Goal: Information Seeking & Learning: Learn about a topic

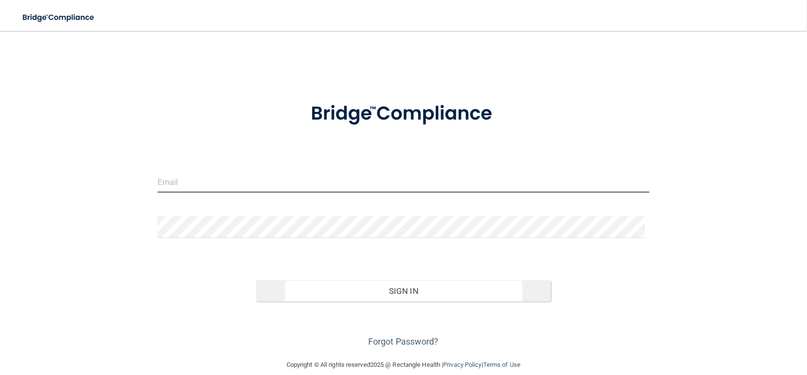
type input "[EMAIL_ADDRESS][DOMAIN_NAME]"
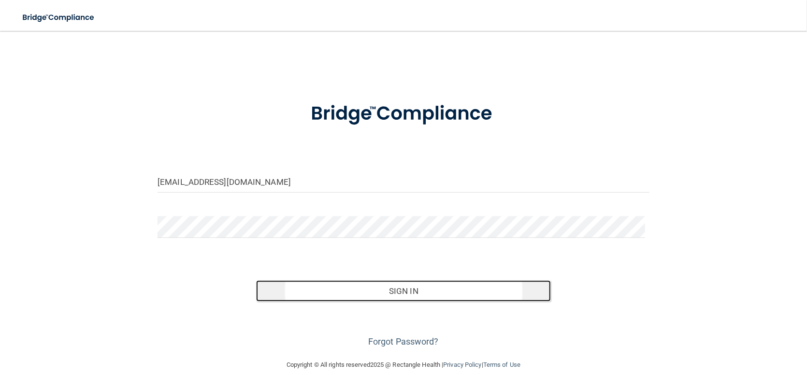
click at [352, 285] on button "Sign In" at bounding box center [403, 291] width 295 height 21
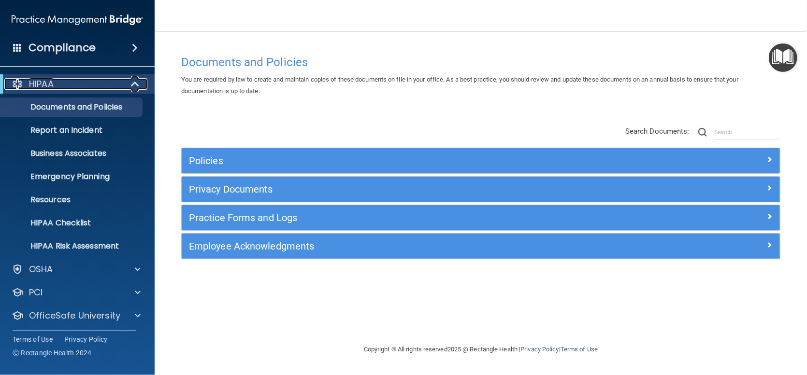
click at [135, 85] on span at bounding box center [136, 84] width 8 height 12
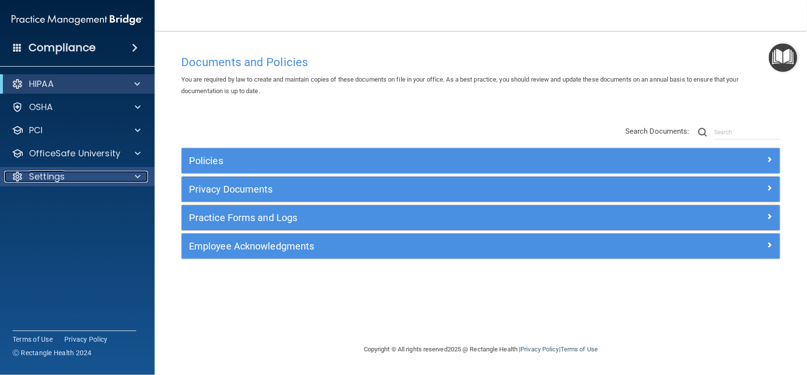
click at [89, 176] on div "Settings" at bounding box center [64, 177] width 120 height 12
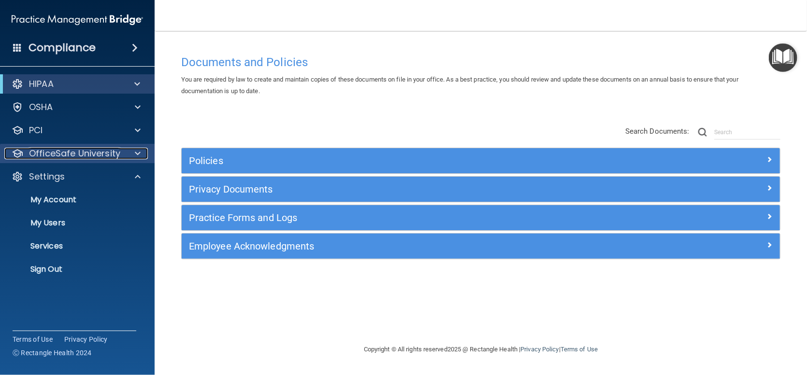
click at [74, 156] on p "OfficeSafe University" at bounding box center [74, 154] width 91 height 12
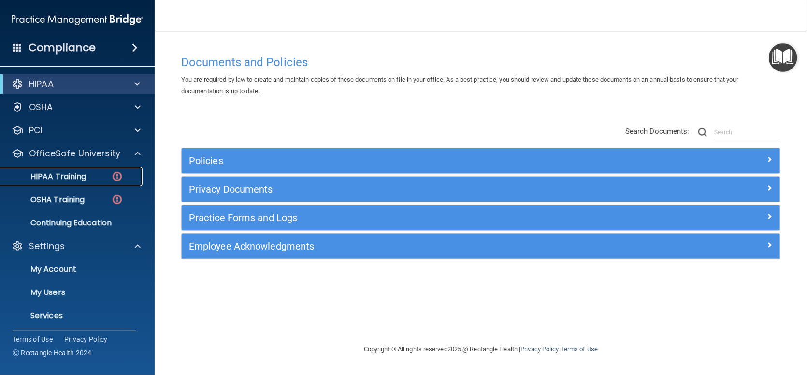
click at [87, 173] on div "HIPAA Training" at bounding box center [72, 177] width 132 height 10
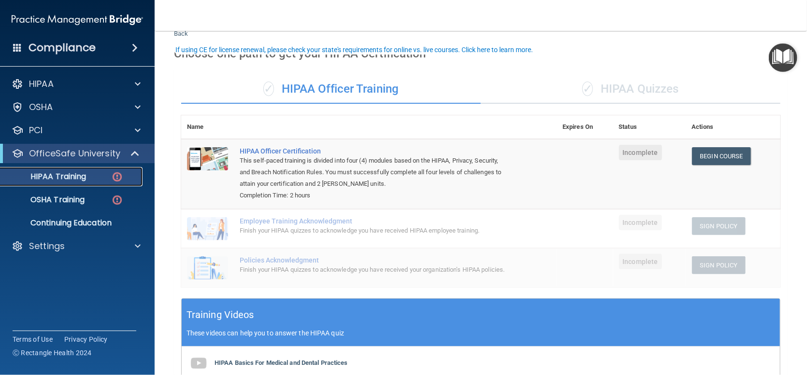
scroll to position [48, 0]
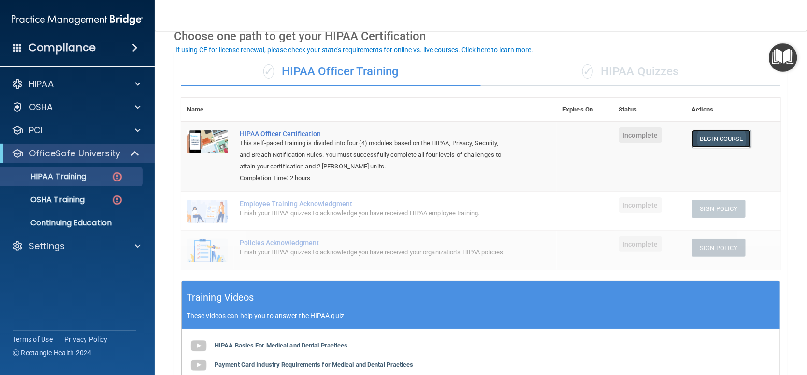
click at [706, 142] on link "Begin Course" at bounding box center [721, 139] width 59 height 18
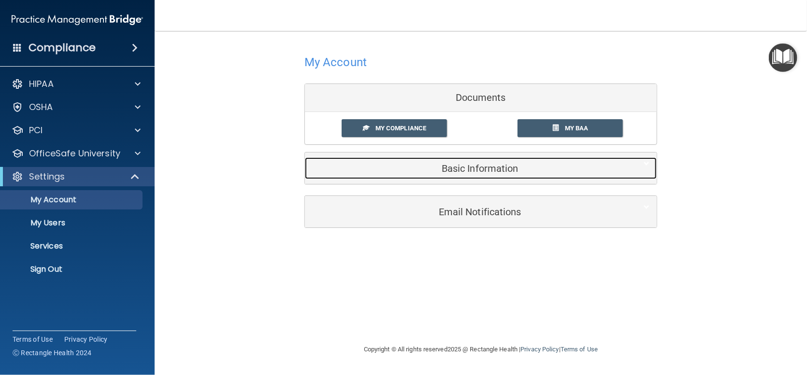
click at [463, 168] on h5 "Basic Information" at bounding box center [466, 168] width 308 height 11
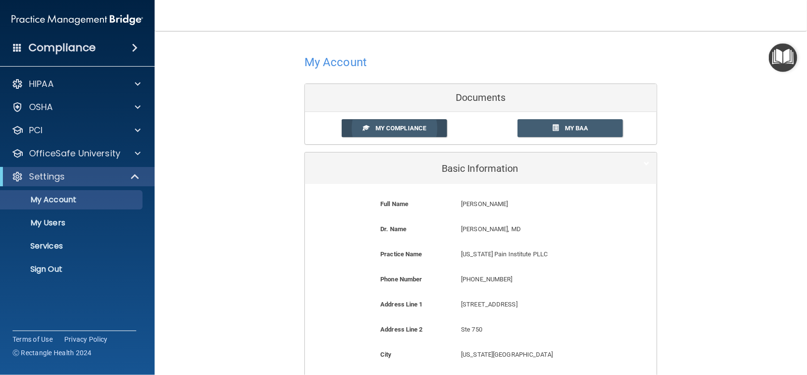
click at [370, 128] on link "My Compliance" at bounding box center [395, 128] width 106 height 18
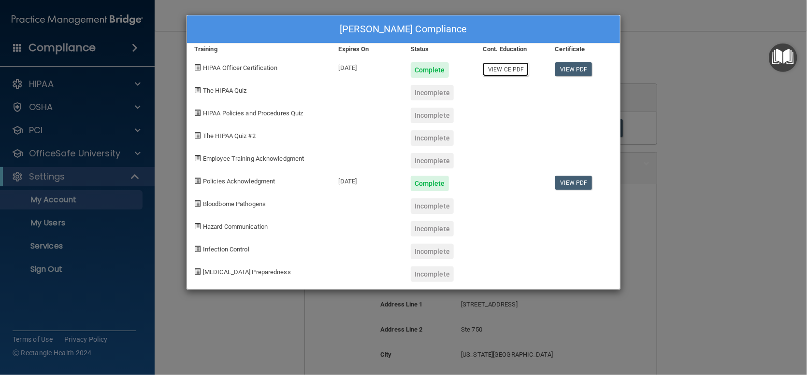
click at [497, 71] on link "View CE PDF" at bounding box center [506, 69] width 46 height 14
click at [511, 71] on link "View CE PDF" at bounding box center [506, 69] width 46 height 14
click at [184, 33] on div "KAREN STAYTON's Compliance Training Expires On Status Cont. Education Certifica…" at bounding box center [403, 187] width 807 height 375
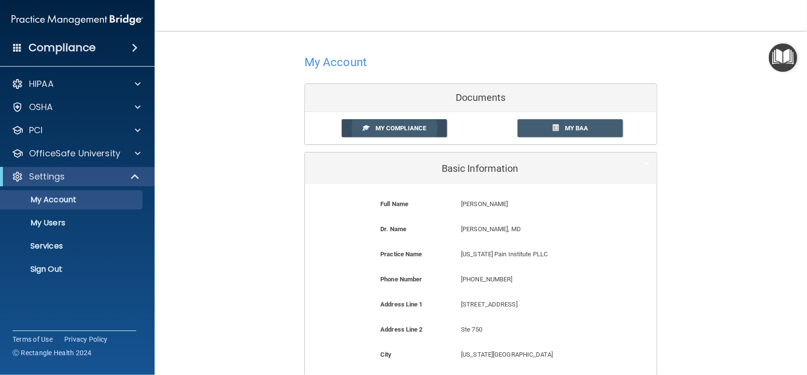
click at [396, 122] on link "My Compliance" at bounding box center [395, 128] width 106 height 18
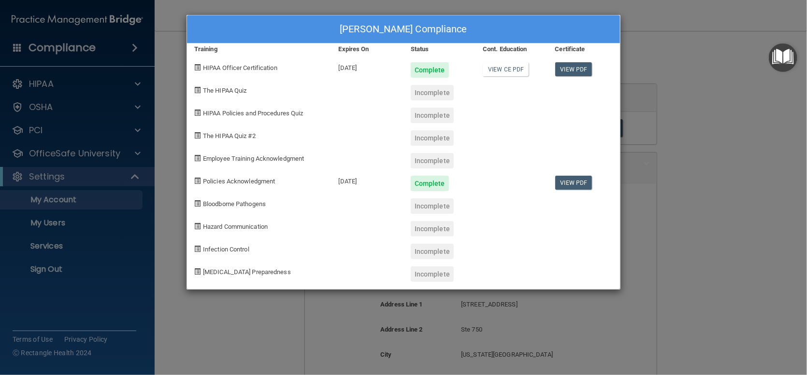
click at [436, 94] on div "Incomplete" at bounding box center [432, 92] width 43 height 15
click at [196, 89] on span at bounding box center [197, 90] width 6 height 6
click at [222, 89] on span "The HIPAA Quiz" at bounding box center [224, 90] width 43 height 7
click at [195, 87] on span at bounding box center [197, 90] width 6 height 6
click at [689, 70] on div "KAREN STAYTON's Compliance Training Expires On Status Cont. Education Certifica…" at bounding box center [403, 187] width 807 height 375
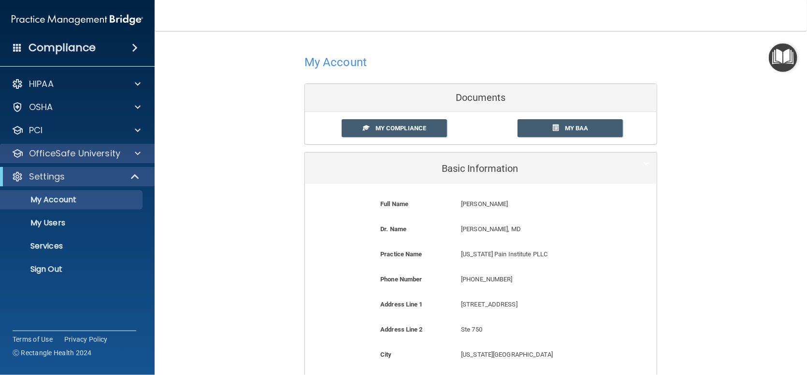
click at [54, 160] on div "OfficeSafe University" at bounding box center [77, 153] width 155 height 19
click at [138, 155] on span at bounding box center [138, 154] width 6 height 12
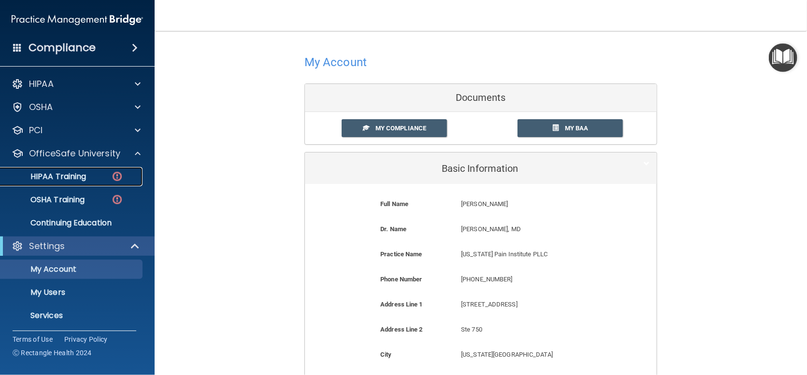
click at [74, 180] on p "HIPAA Training" at bounding box center [46, 177] width 80 height 10
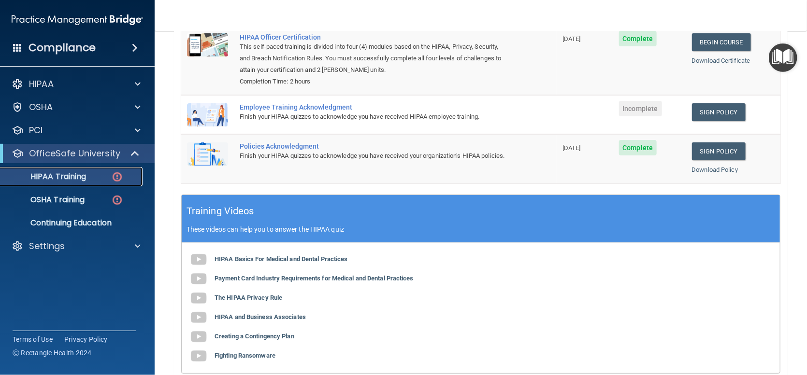
scroll to position [97, 0]
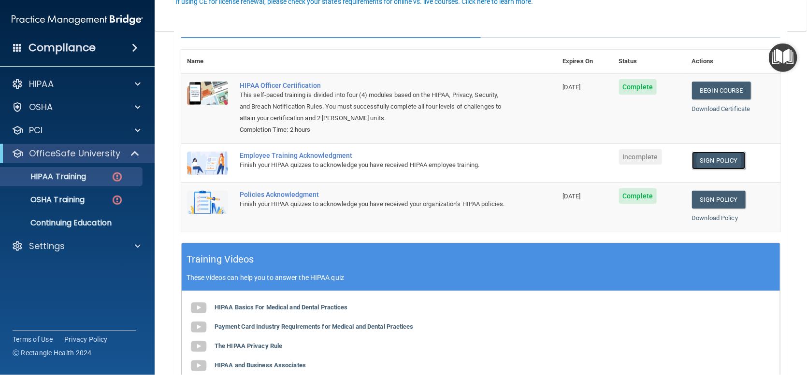
click at [715, 155] on link "Sign Policy" at bounding box center [719, 161] width 54 height 18
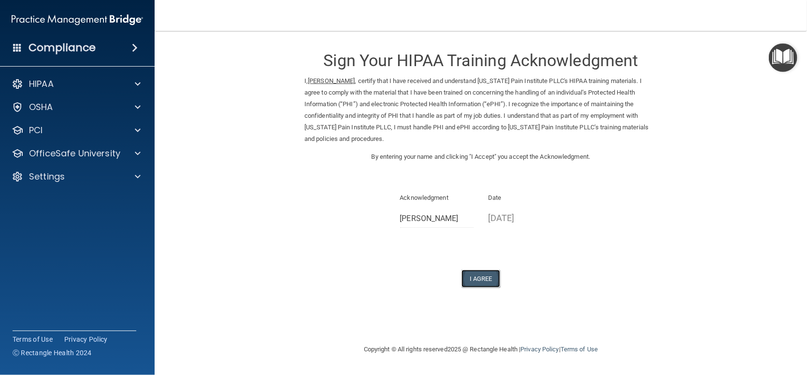
click at [474, 276] on button "I Agree" at bounding box center [480, 279] width 39 height 18
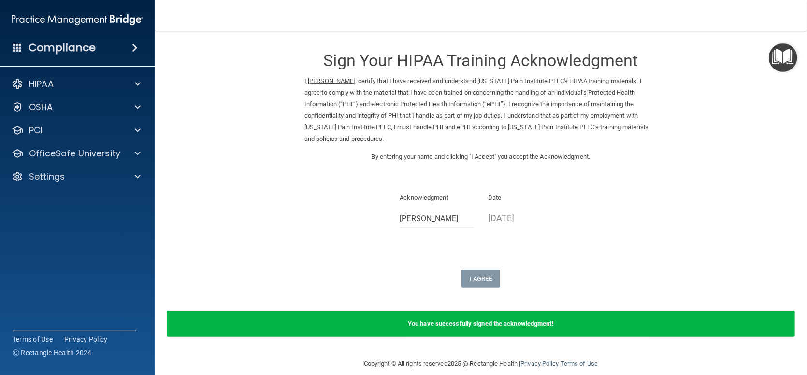
click at [307, 198] on div "Acknowledgment [PERSON_NAME] Date [DATE]" at bounding box center [480, 213] width 353 height 43
click at [92, 153] on p "OfficeSafe University" at bounding box center [74, 154] width 91 height 12
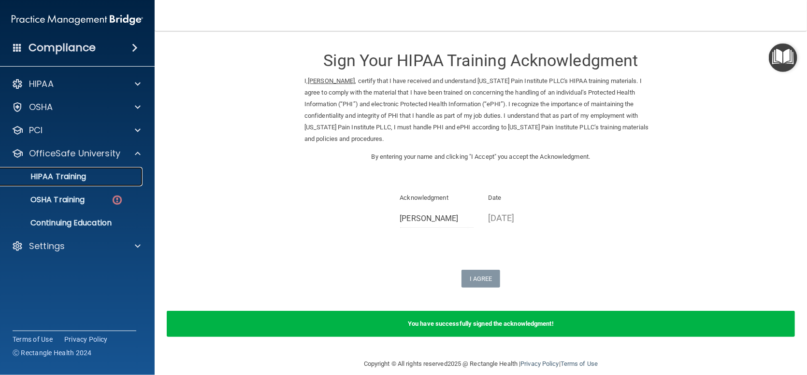
click at [82, 175] on p "HIPAA Training" at bounding box center [46, 177] width 80 height 10
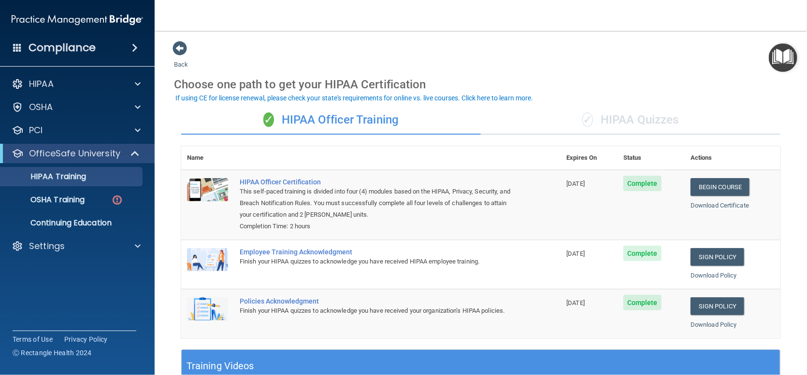
click at [602, 116] on div "✓ HIPAA Quizzes" at bounding box center [630, 120] width 299 height 29
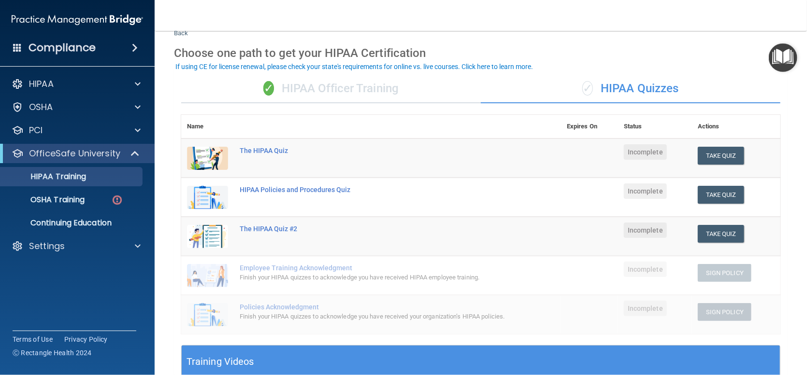
scroll to position [48, 0]
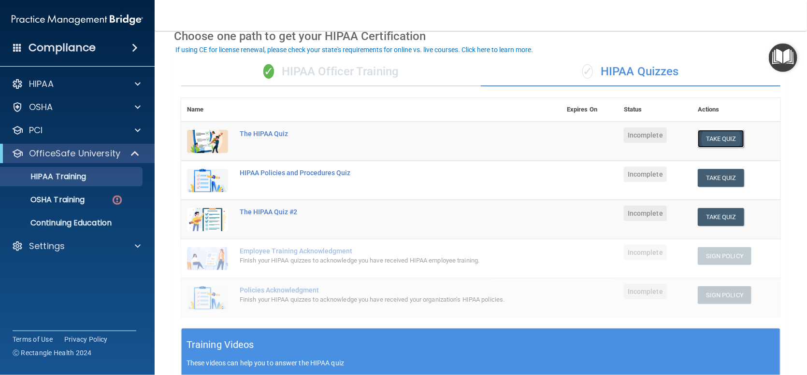
click at [715, 135] on button "Take Quiz" at bounding box center [721, 139] width 46 height 18
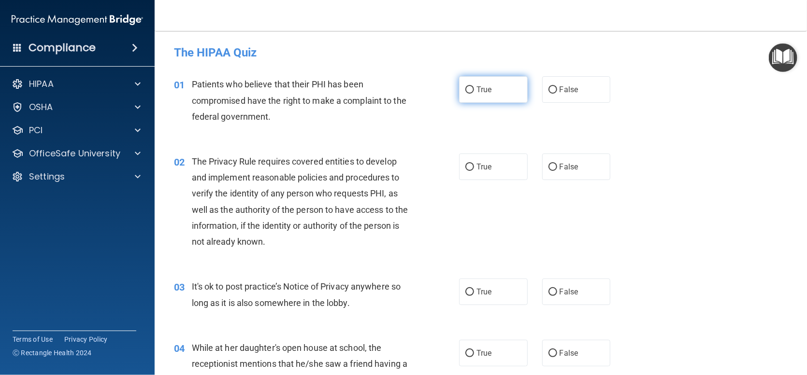
click at [465, 91] on input "True" at bounding box center [469, 89] width 9 height 7
radio input "true"
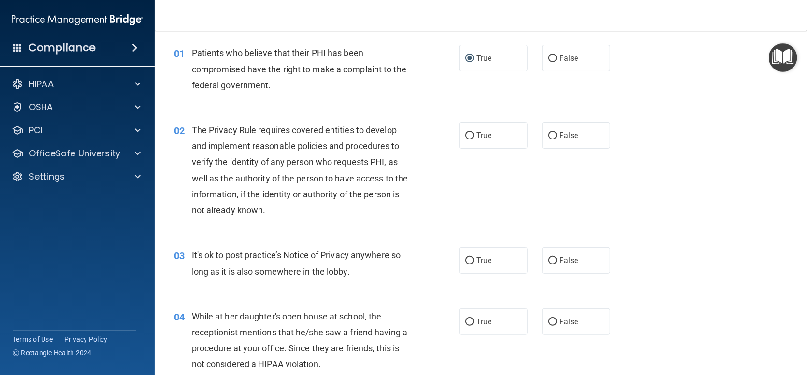
scroll to position [48, 0]
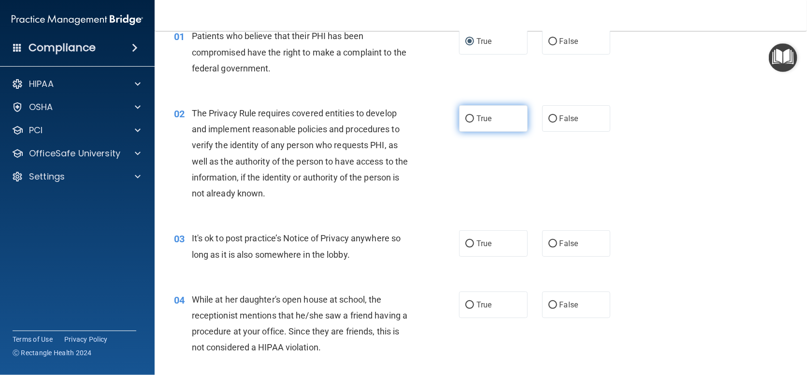
click at [465, 120] on input "True" at bounding box center [469, 118] width 9 height 7
radio input "true"
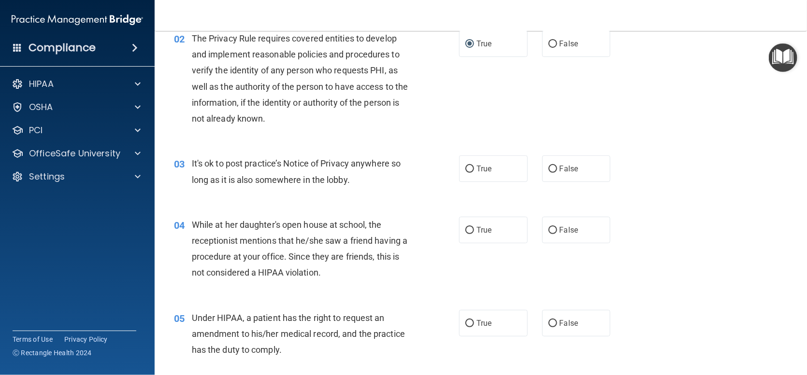
scroll to position [145, 0]
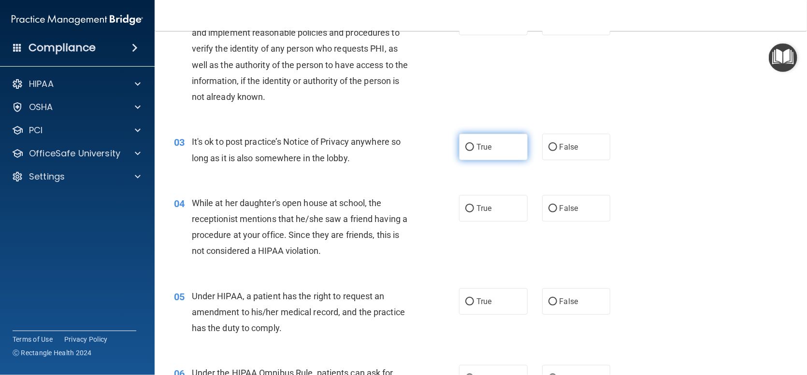
click at [465, 149] on input "True" at bounding box center [469, 147] width 9 height 7
radio input "true"
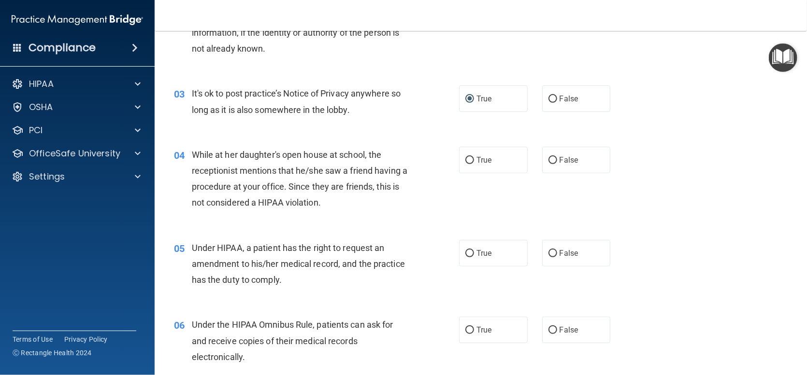
scroll to position [242, 0]
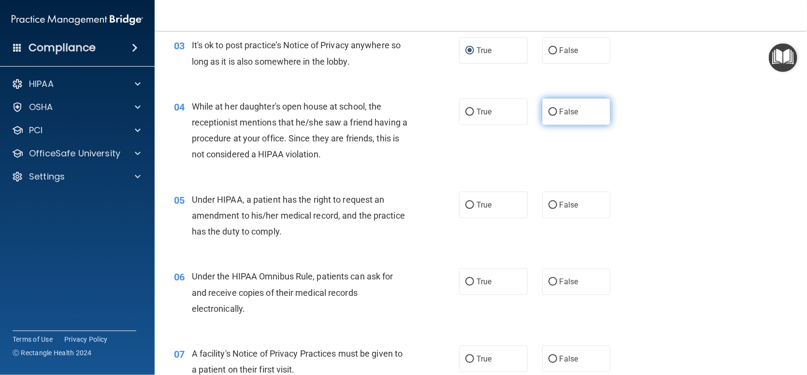
click at [550, 106] on label "False" at bounding box center [576, 112] width 69 height 27
click at [550, 109] on input "False" at bounding box center [552, 112] width 9 height 7
radio input "true"
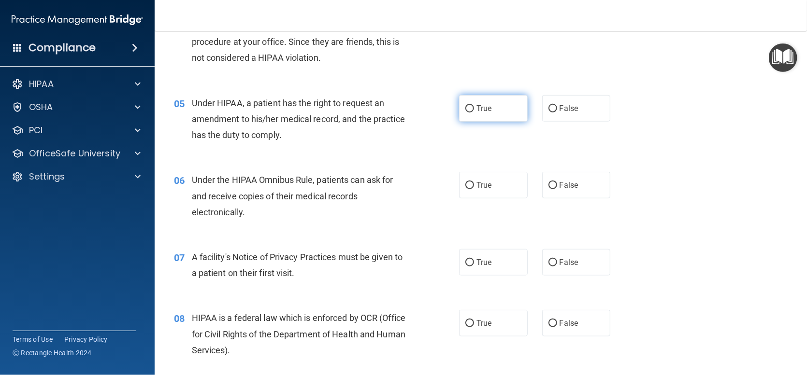
click at [467, 108] on input "True" at bounding box center [469, 108] width 9 height 7
radio input "true"
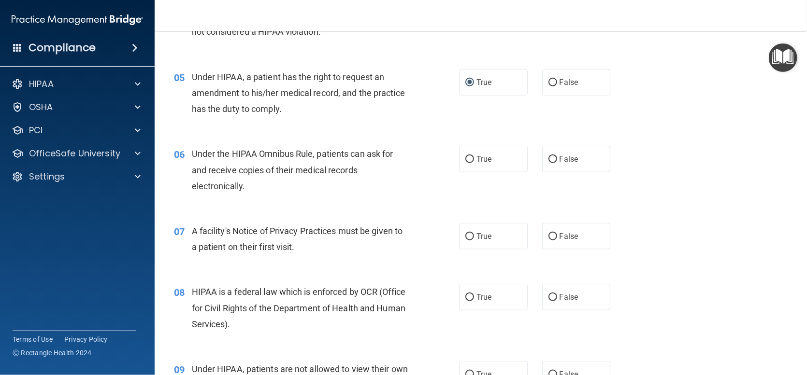
scroll to position [386, 0]
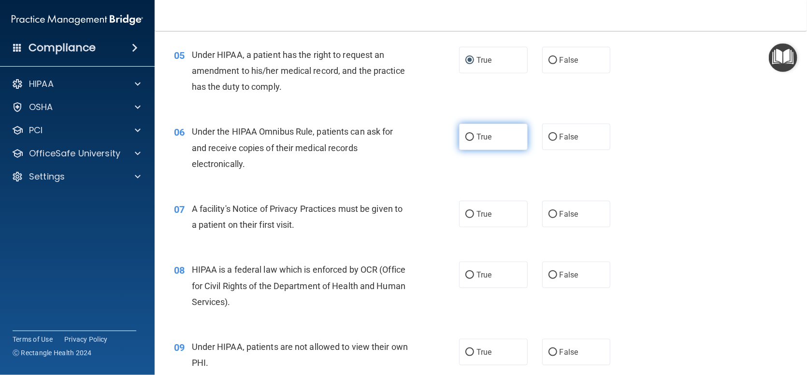
click at [461, 135] on label "True" at bounding box center [493, 137] width 69 height 27
click at [465, 135] on input "True" at bounding box center [469, 137] width 9 height 7
radio input "true"
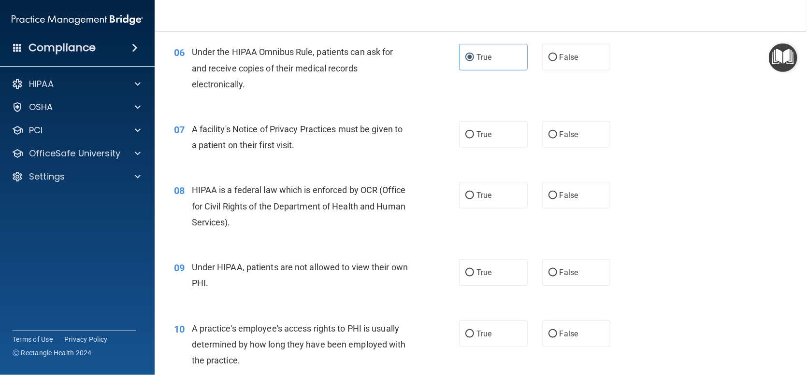
scroll to position [483, 0]
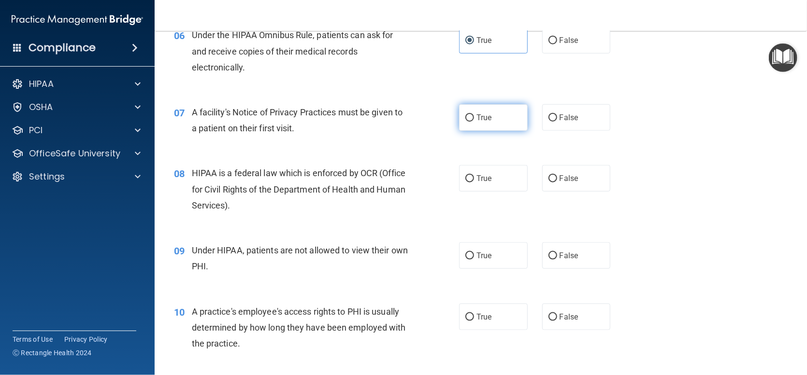
click at [466, 118] on input "True" at bounding box center [469, 117] width 9 height 7
radio input "true"
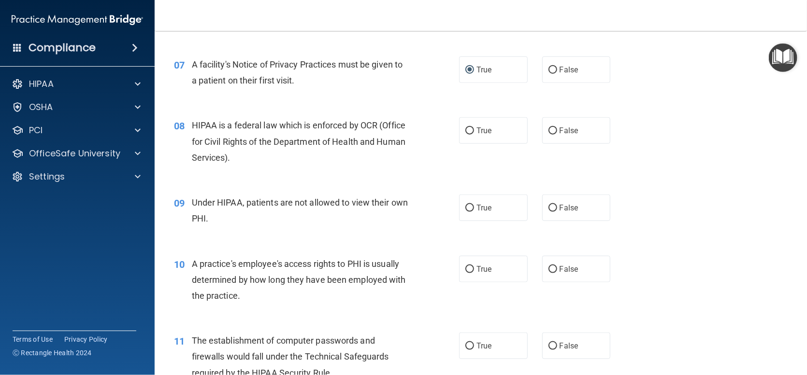
scroll to position [531, 0]
click at [476, 130] on span "True" at bounding box center [483, 130] width 15 height 9
click at [474, 130] on input "True" at bounding box center [469, 130] width 9 height 7
radio input "true"
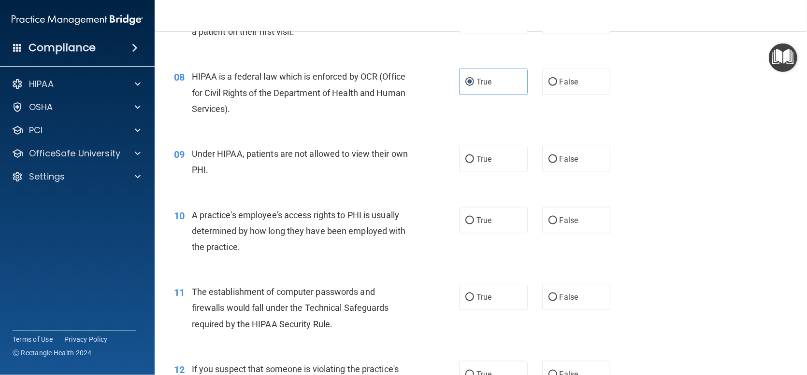
scroll to position [628, 0]
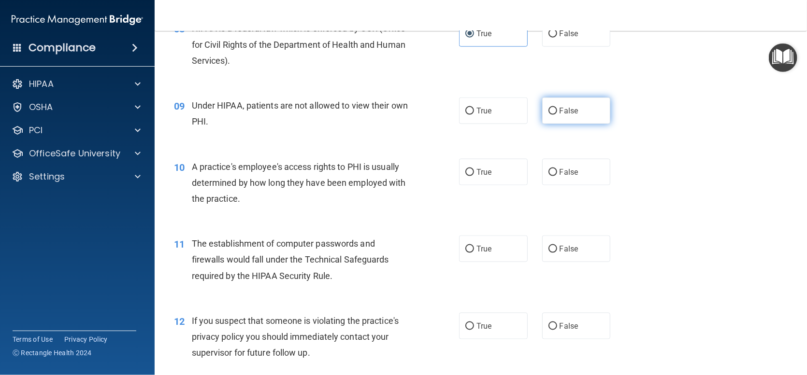
click at [548, 113] on input "False" at bounding box center [552, 111] width 9 height 7
radio input "true"
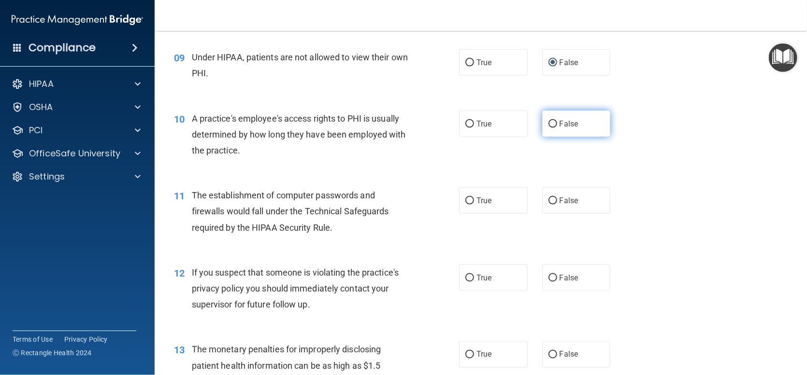
click at [548, 121] on input "False" at bounding box center [552, 124] width 9 height 7
radio input "true"
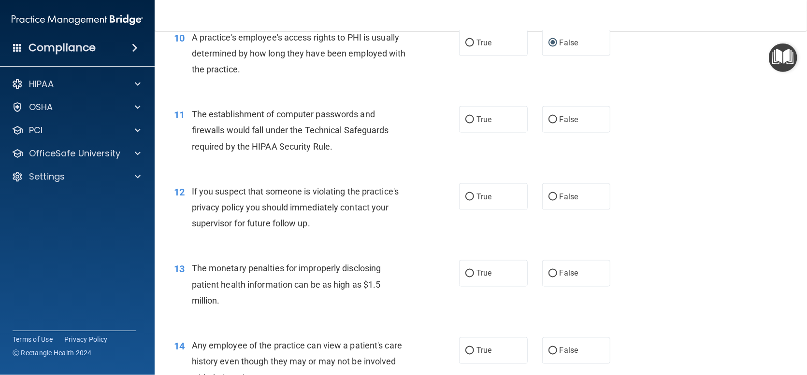
scroll to position [773, 0]
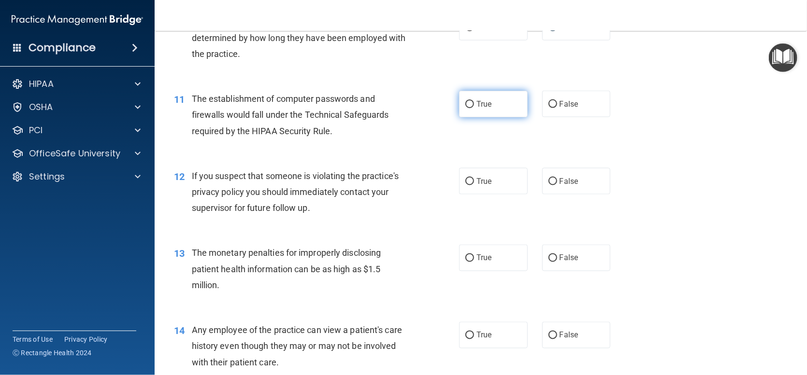
click at [467, 102] on input "True" at bounding box center [469, 104] width 9 height 7
radio input "true"
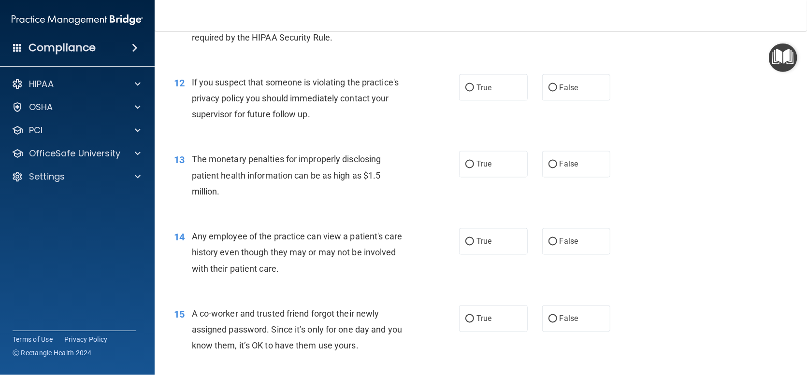
scroll to position [870, 0]
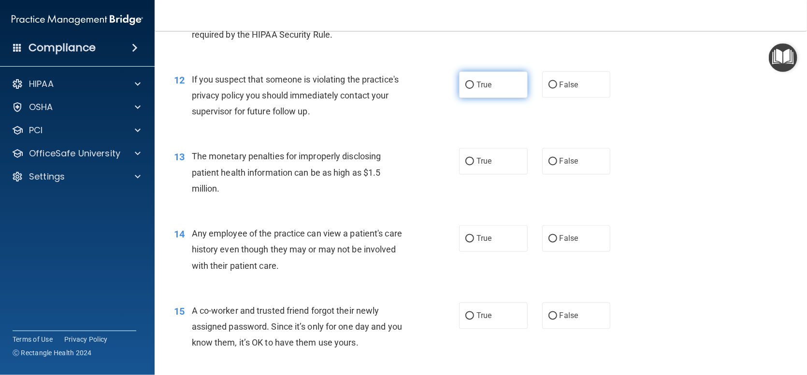
click at [465, 84] on input "True" at bounding box center [469, 85] width 9 height 7
radio input "true"
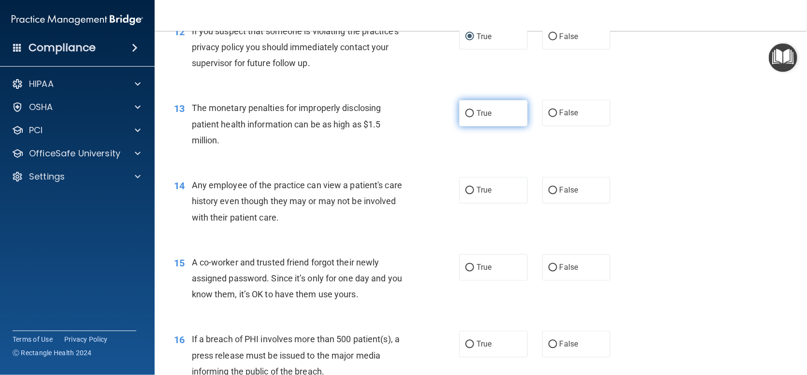
click at [466, 110] on input "True" at bounding box center [469, 113] width 9 height 7
radio input "true"
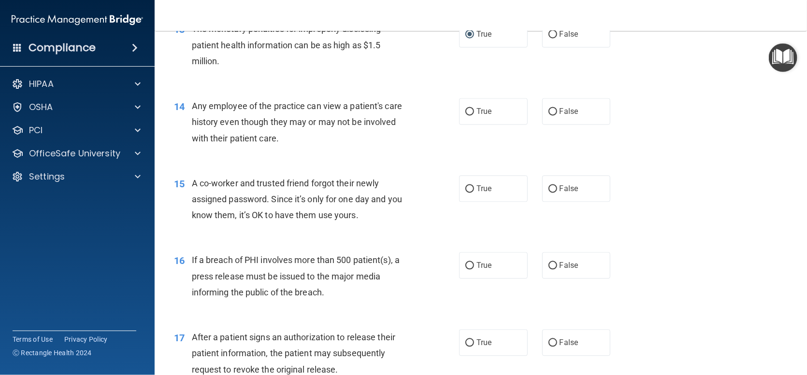
scroll to position [1014, 0]
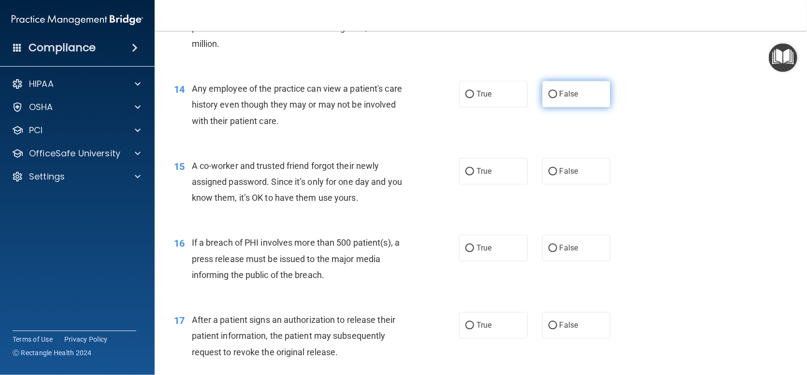
click at [551, 92] on input "False" at bounding box center [552, 94] width 9 height 7
radio input "true"
click at [548, 173] on input "False" at bounding box center [552, 171] width 9 height 7
radio input "true"
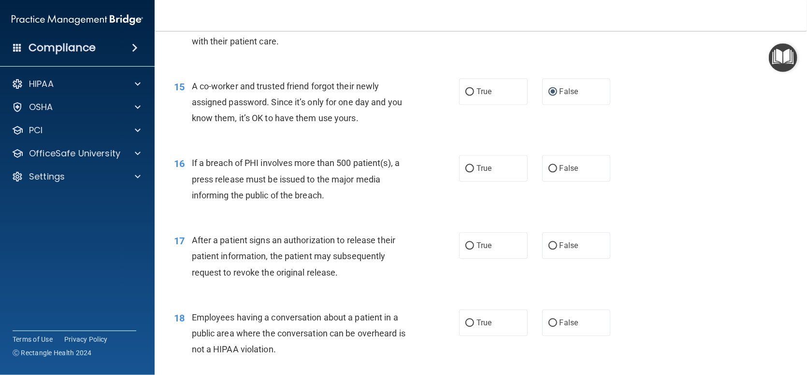
scroll to position [1111, 0]
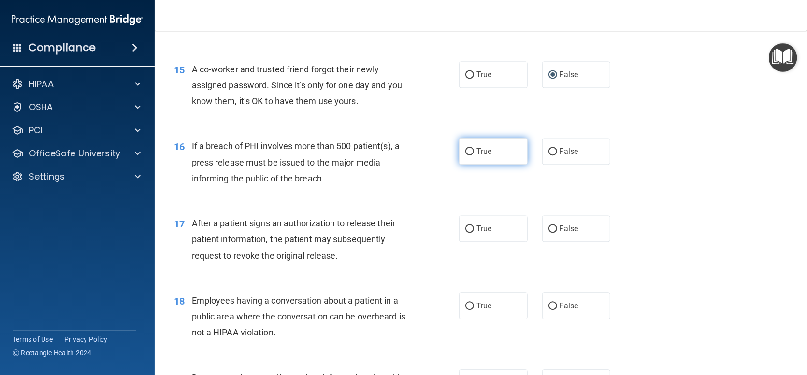
click at [476, 151] on span "True" at bounding box center [483, 151] width 15 height 9
click at [472, 151] on input "True" at bounding box center [469, 151] width 9 height 7
radio input "true"
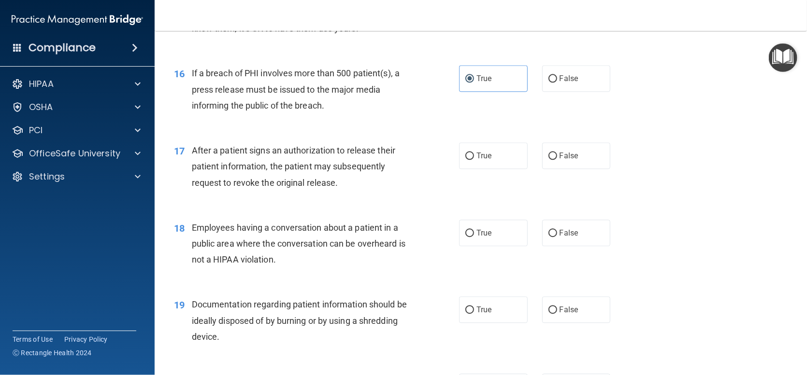
scroll to position [1208, 0]
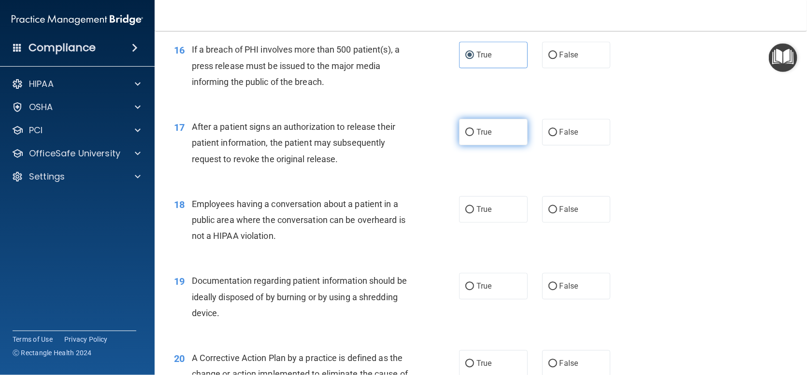
click at [467, 135] on input "True" at bounding box center [469, 132] width 9 height 7
radio input "true"
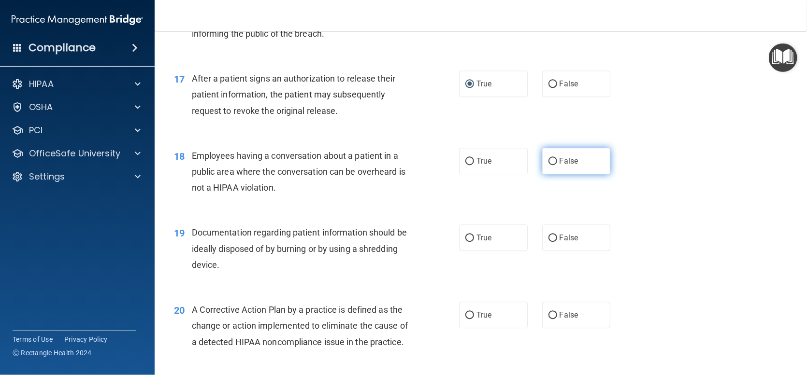
click at [548, 161] on input "False" at bounding box center [552, 161] width 9 height 7
radio input "true"
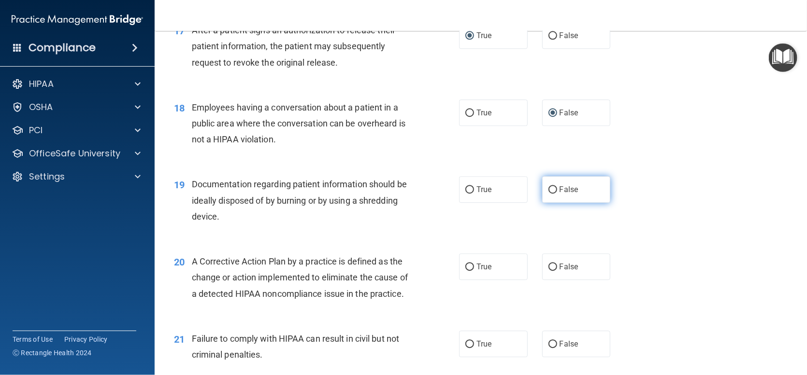
click at [553, 186] on label "False" at bounding box center [576, 189] width 69 height 27
click at [553, 186] on input "False" at bounding box center [552, 189] width 9 height 7
radio input "true"
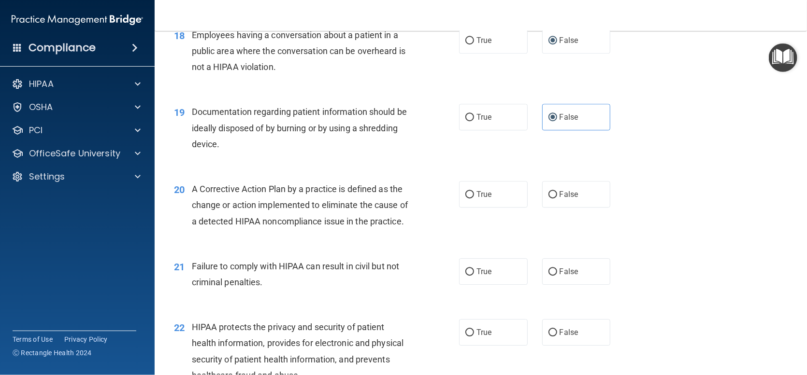
scroll to position [1401, 0]
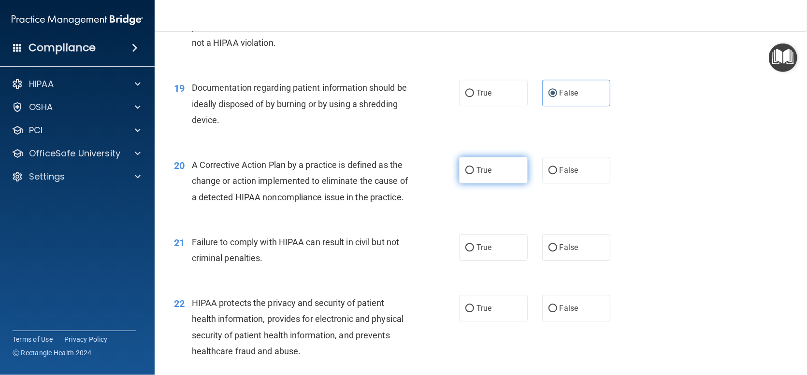
click at [467, 169] on input "True" at bounding box center [469, 170] width 9 height 7
radio input "true"
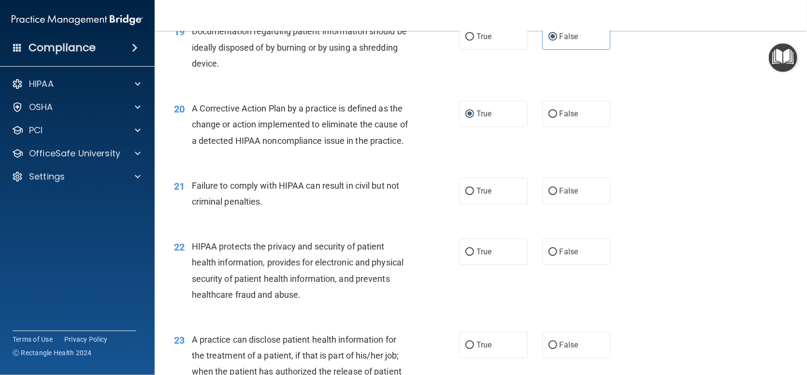
scroll to position [1497, 0]
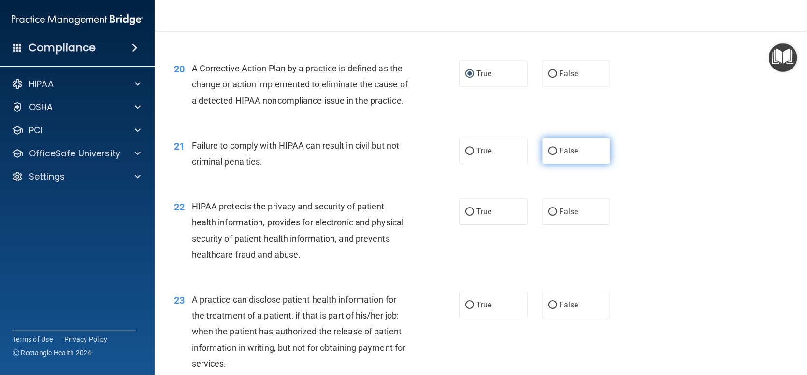
click at [548, 155] on input "False" at bounding box center [552, 151] width 9 height 7
radio input "true"
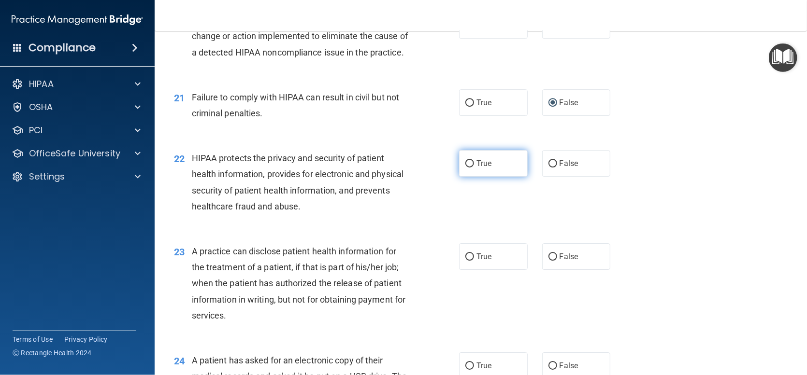
click at [466, 168] on input "True" at bounding box center [469, 163] width 9 height 7
radio input "true"
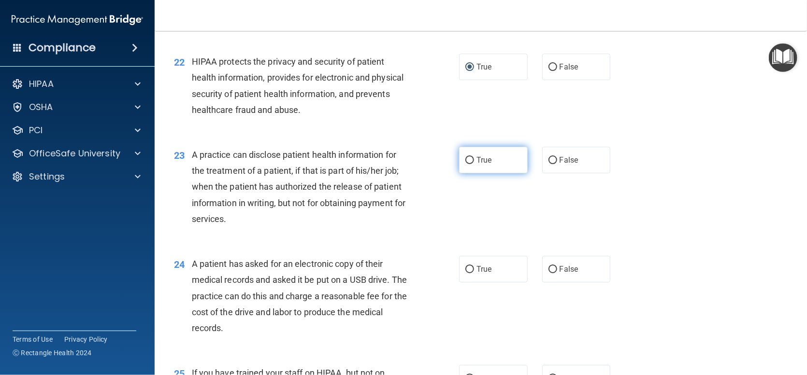
click at [467, 164] on input "True" at bounding box center [469, 160] width 9 height 7
radio input "true"
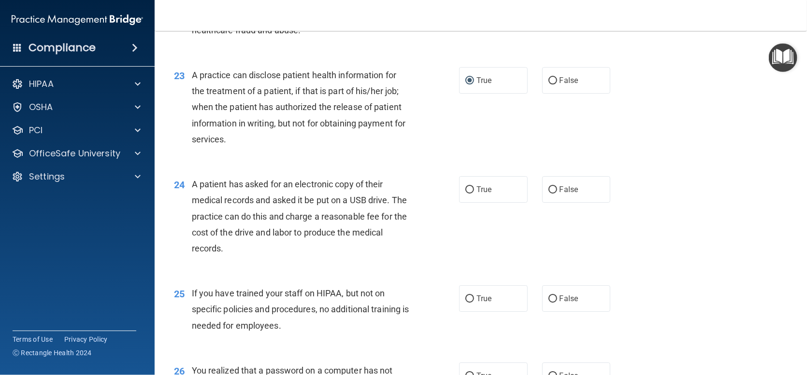
scroll to position [1739, 0]
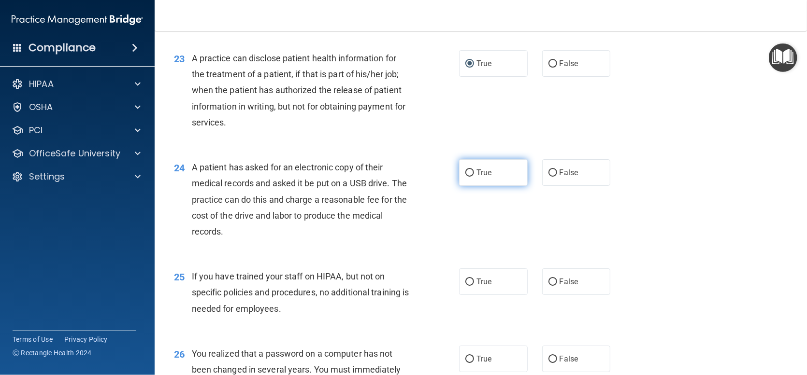
click at [466, 177] on input "True" at bounding box center [469, 173] width 9 height 7
radio input "true"
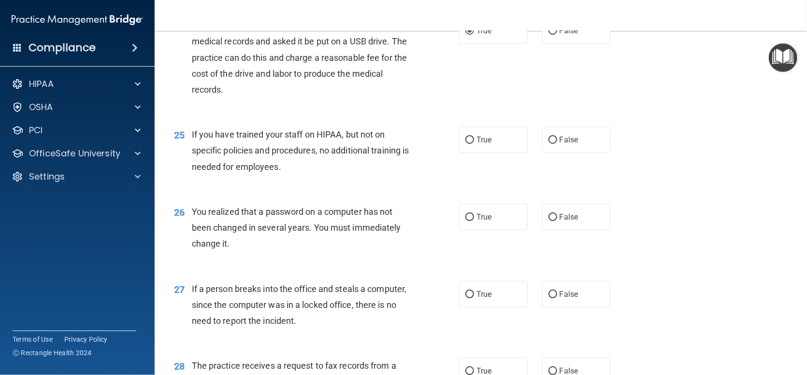
scroll to position [1884, 0]
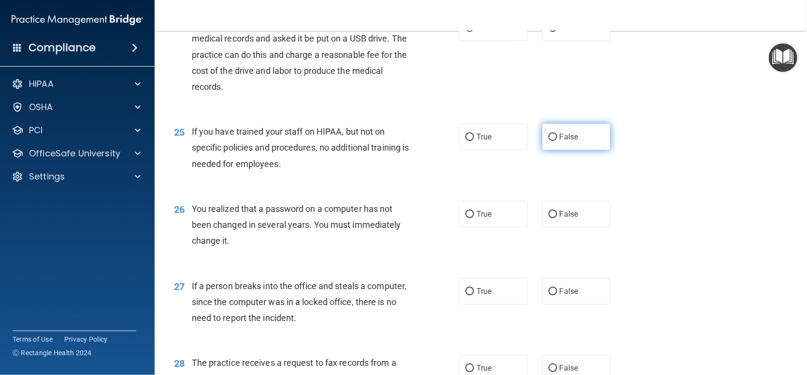
click at [548, 141] on input "False" at bounding box center [552, 137] width 9 height 7
radio input "true"
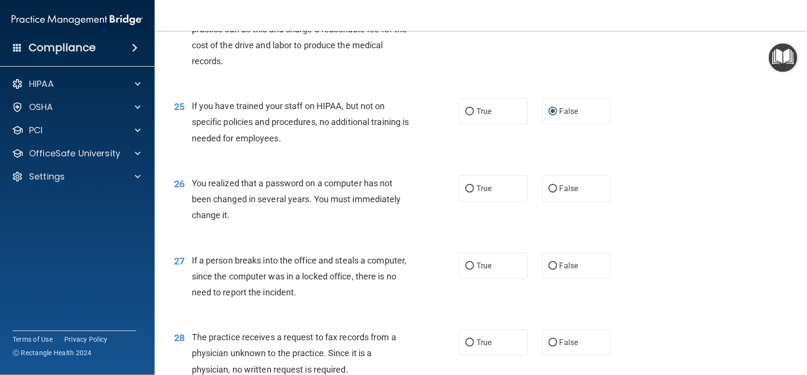
scroll to position [1932, 0]
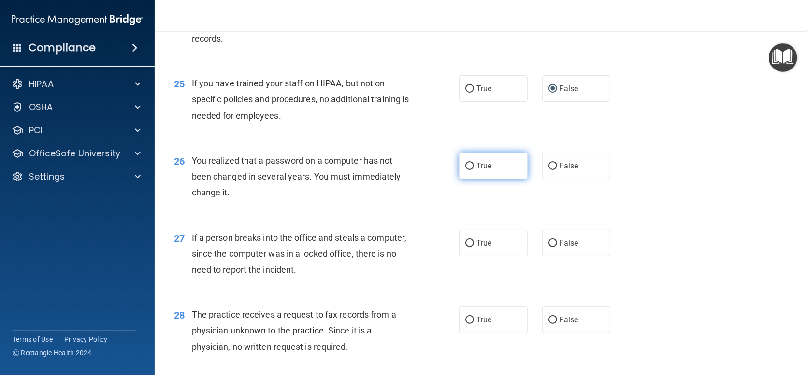
click at [467, 170] on input "True" at bounding box center [469, 166] width 9 height 7
radio input "true"
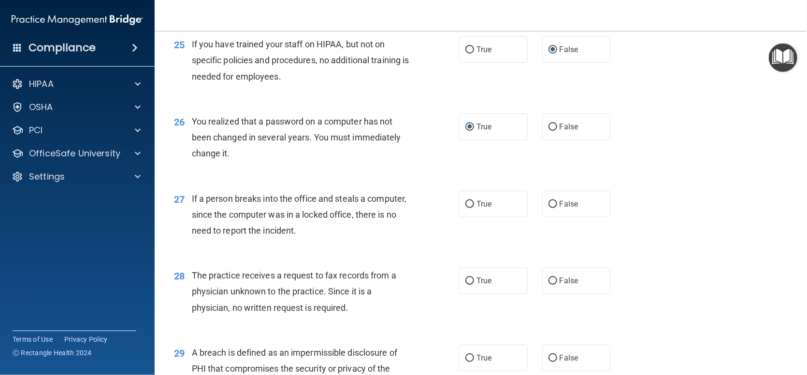
scroll to position [2029, 0]
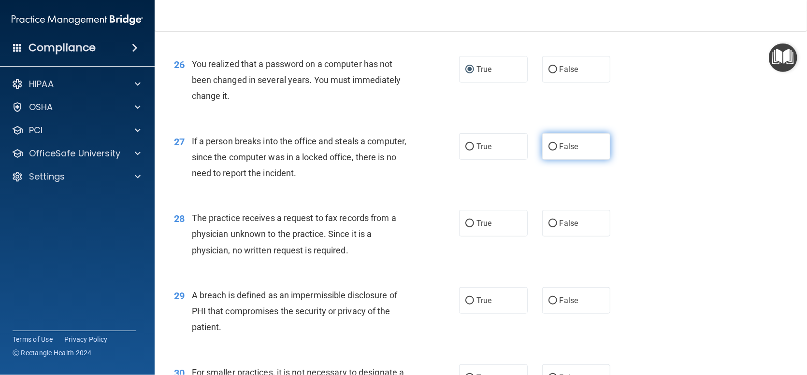
click at [559, 151] on span "False" at bounding box center [568, 146] width 19 height 9
click at [555, 151] on input "False" at bounding box center [552, 146] width 9 height 7
radio input "true"
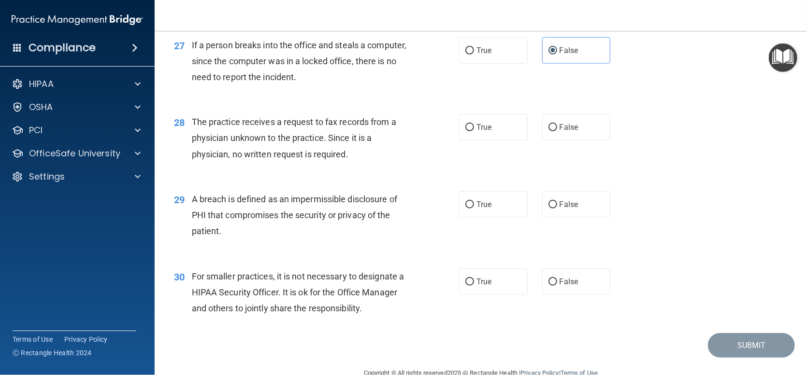
scroll to position [2125, 0]
click at [466, 138] on label "True" at bounding box center [493, 127] width 69 height 27
click at [466, 131] on input "True" at bounding box center [469, 127] width 9 height 7
radio input "true"
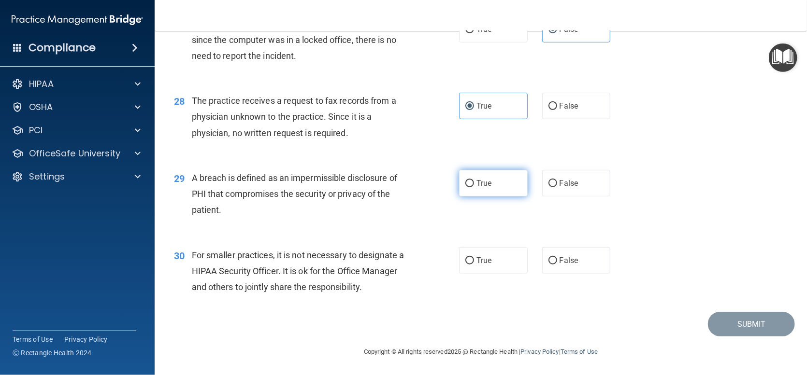
click at [470, 185] on input "True" at bounding box center [469, 183] width 9 height 7
radio input "true"
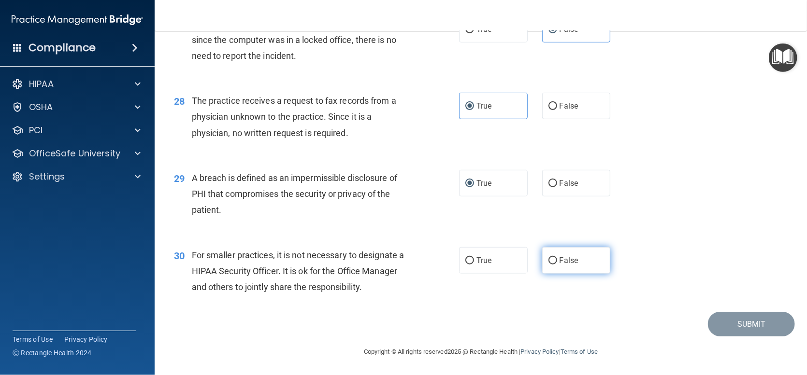
click at [550, 257] on input "False" at bounding box center [552, 260] width 9 height 7
radio input "true"
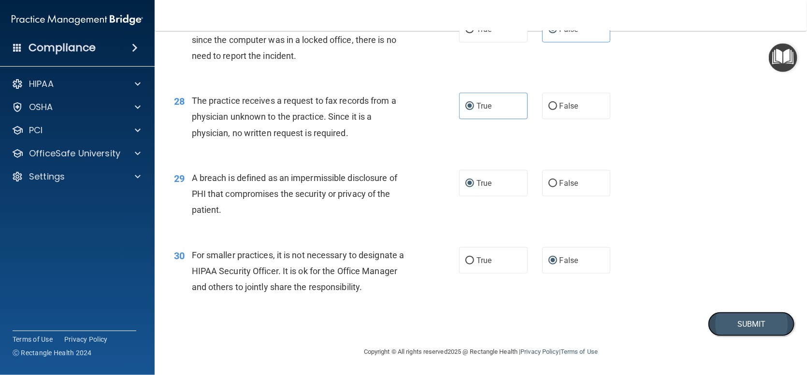
click at [742, 318] on button "Submit" at bounding box center [751, 324] width 87 height 25
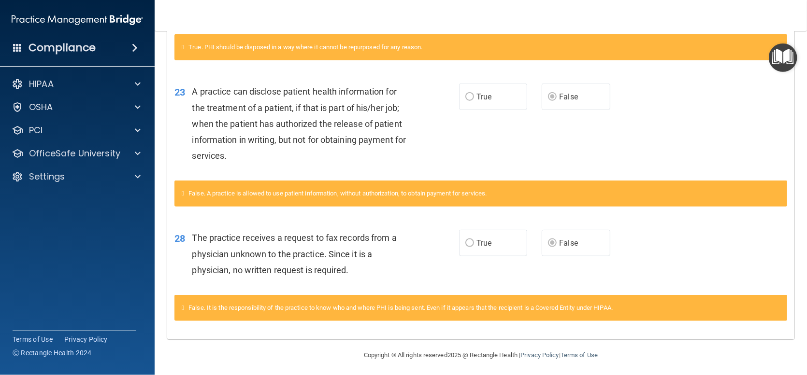
scroll to position [517, 0]
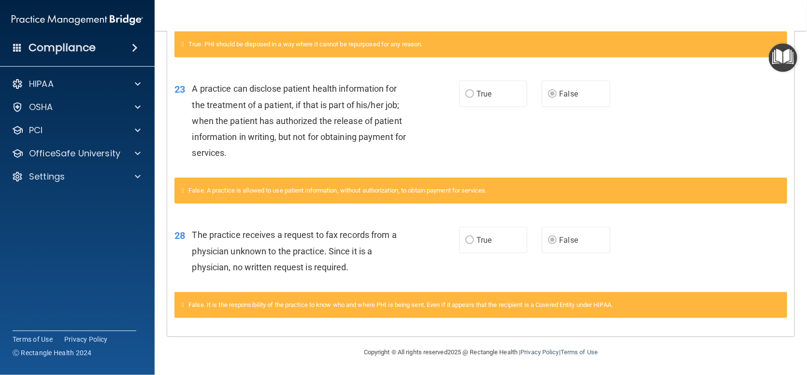
click at [230, 309] on div "False. It is the responsibility of the practice to know who and where PHI is be…" at bounding box center [480, 305] width 613 height 26
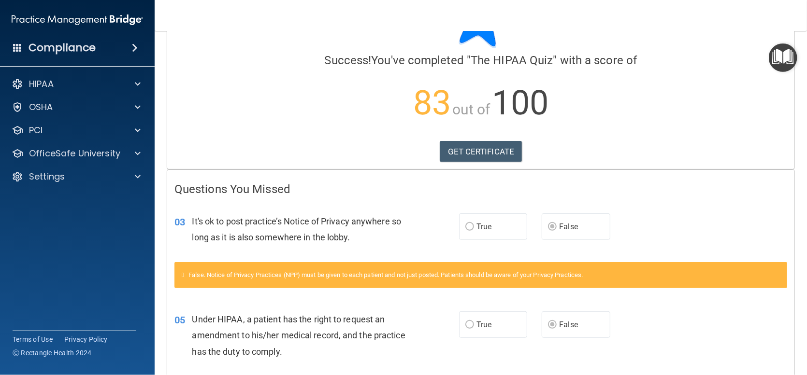
scroll to position [34, 0]
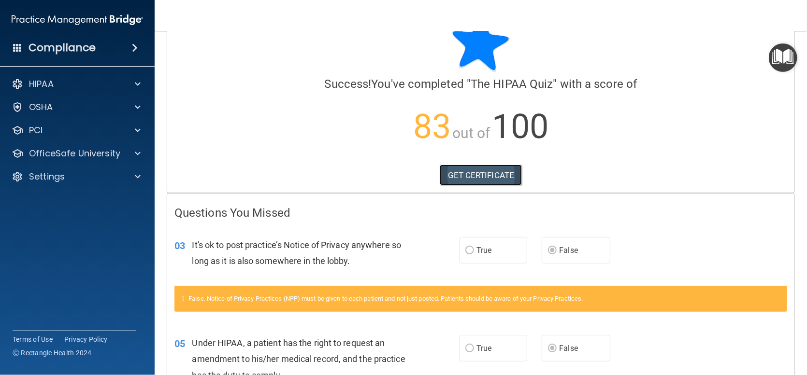
click at [481, 171] on link "GET CERTIFICATE" at bounding box center [481, 175] width 83 height 21
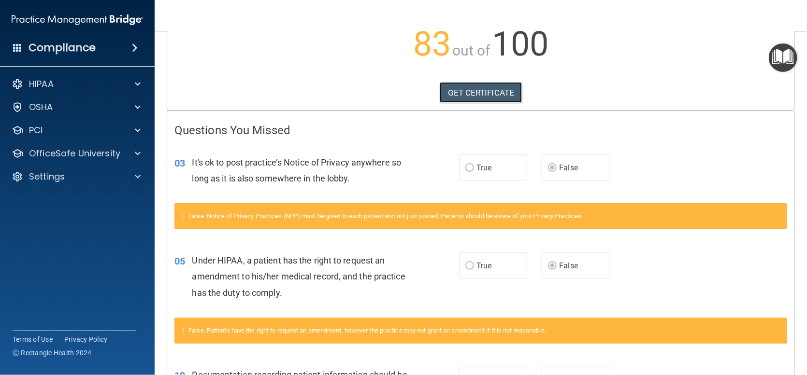
scroll to position [338, 0]
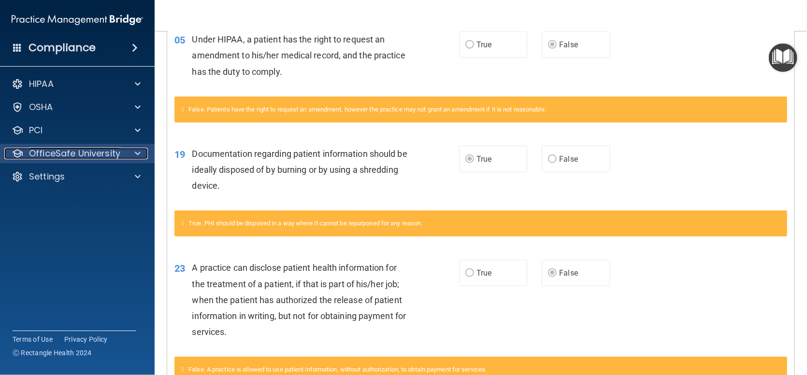
click at [93, 157] on p "OfficeSafe University" at bounding box center [74, 154] width 91 height 12
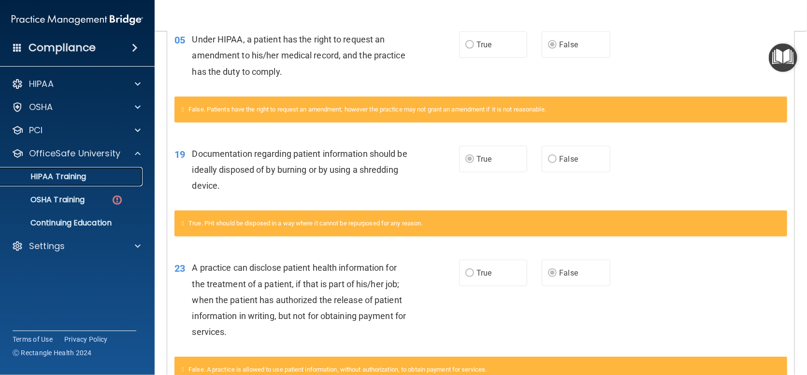
click at [83, 174] on p "HIPAA Training" at bounding box center [46, 177] width 80 height 10
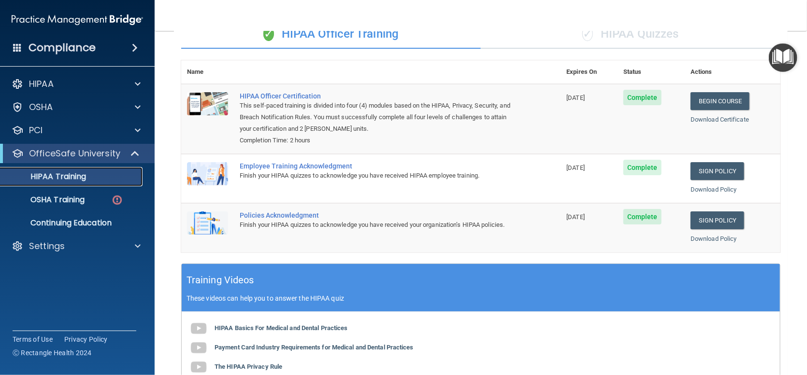
scroll to position [80, 0]
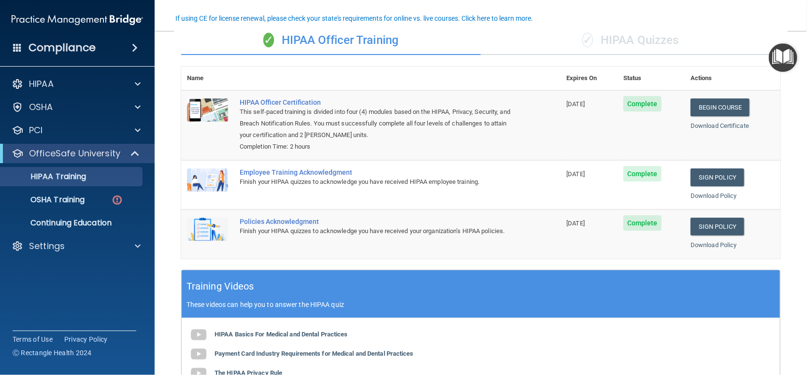
click at [622, 40] on div "✓ HIPAA Quizzes" at bounding box center [630, 40] width 299 height 29
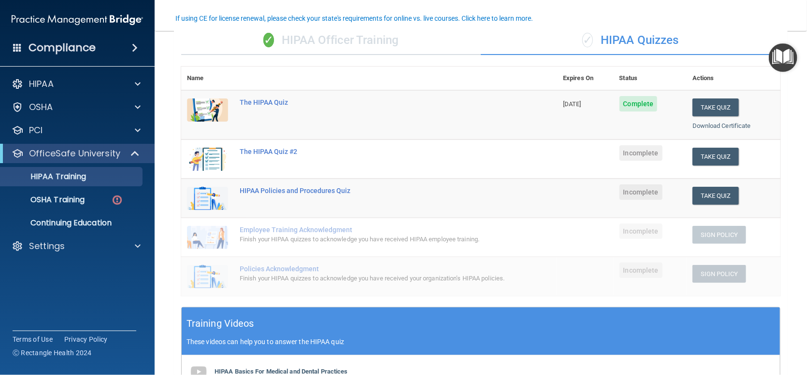
click at [290, 41] on div "✓ HIPAA Officer Training" at bounding box center [330, 40] width 299 height 29
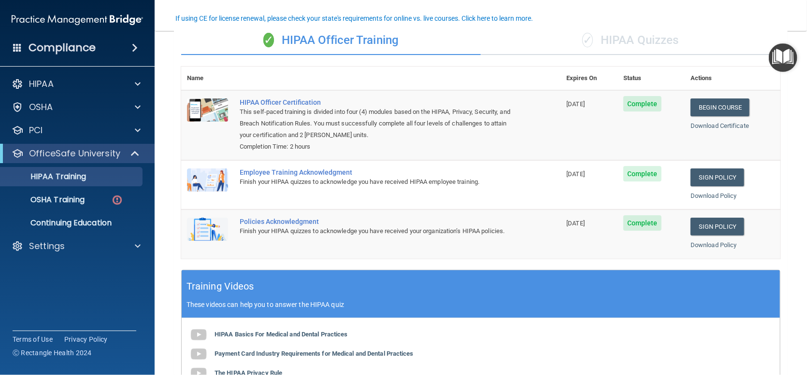
click at [619, 35] on div "✓ HIPAA Quizzes" at bounding box center [630, 40] width 299 height 29
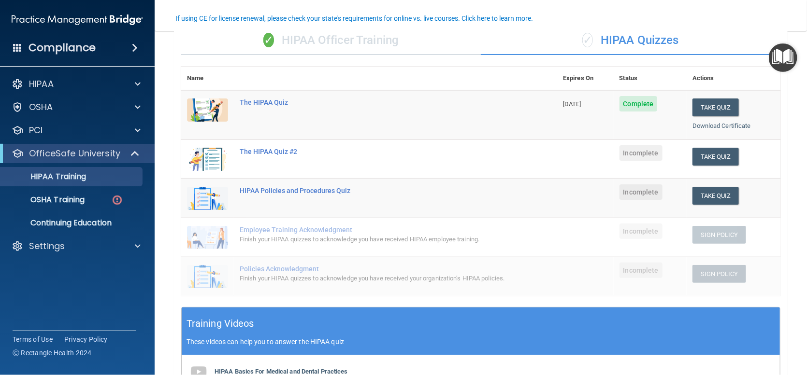
click at [725, 165] on td "Take Quiz Download Certificate" at bounding box center [733, 159] width 94 height 39
click at [720, 161] on button "Take Quiz" at bounding box center [715, 157] width 46 height 18
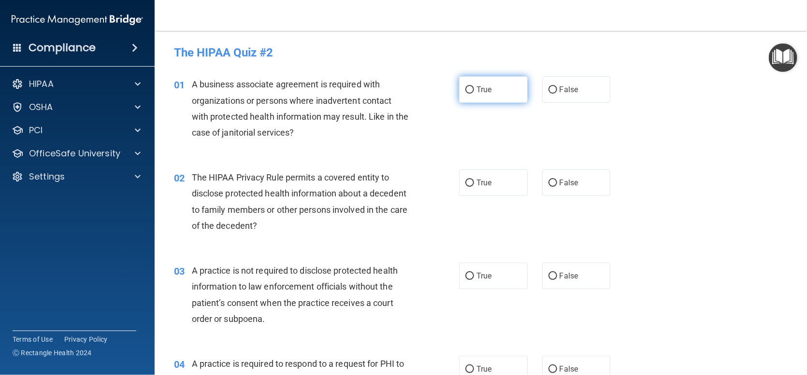
click at [465, 91] on input "True" at bounding box center [469, 89] width 9 height 7
radio input "true"
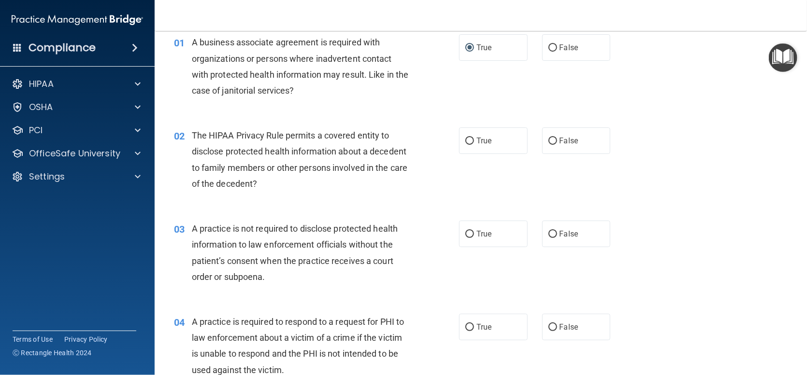
scroll to position [97, 0]
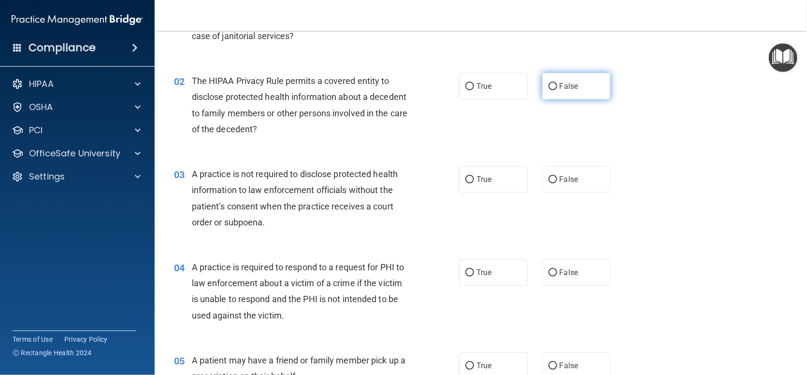
click at [549, 87] on input "False" at bounding box center [552, 86] width 9 height 7
radio input "true"
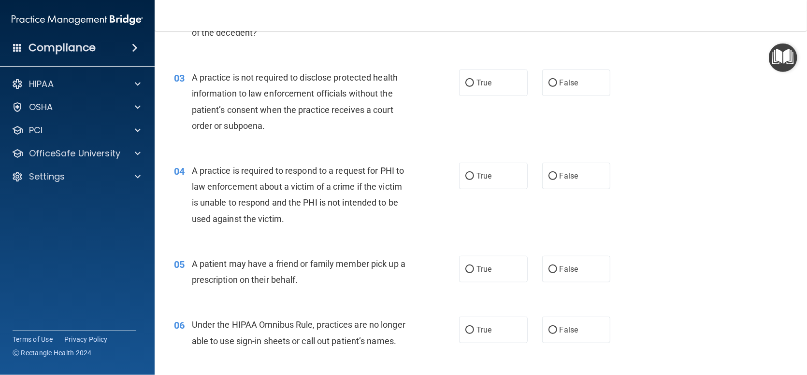
scroll to position [145, 0]
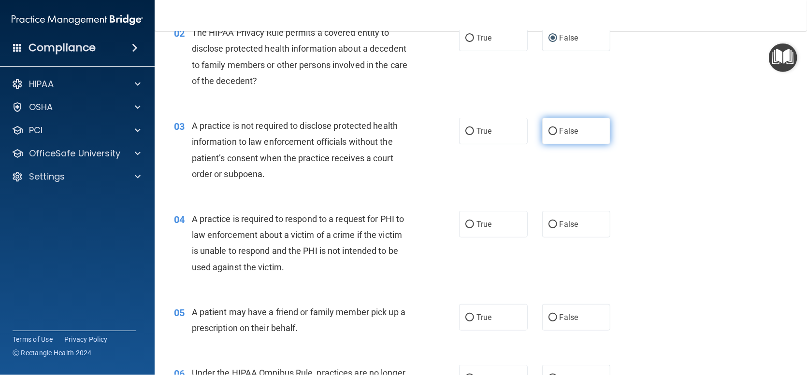
click at [559, 128] on span "False" at bounding box center [568, 131] width 19 height 9
click at [555, 128] on input "False" at bounding box center [552, 131] width 9 height 7
radio input "true"
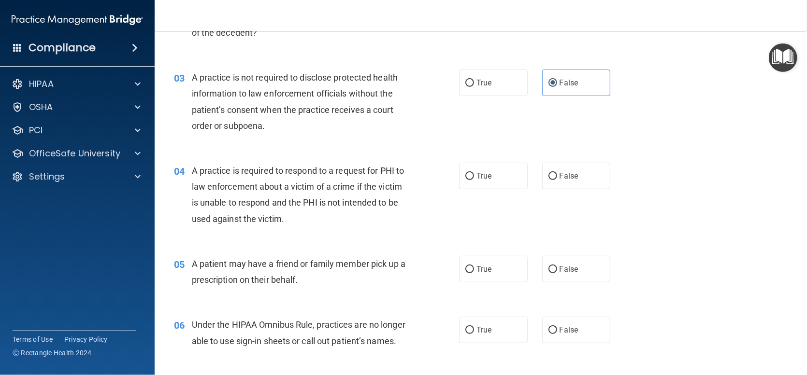
scroll to position [242, 0]
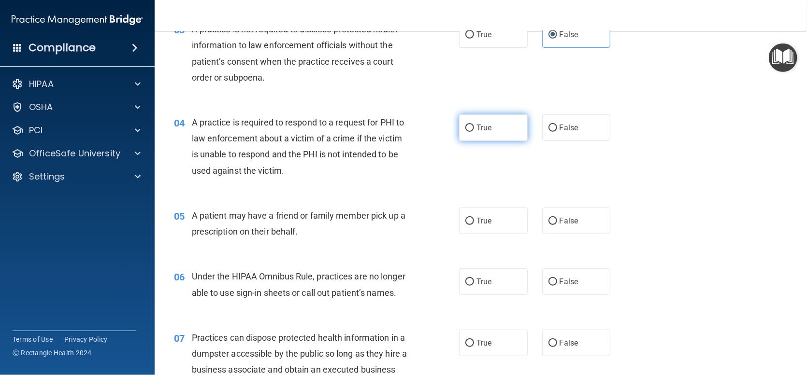
click at [465, 128] on input "True" at bounding box center [469, 128] width 9 height 7
radio input "true"
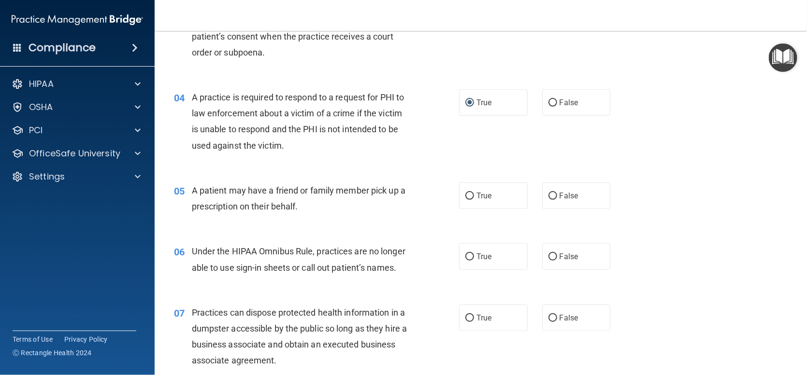
scroll to position [290, 0]
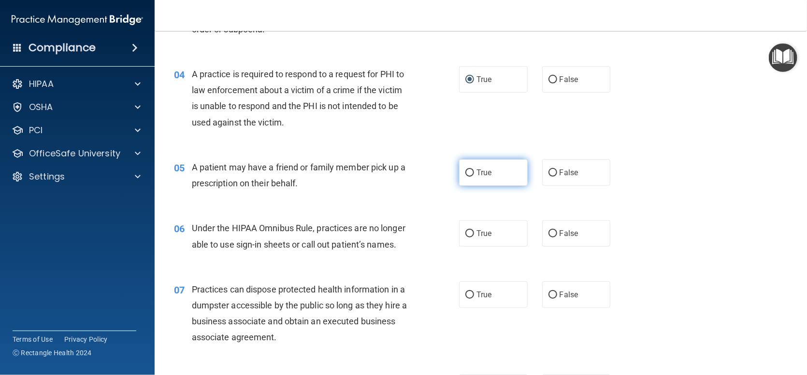
click at [465, 170] on input "True" at bounding box center [469, 173] width 9 height 7
radio input "true"
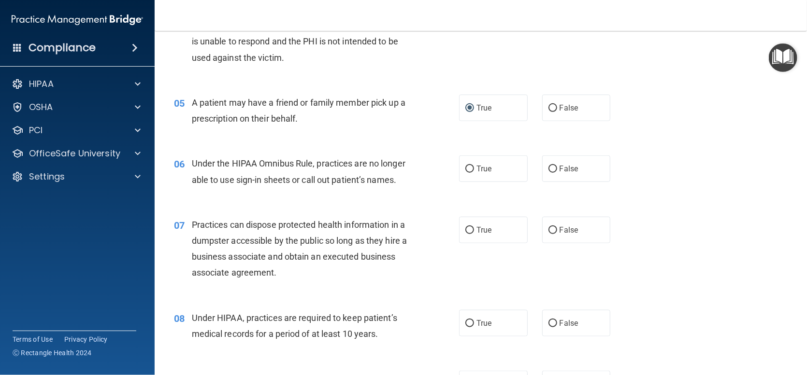
scroll to position [386, 0]
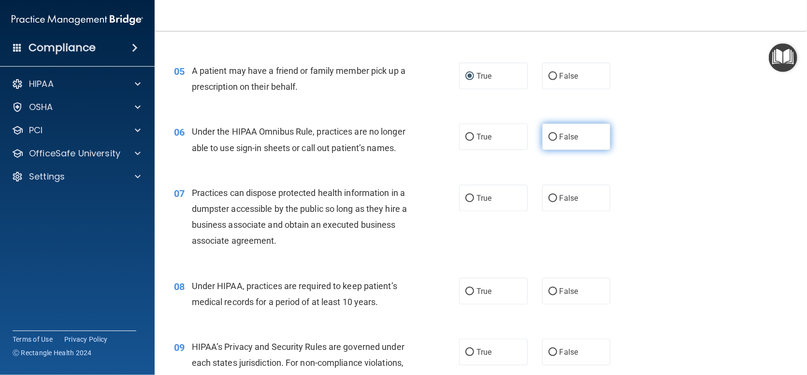
click at [559, 135] on span "False" at bounding box center [568, 136] width 19 height 9
click at [556, 135] on input "False" at bounding box center [552, 137] width 9 height 7
radio input "true"
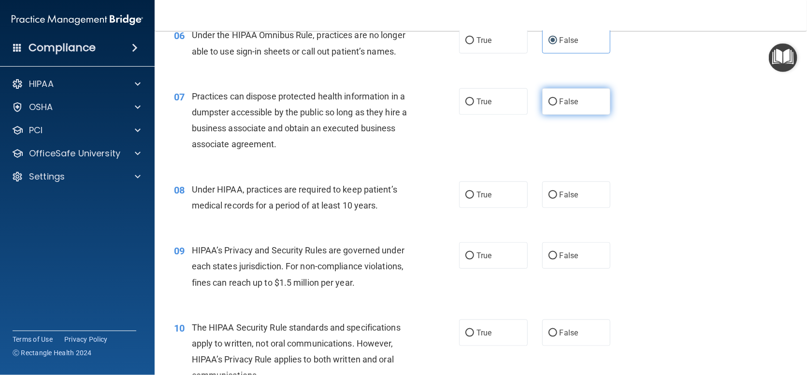
click at [550, 106] on input "False" at bounding box center [552, 102] width 9 height 7
radio input "true"
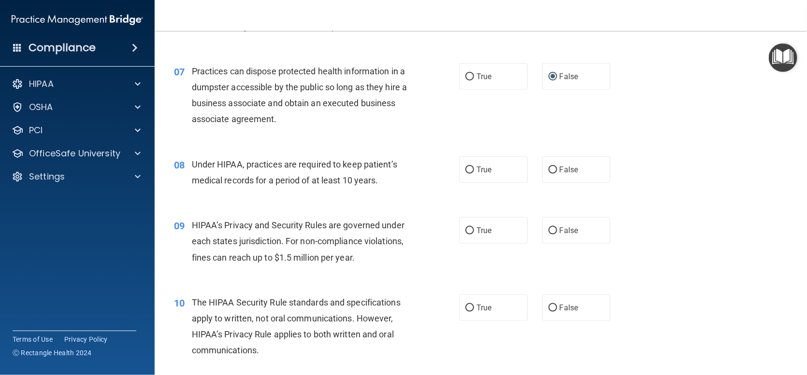
scroll to position [531, 0]
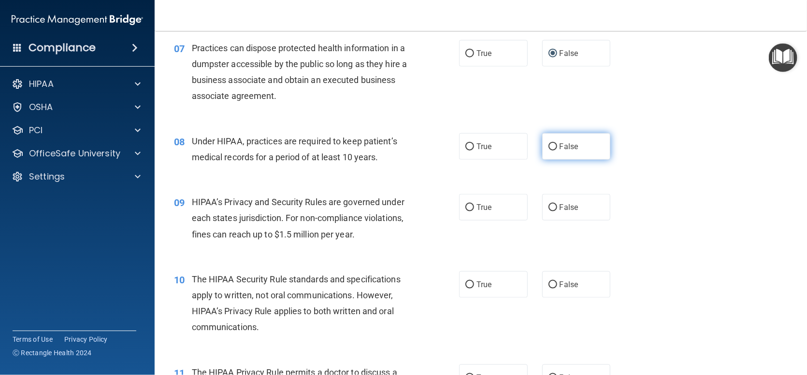
click at [548, 151] on input "False" at bounding box center [552, 146] width 9 height 7
radio input "true"
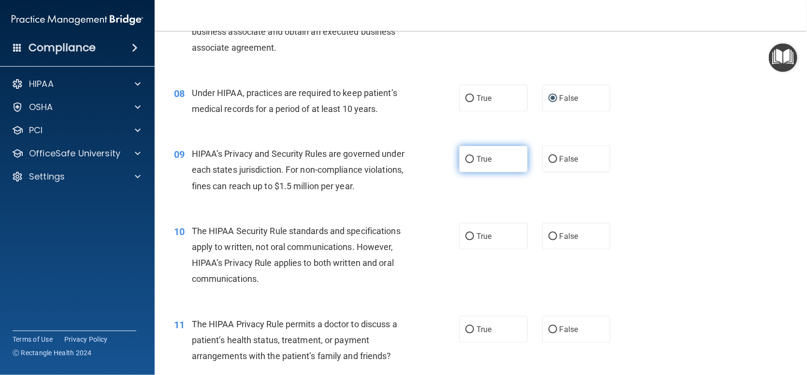
click at [465, 163] on input "True" at bounding box center [469, 159] width 9 height 7
radio input "true"
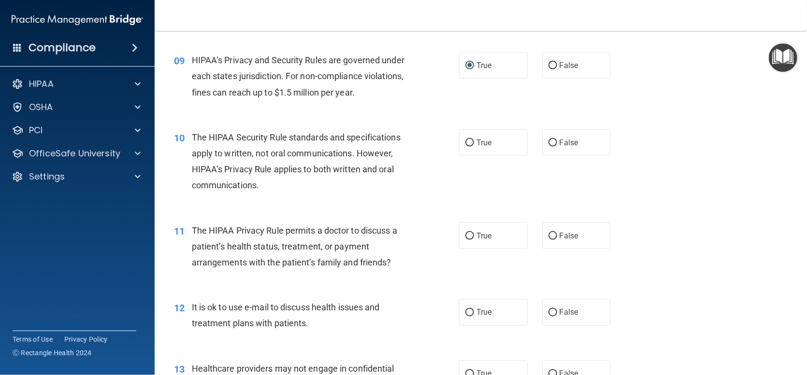
scroll to position [676, 0]
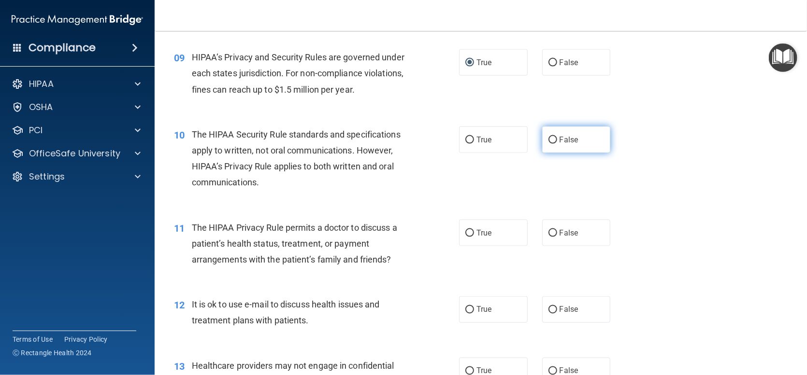
click at [553, 151] on label "False" at bounding box center [576, 140] width 69 height 27
click at [553, 144] on input "False" at bounding box center [552, 140] width 9 height 7
radio input "true"
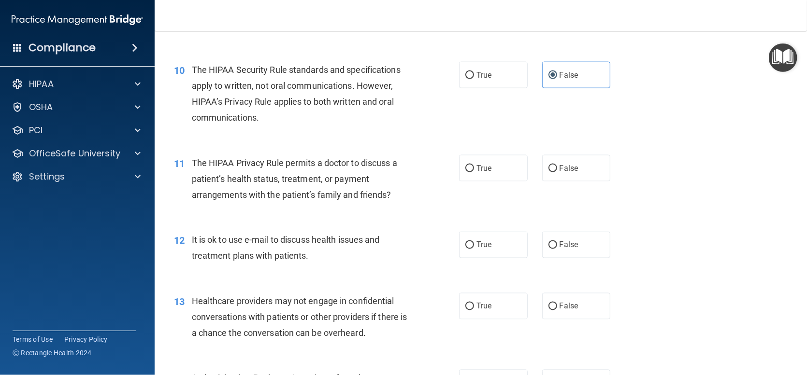
scroll to position [725, 0]
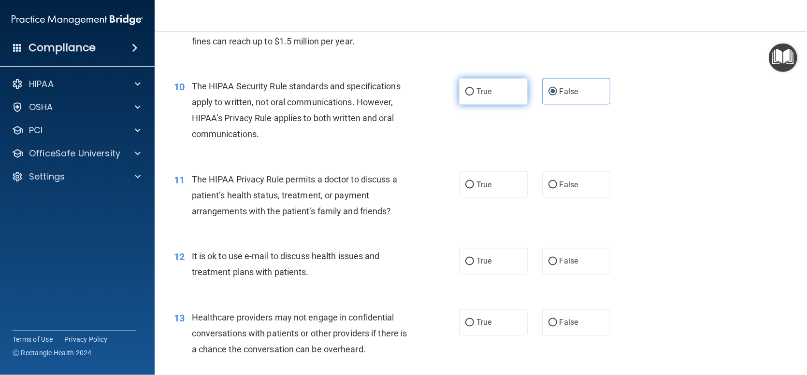
click at [468, 96] on input "True" at bounding box center [469, 91] width 9 height 7
radio input "true"
radio input "false"
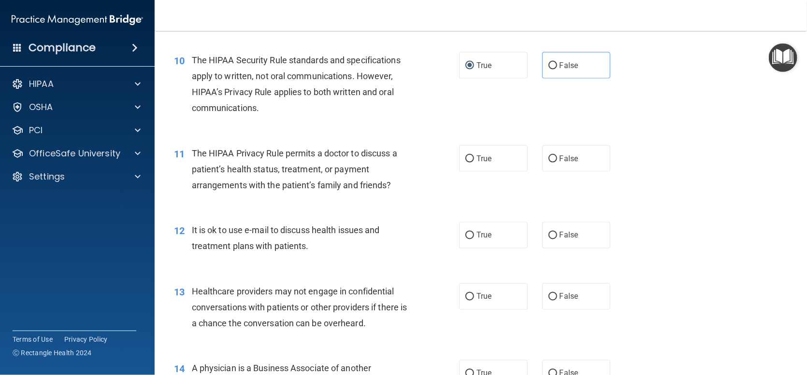
scroll to position [773, 0]
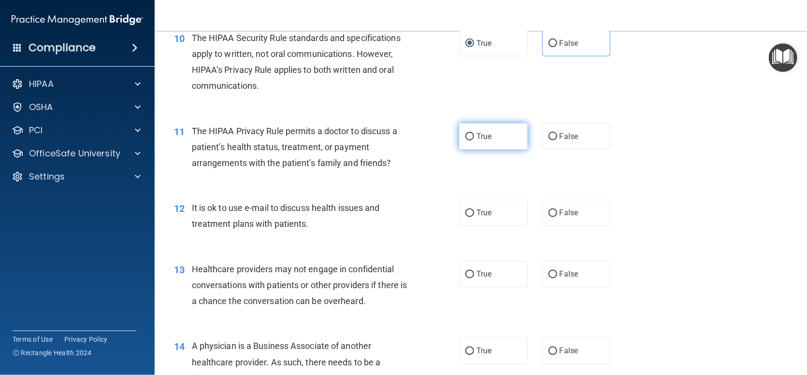
click at [469, 141] on input "True" at bounding box center [469, 136] width 9 height 7
radio input "true"
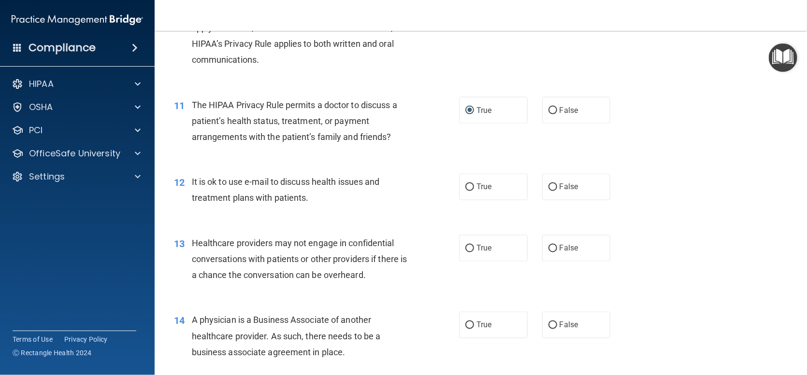
scroll to position [821, 0]
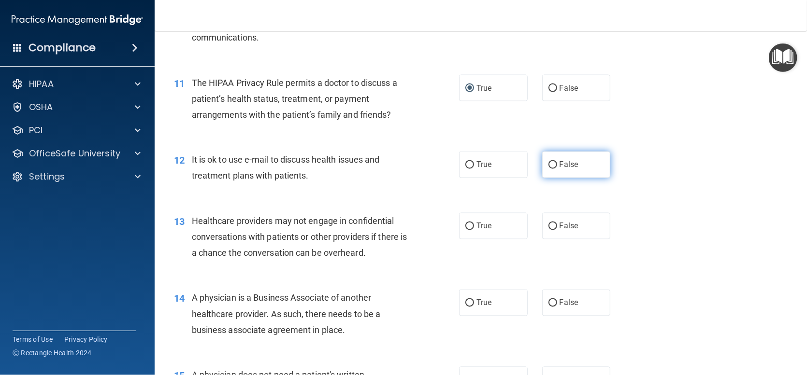
click at [551, 169] on input "False" at bounding box center [552, 165] width 9 height 7
radio input "true"
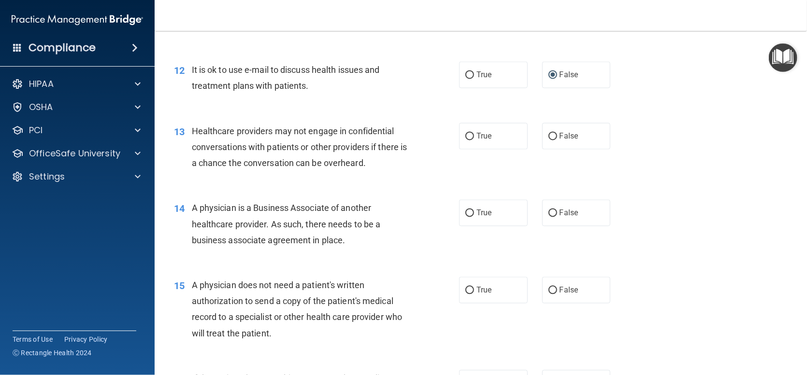
scroll to position [918, 0]
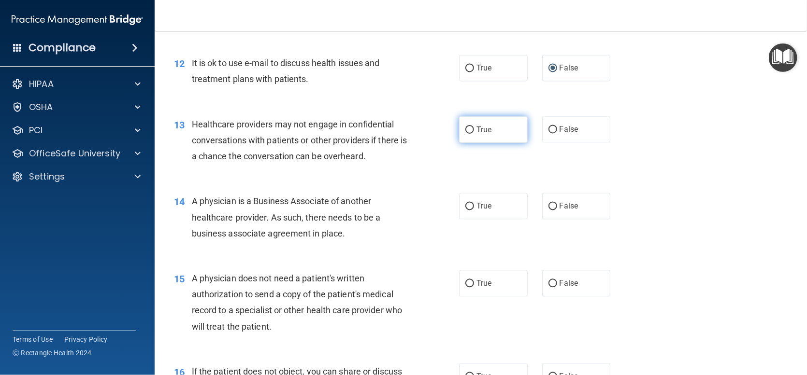
click at [465, 134] on input "True" at bounding box center [469, 130] width 9 height 7
radio input "true"
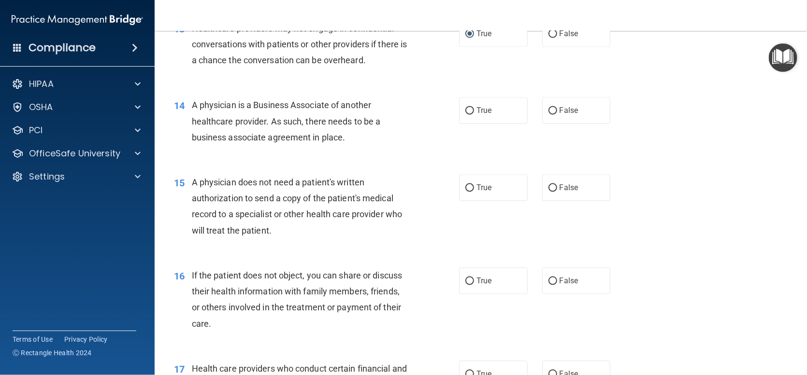
scroll to position [1014, 0]
click at [548, 114] on input "False" at bounding box center [552, 110] width 9 height 7
radio input "true"
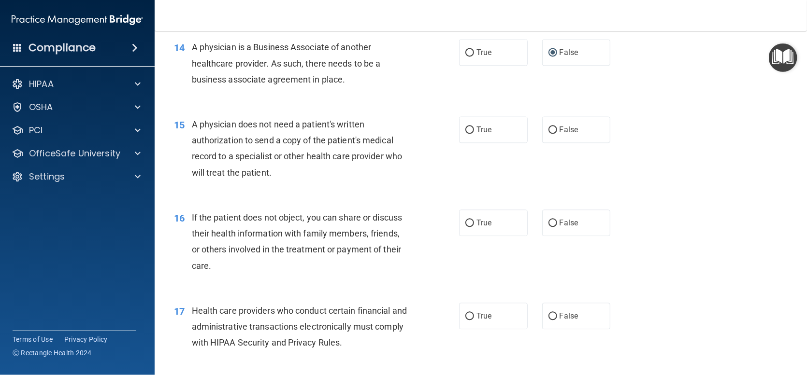
scroll to position [1111, 0]
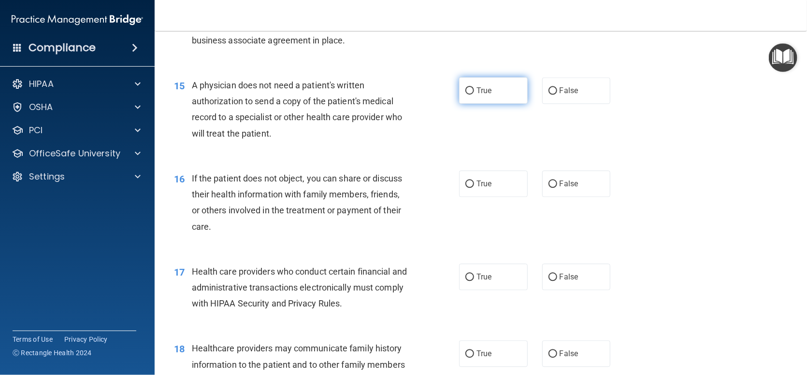
click at [467, 95] on input "True" at bounding box center [469, 90] width 9 height 7
radio input "true"
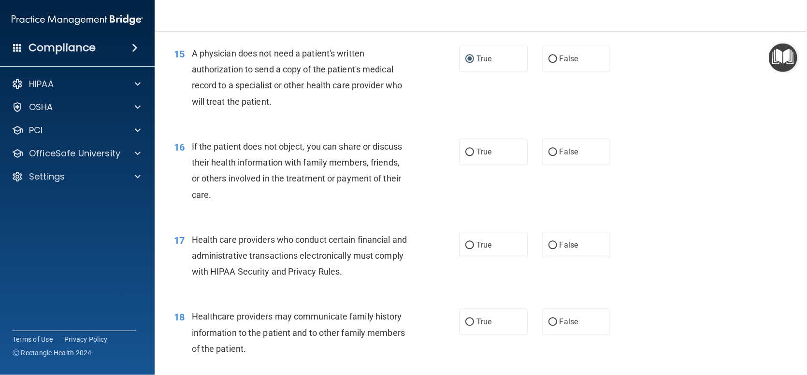
scroll to position [1208, 0]
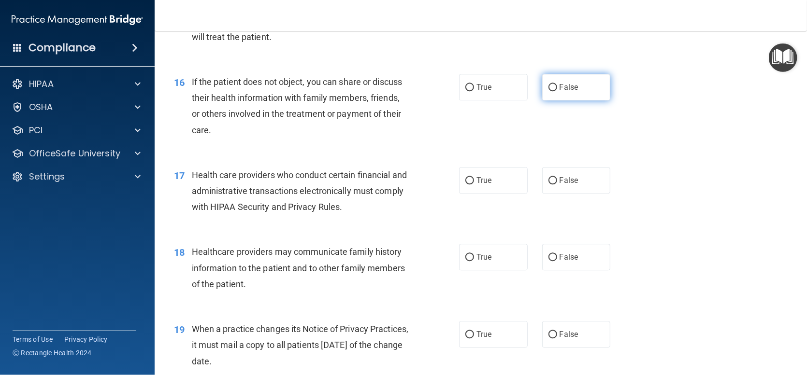
click at [548, 91] on input "False" at bounding box center [552, 87] width 9 height 7
radio input "true"
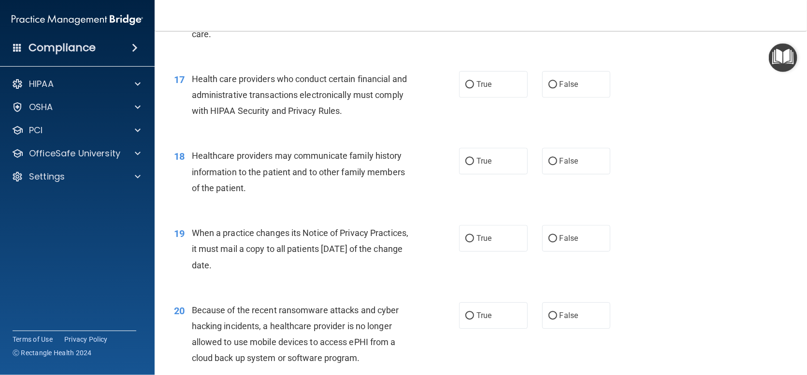
scroll to position [1304, 0]
click at [465, 88] on input "True" at bounding box center [469, 84] width 9 height 7
radio input "true"
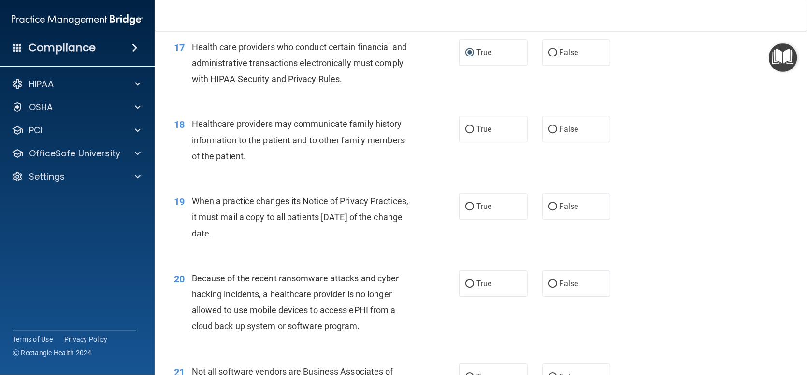
scroll to position [1353, 0]
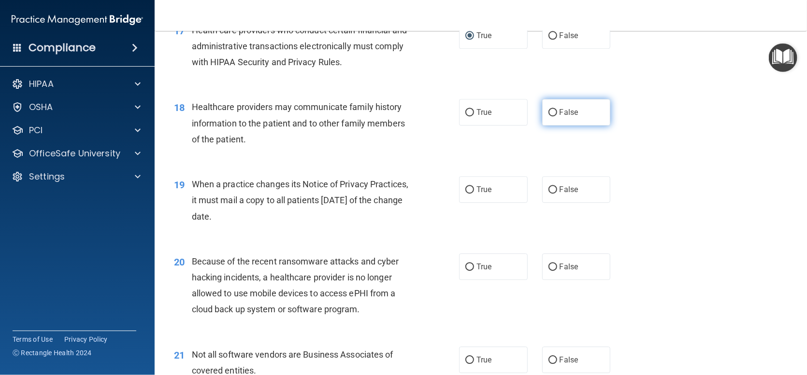
click at [548, 116] on input "False" at bounding box center [552, 112] width 9 height 7
radio input "true"
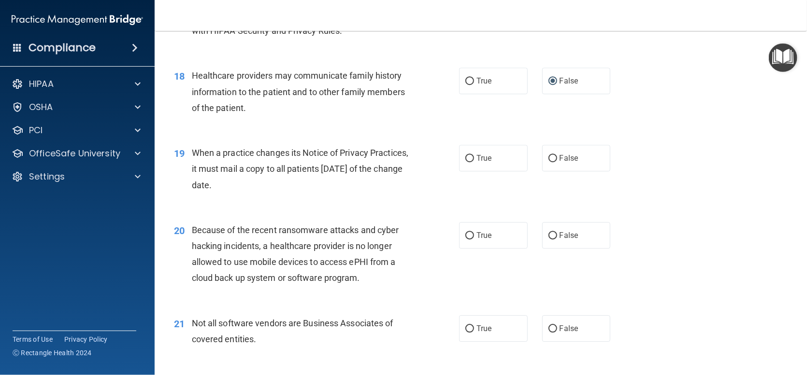
scroll to position [1449, 0]
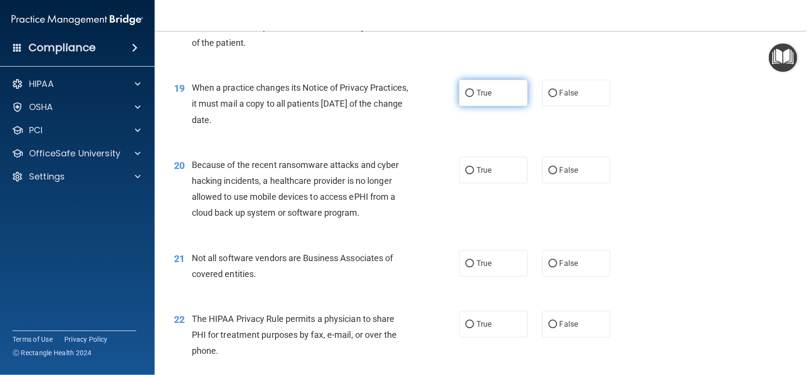
click at [460, 106] on label "True" at bounding box center [493, 93] width 69 height 27
click at [465, 97] on input "True" at bounding box center [469, 93] width 9 height 7
radio input "true"
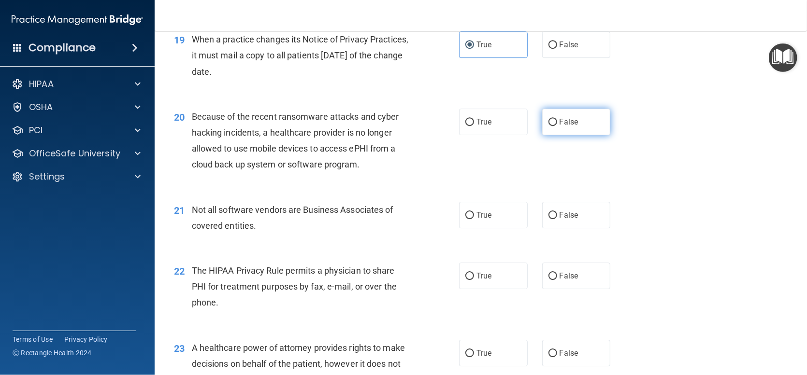
click at [552, 126] on input "False" at bounding box center [552, 122] width 9 height 7
radio input "true"
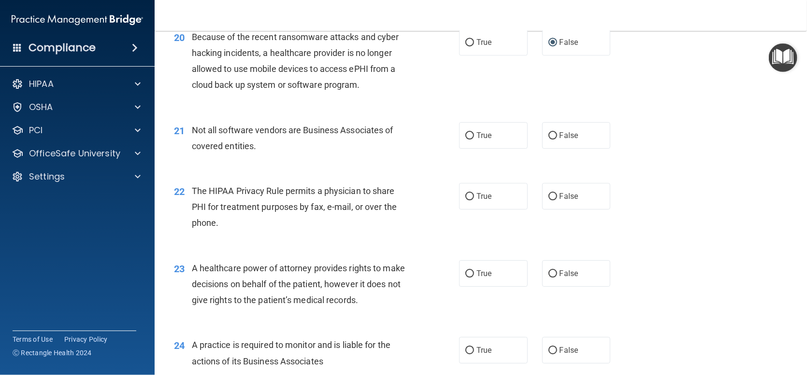
scroll to position [1594, 0]
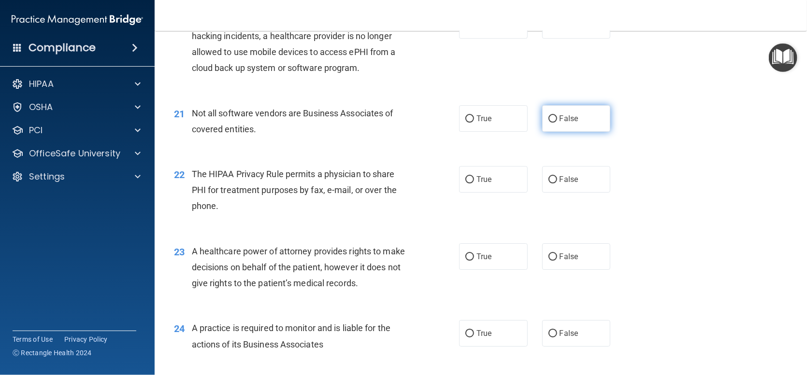
click at [548, 123] on input "False" at bounding box center [552, 118] width 9 height 7
radio input "true"
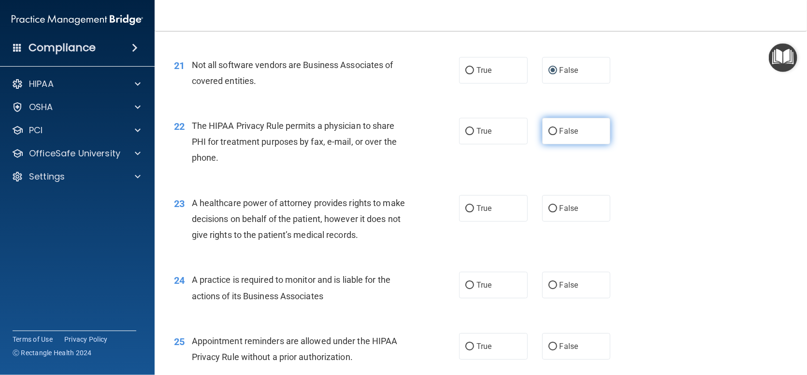
click at [550, 135] on input "False" at bounding box center [552, 131] width 9 height 7
radio input "true"
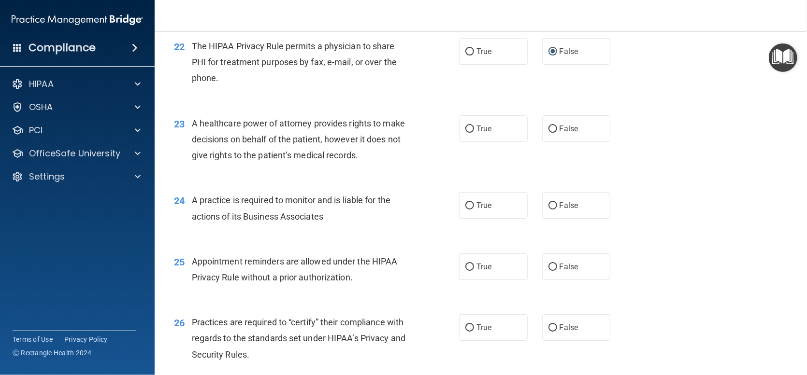
scroll to position [1739, 0]
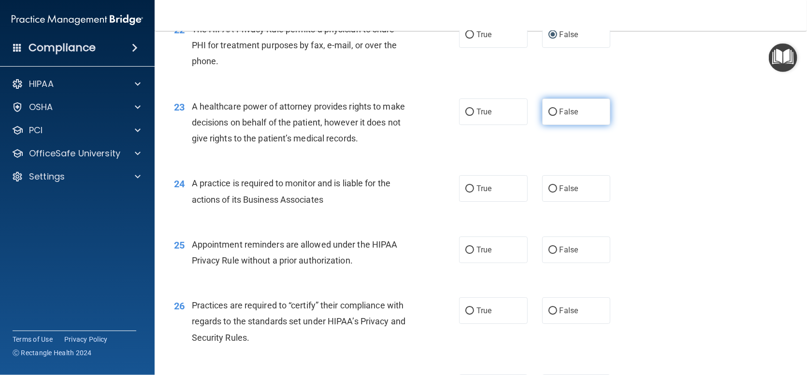
click at [548, 116] on input "False" at bounding box center [552, 112] width 9 height 7
radio input "true"
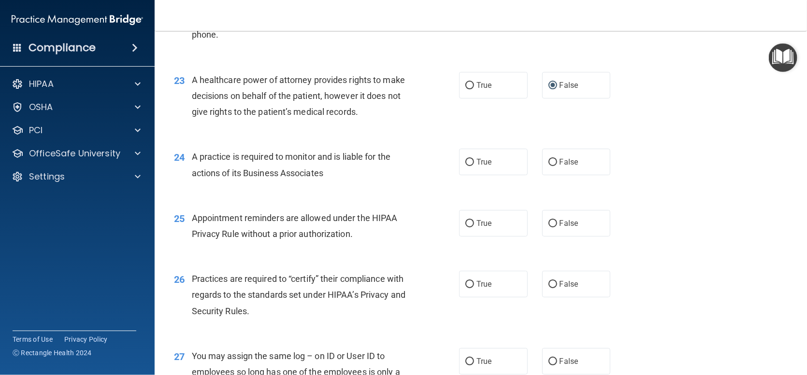
scroll to position [1787, 0]
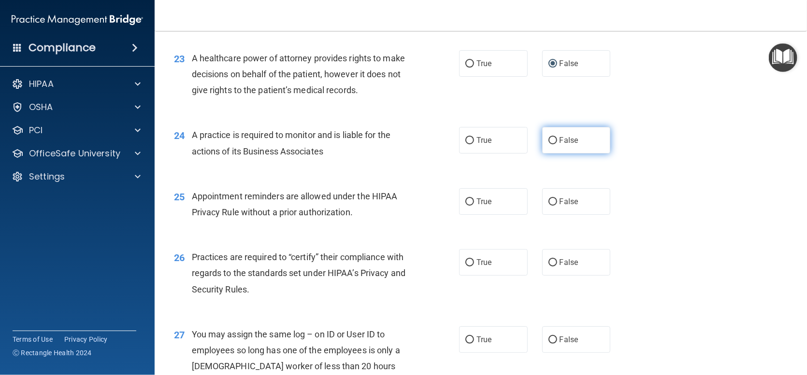
click at [551, 144] on input "False" at bounding box center [552, 140] width 9 height 7
radio input "true"
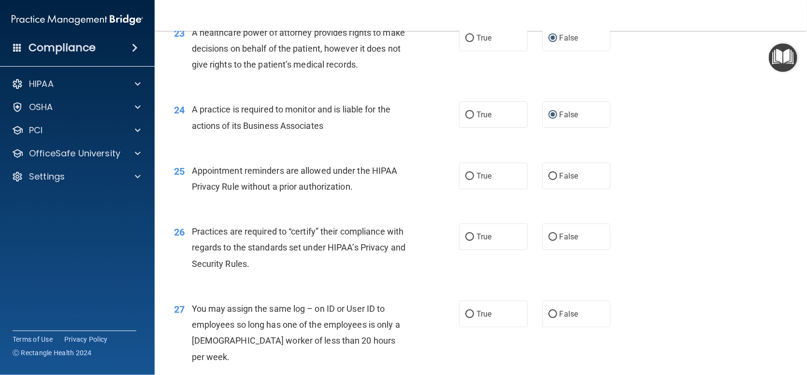
scroll to position [1836, 0]
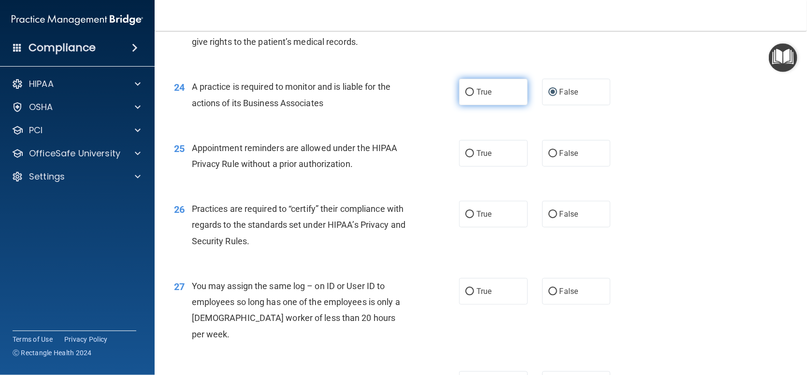
click at [466, 96] on input "True" at bounding box center [469, 92] width 9 height 7
radio input "true"
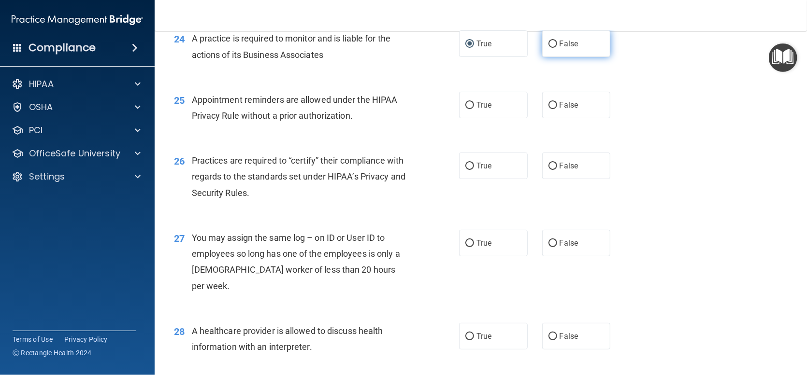
click at [548, 48] on input "False" at bounding box center [552, 44] width 9 height 7
radio input "true"
radio input "false"
click at [465, 109] on input "True" at bounding box center [469, 105] width 9 height 7
radio input "true"
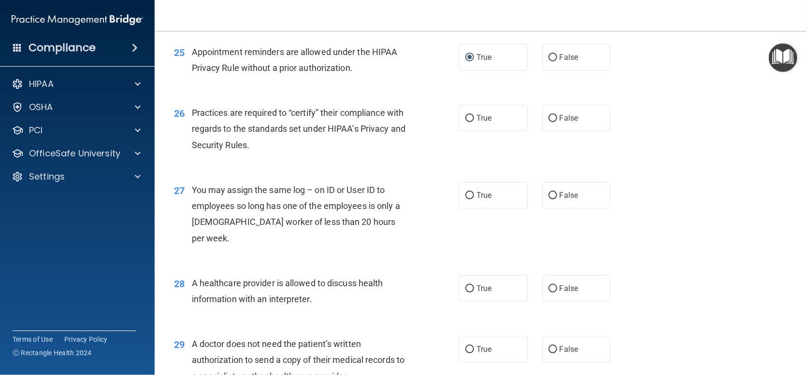
scroll to position [1932, 0]
click at [465, 122] on input "True" at bounding box center [469, 117] width 9 height 7
radio input "true"
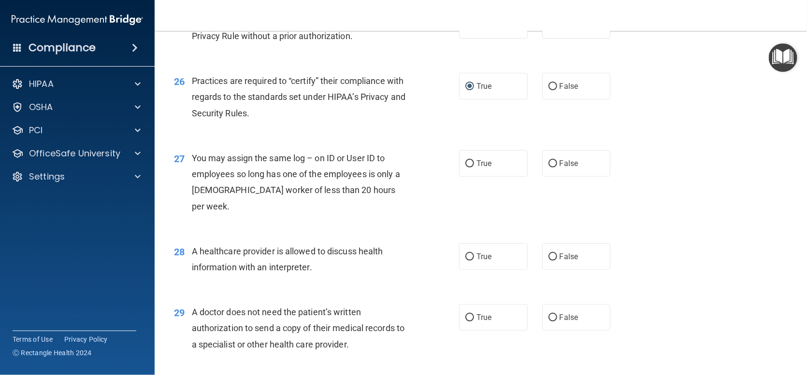
scroll to position [1981, 0]
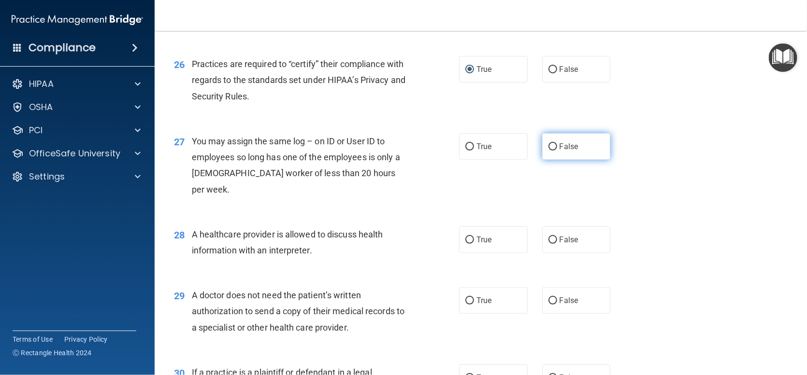
click at [553, 160] on label "False" at bounding box center [576, 146] width 69 height 27
click at [553, 151] on input "False" at bounding box center [552, 146] width 9 height 7
radio input "true"
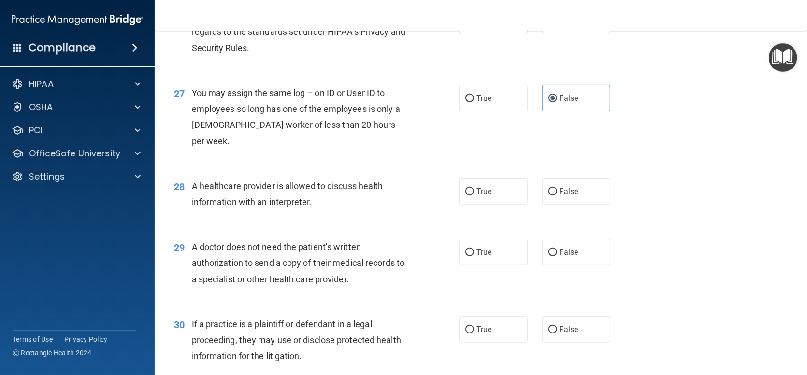
scroll to position [2077, 0]
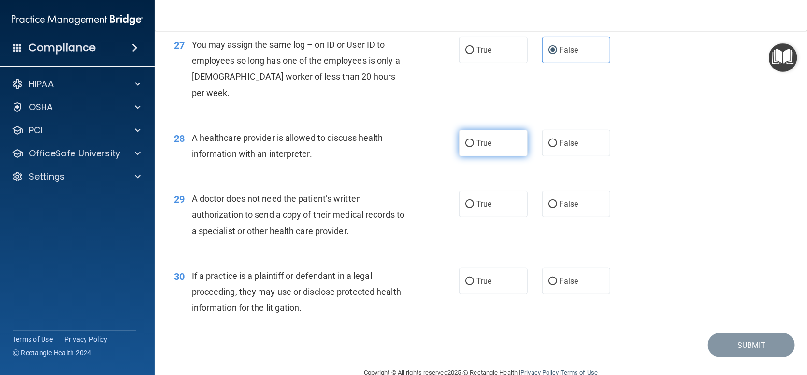
click at [466, 141] on input "True" at bounding box center [469, 143] width 9 height 7
radio input "true"
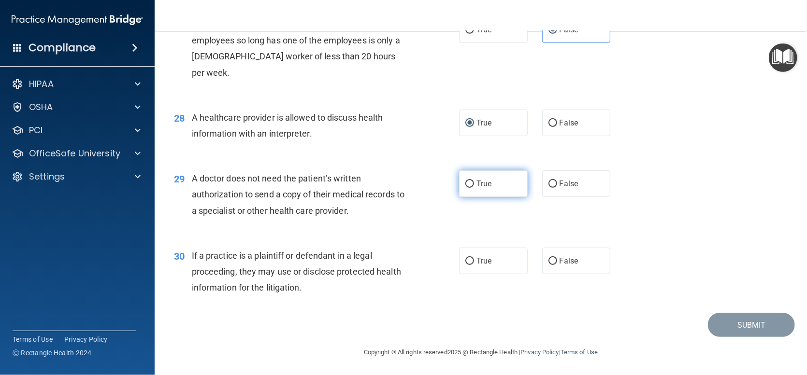
click at [465, 183] on input "True" at bounding box center [469, 184] width 9 height 7
radio input "true"
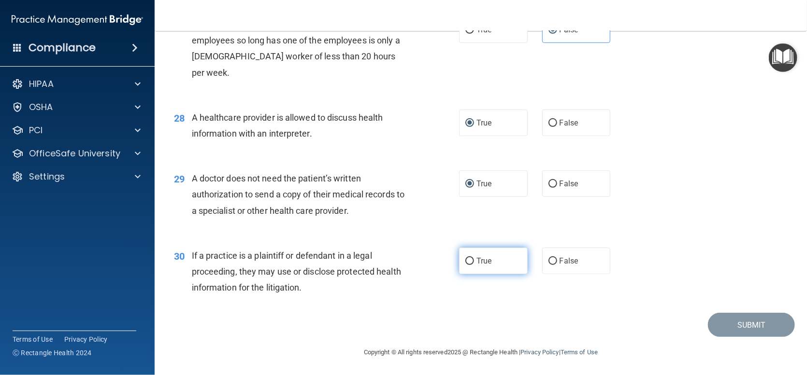
click at [459, 260] on label "True" at bounding box center [493, 261] width 69 height 27
click at [465, 260] on input "True" at bounding box center [469, 261] width 9 height 7
radio input "true"
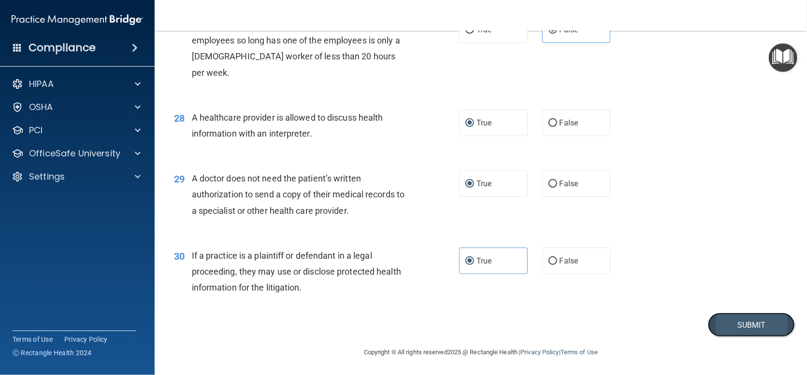
click at [741, 324] on button "Submit" at bounding box center [751, 325] width 87 height 25
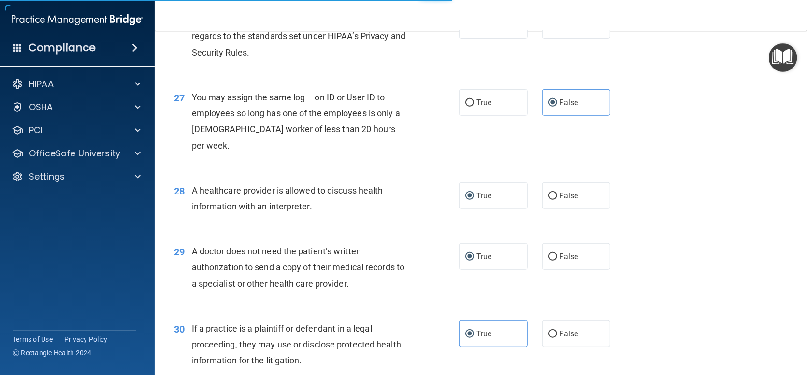
scroll to position [1808, 0]
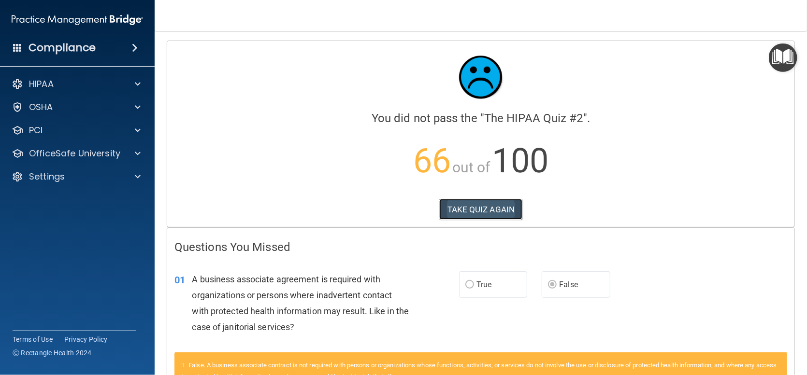
click at [478, 207] on button "TAKE QUIZ AGAIN" at bounding box center [481, 209] width 84 height 21
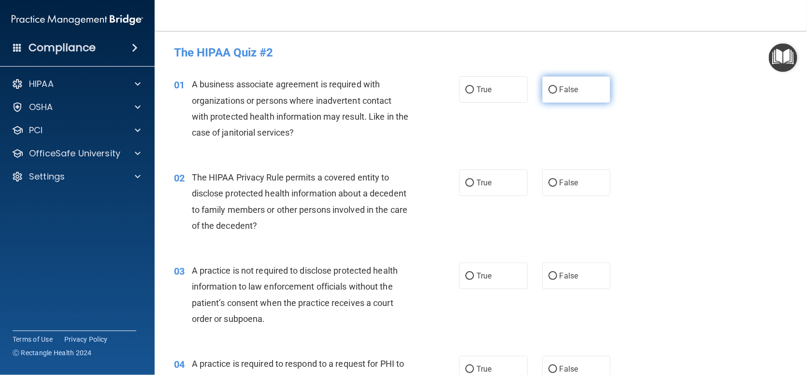
click at [549, 87] on input "False" at bounding box center [552, 89] width 9 height 7
radio input "true"
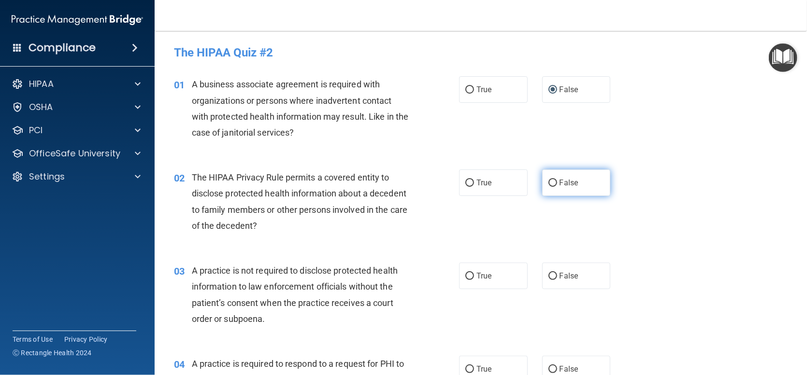
click at [548, 181] on input "False" at bounding box center [552, 183] width 9 height 7
radio input "true"
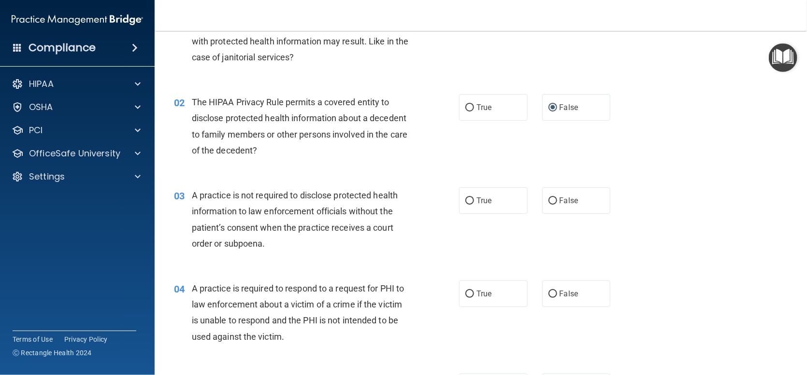
scroll to position [97, 0]
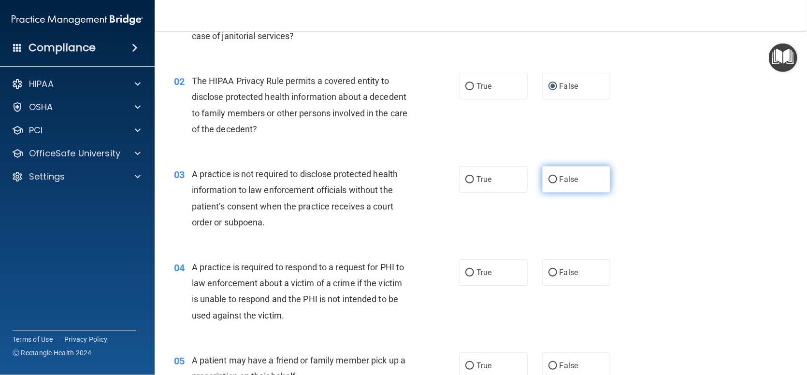
click at [548, 177] on input "False" at bounding box center [552, 179] width 9 height 7
radio input "true"
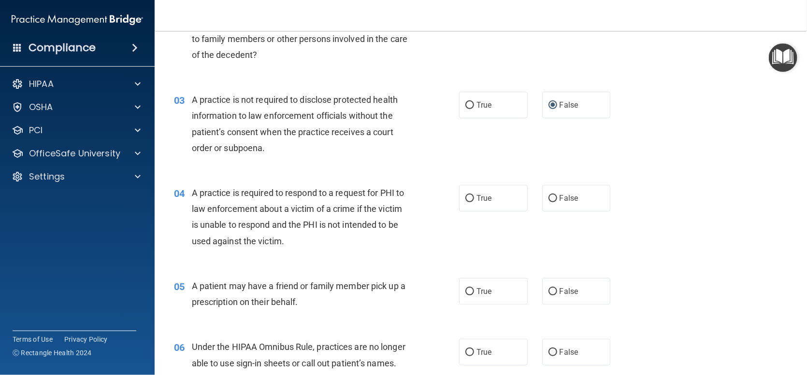
scroll to position [193, 0]
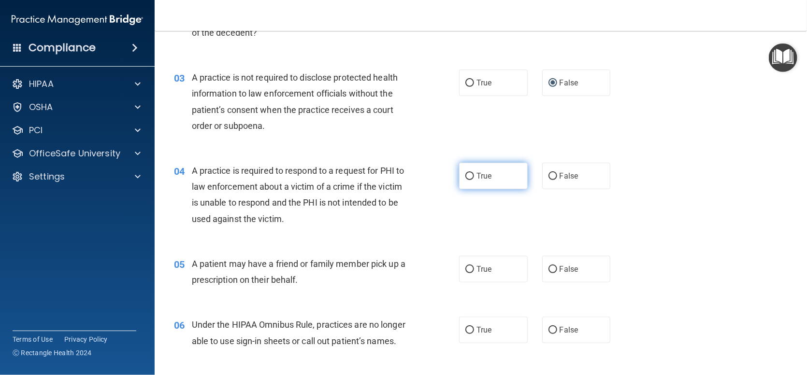
click at [465, 175] on input "True" at bounding box center [469, 176] width 9 height 7
radio input "true"
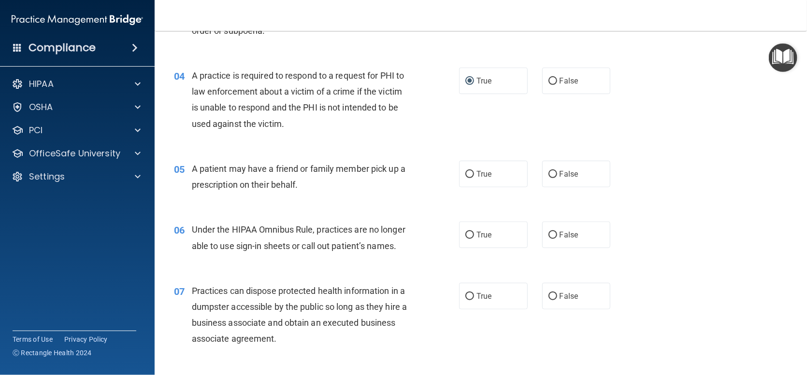
scroll to position [290, 0]
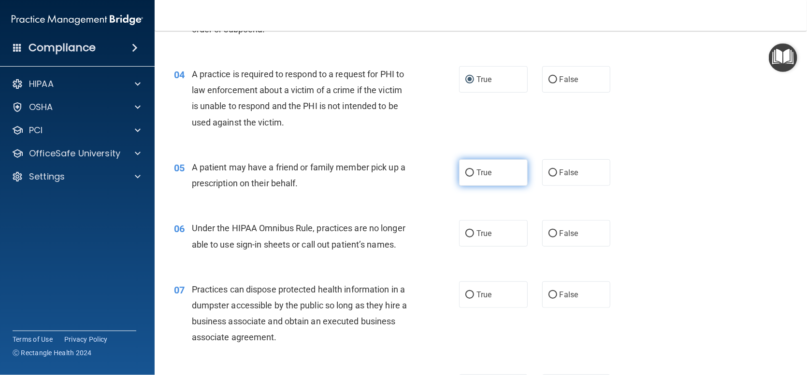
click at [466, 173] on input "True" at bounding box center [469, 173] width 9 height 7
radio input "true"
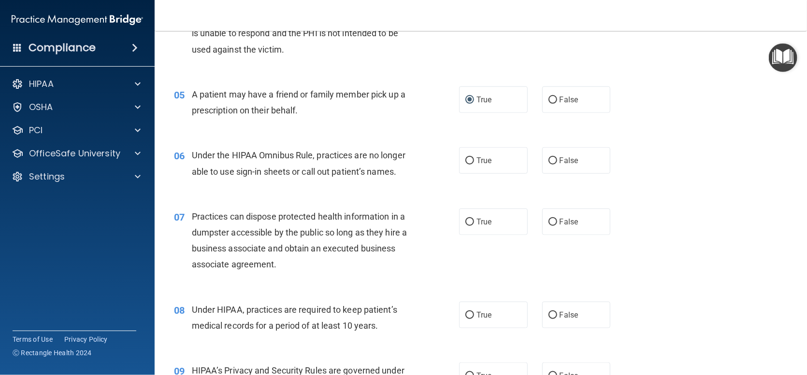
scroll to position [386, 0]
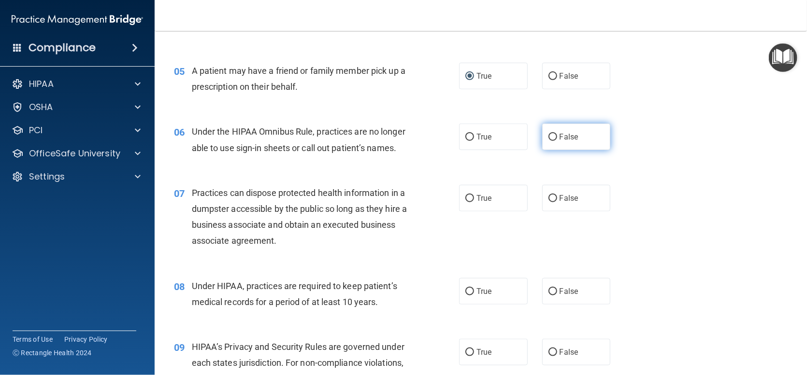
click at [551, 134] on input "False" at bounding box center [552, 137] width 9 height 7
radio input "true"
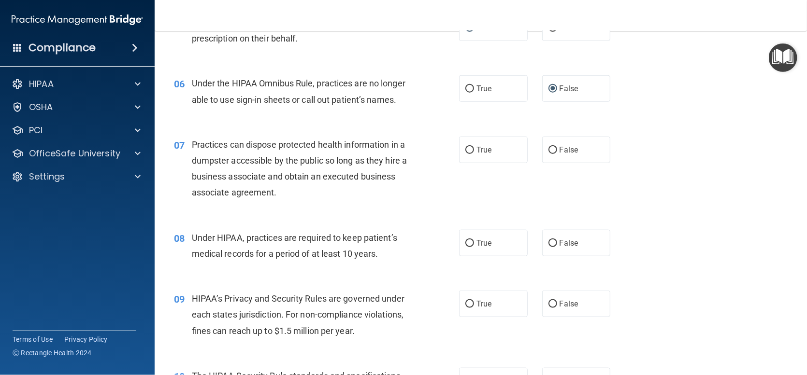
scroll to position [483, 0]
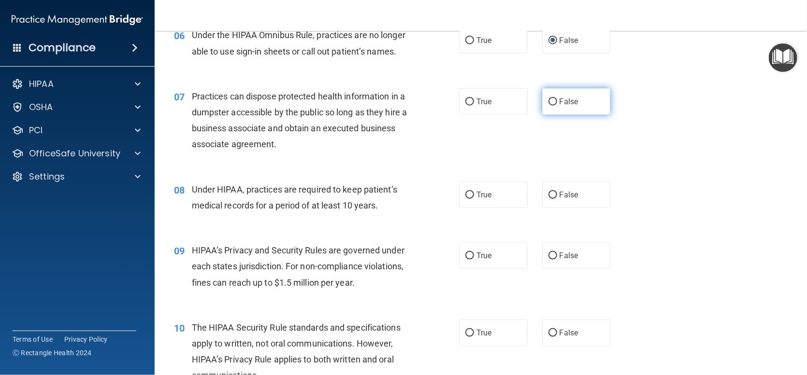
click at [552, 106] on input "False" at bounding box center [552, 102] width 9 height 7
radio input "true"
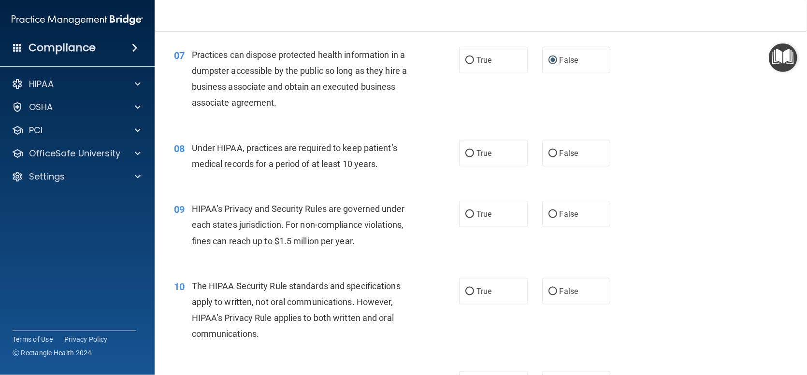
scroll to position [580, 0]
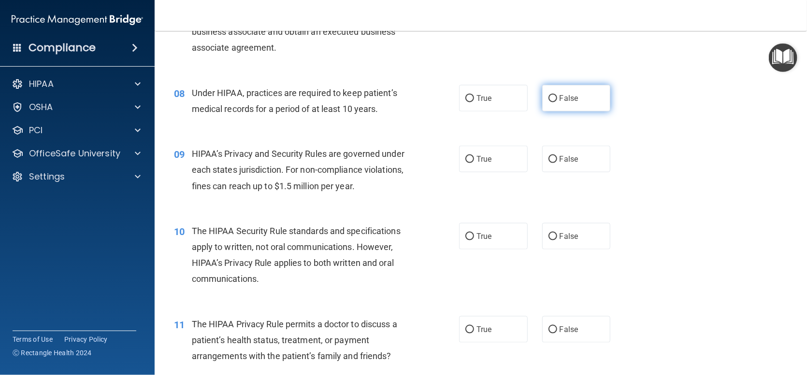
click at [551, 112] on label "False" at bounding box center [576, 98] width 69 height 27
click at [551, 102] on input "False" at bounding box center [552, 98] width 9 height 7
radio input "true"
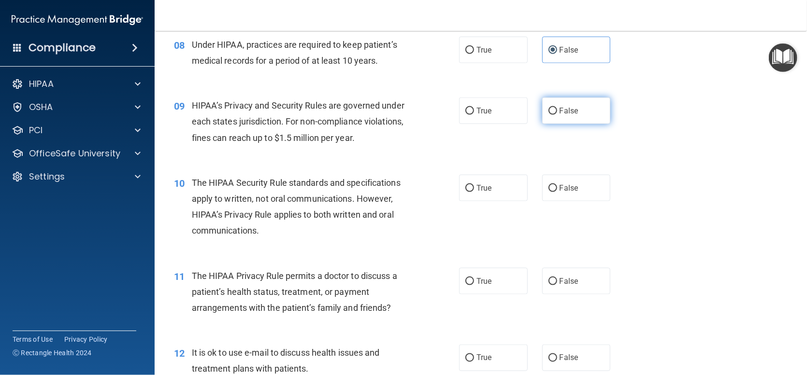
click at [551, 115] on input "False" at bounding box center [552, 111] width 9 height 7
radio input "true"
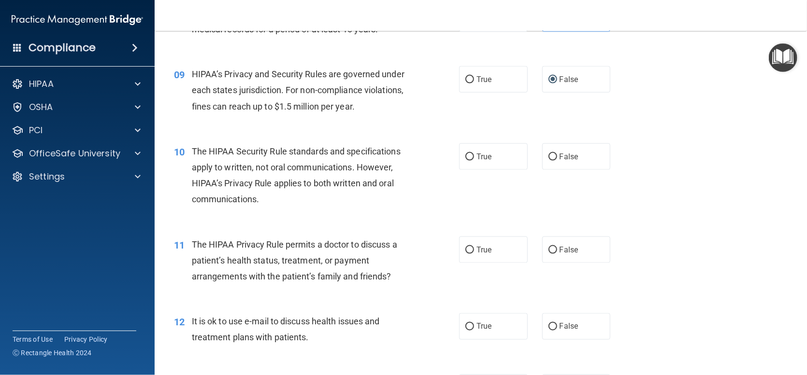
scroll to position [676, 0]
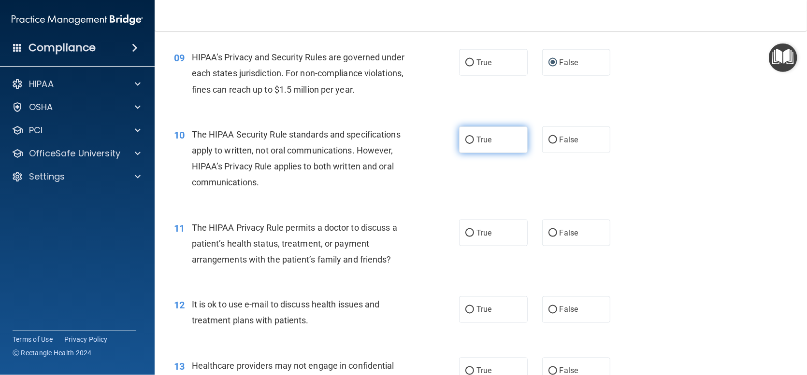
click at [468, 144] on input "True" at bounding box center [469, 140] width 9 height 7
radio input "true"
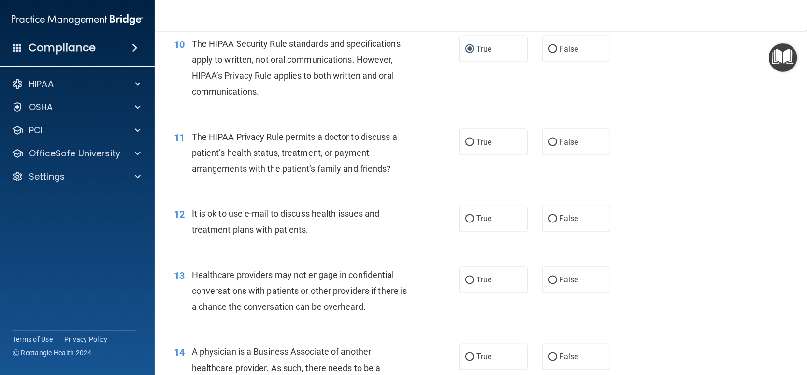
scroll to position [773, 0]
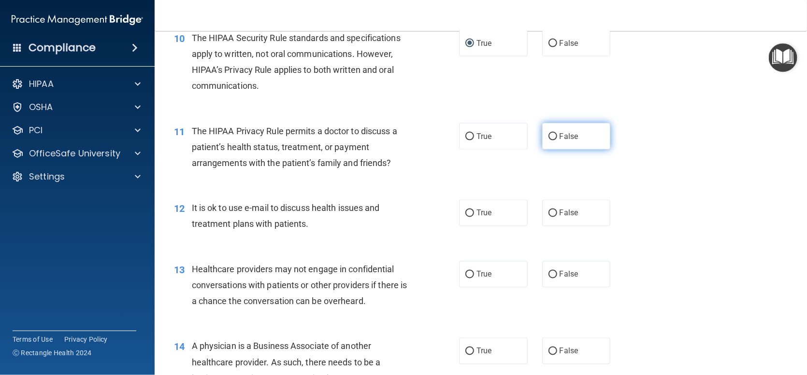
click at [550, 141] on input "False" at bounding box center [552, 136] width 9 height 7
radio input "true"
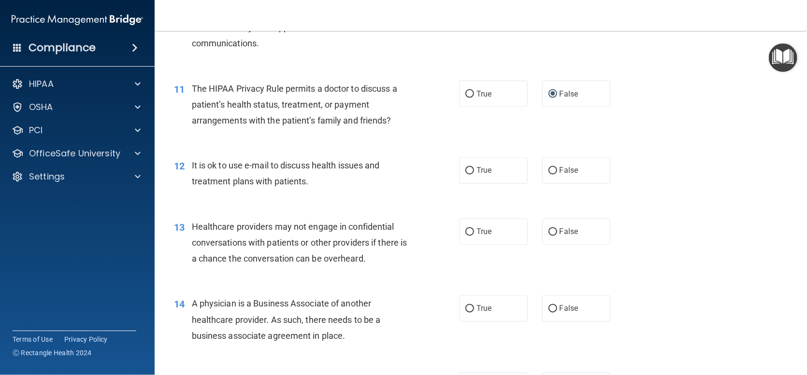
scroll to position [870, 0]
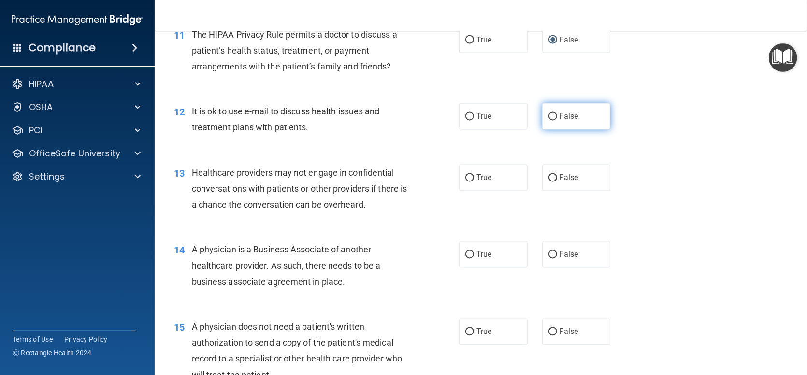
click at [548, 121] on input "False" at bounding box center [552, 117] width 9 height 7
radio input "true"
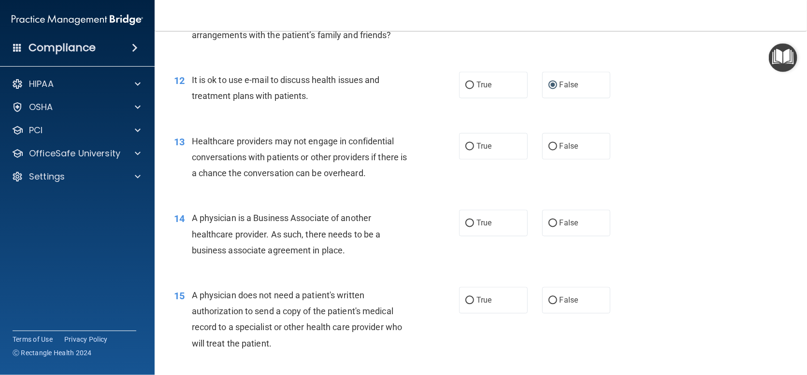
scroll to position [918, 0]
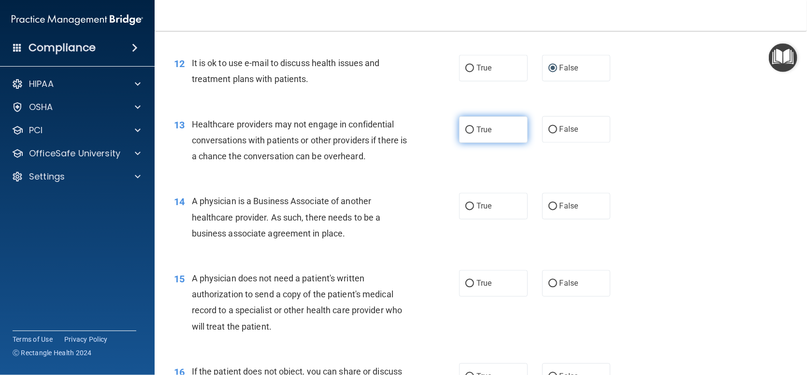
click at [476, 134] on span "True" at bounding box center [483, 129] width 15 height 9
click at [474, 134] on input "True" at bounding box center [469, 130] width 9 height 7
radio input "true"
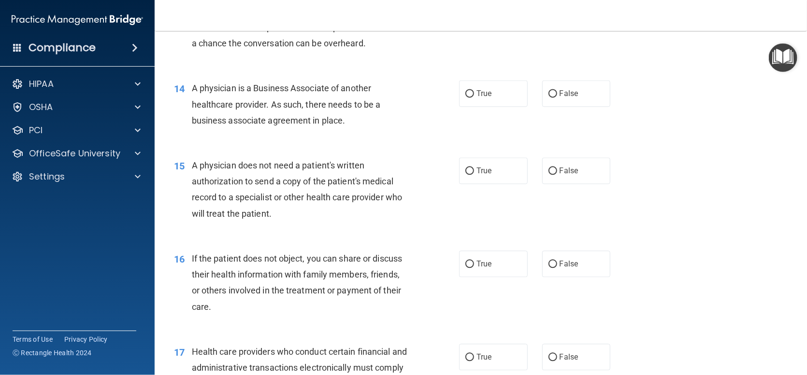
scroll to position [1014, 0]
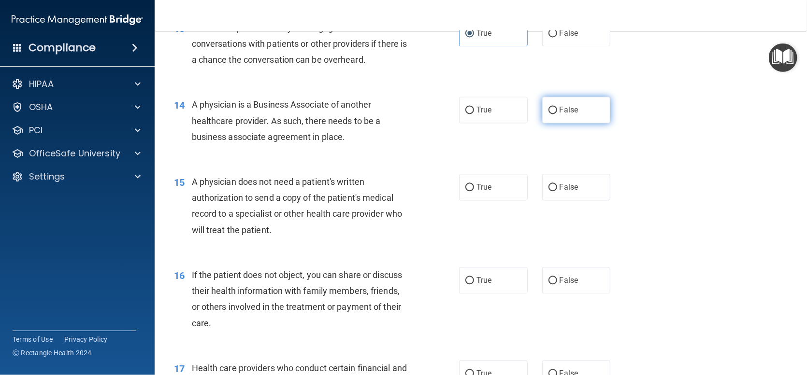
click at [548, 114] on input "False" at bounding box center [552, 110] width 9 height 7
radio input "true"
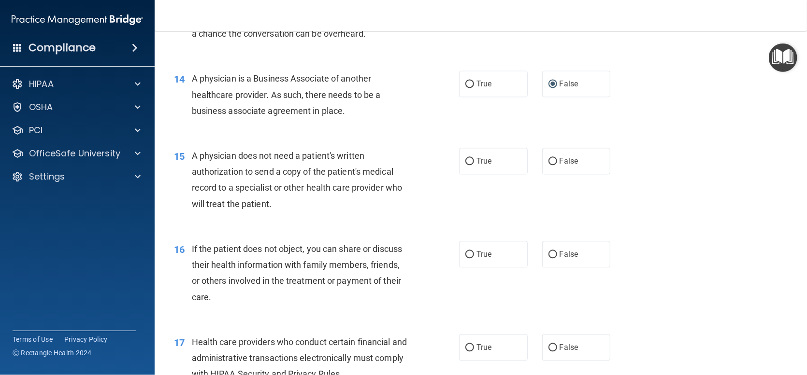
scroll to position [1063, 0]
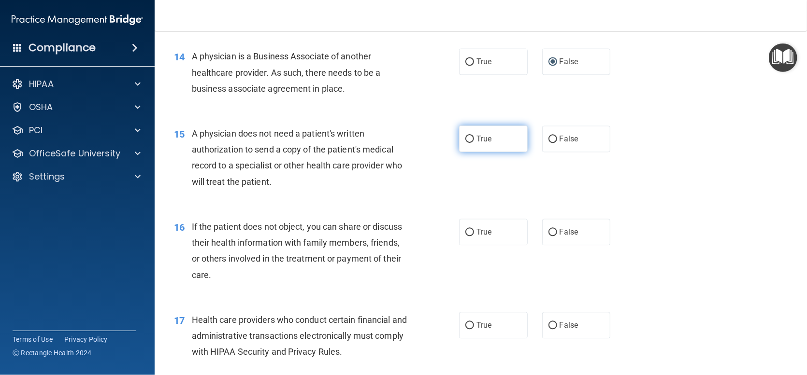
click at [465, 143] on input "True" at bounding box center [469, 139] width 9 height 7
radio input "true"
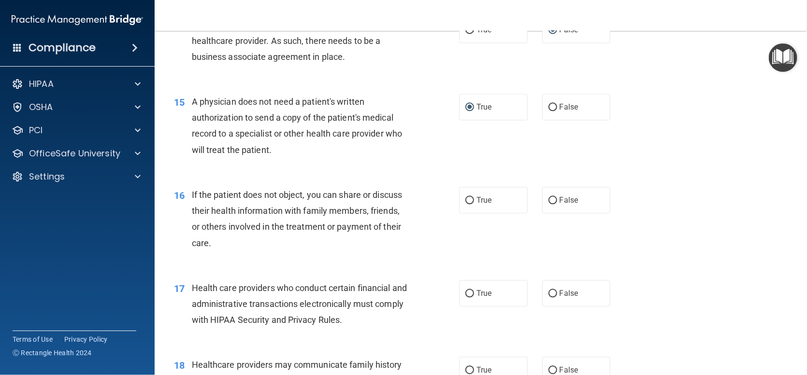
scroll to position [1159, 0]
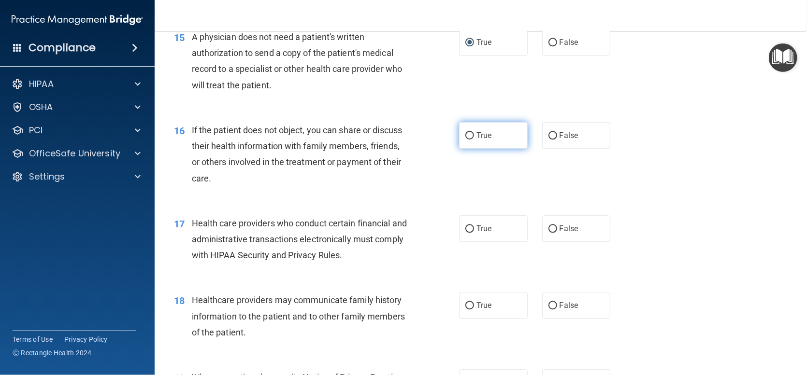
click at [461, 149] on label "True" at bounding box center [493, 135] width 69 height 27
click at [465, 140] on input "True" at bounding box center [469, 135] width 9 height 7
radio input "true"
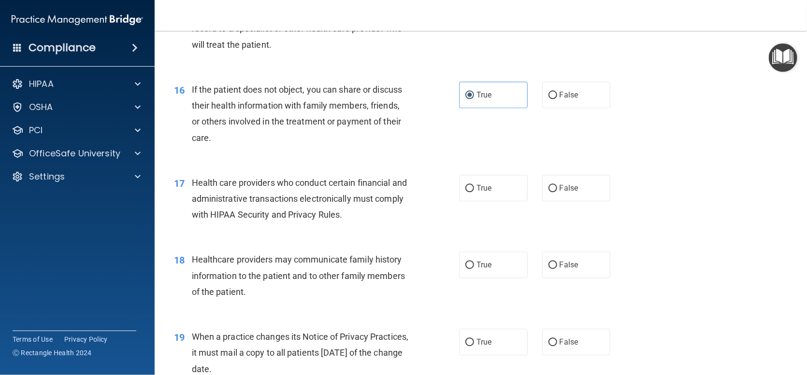
scroll to position [1256, 0]
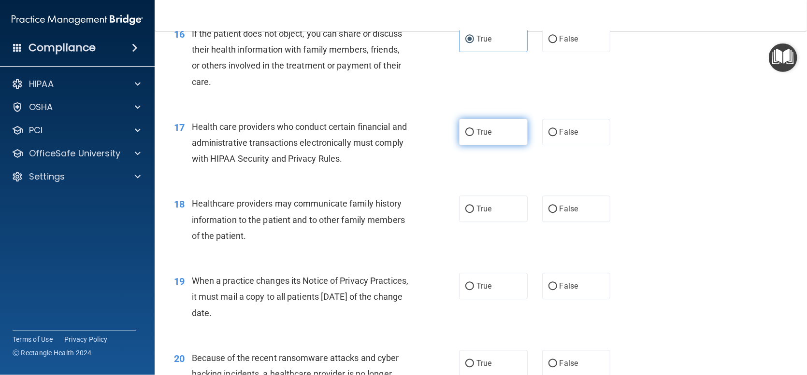
click at [466, 136] on input "True" at bounding box center [469, 132] width 9 height 7
radio input "true"
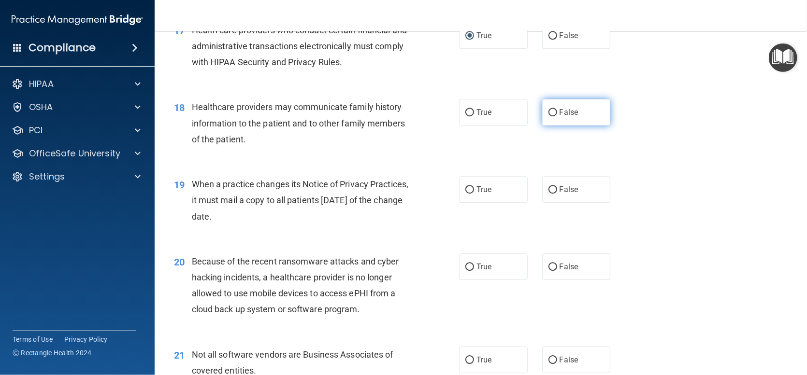
click at [549, 116] on input "False" at bounding box center [552, 112] width 9 height 7
radio input "true"
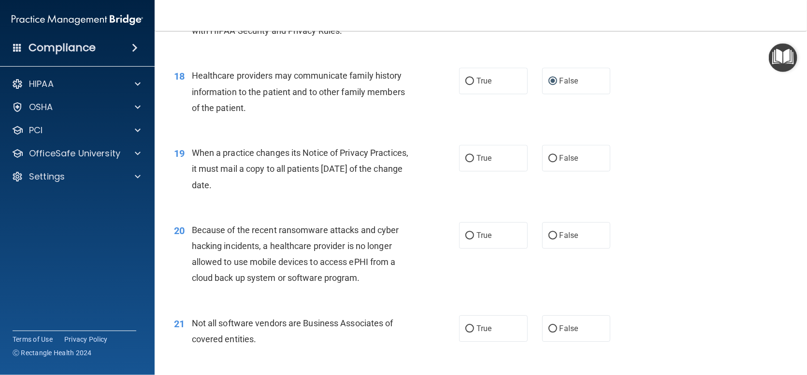
scroll to position [1401, 0]
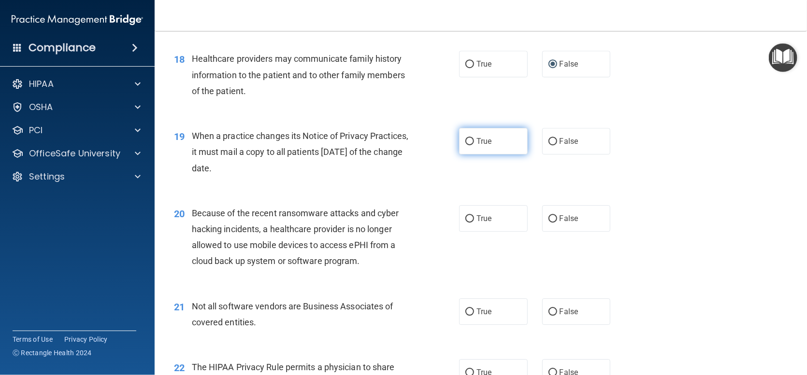
click at [470, 155] on label "True" at bounding box center [493, 141] width 69 height 27
click at [470, 145] on input "True" at bounding box center [469, 141] width 9 height 7
radio input "true"
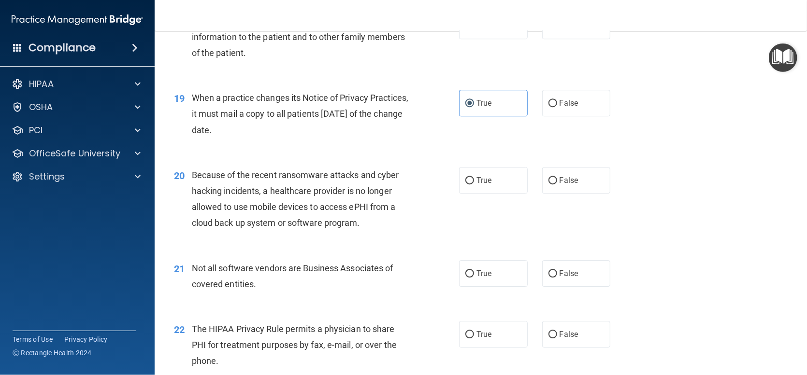
scroll to position [1497, 0]
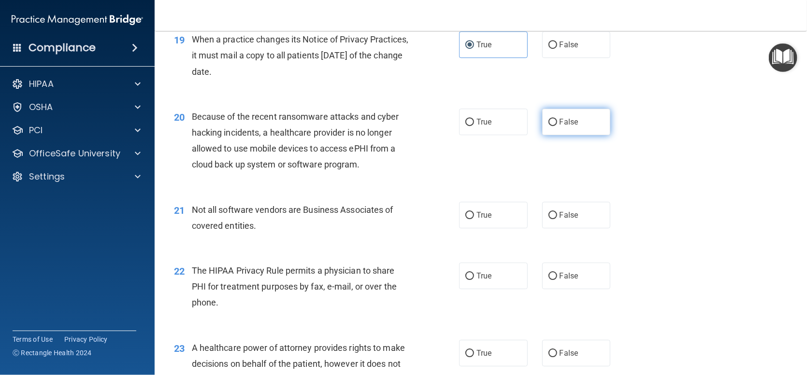
click at [550, 126] on input "False" at bounding box center [552, 122] width 9 height 7
radio input "true"
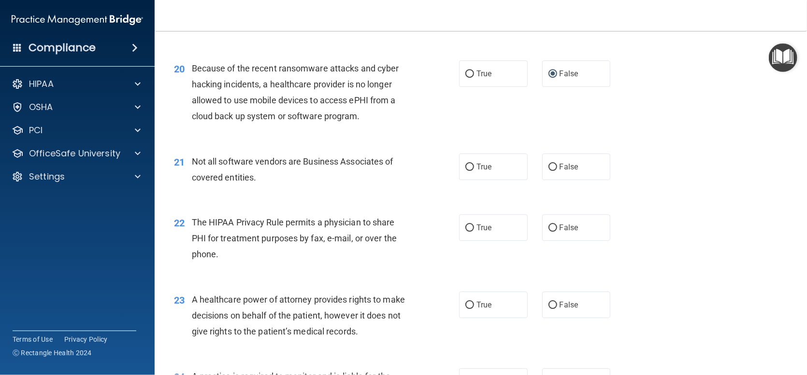
scroll to position [1594, 0]
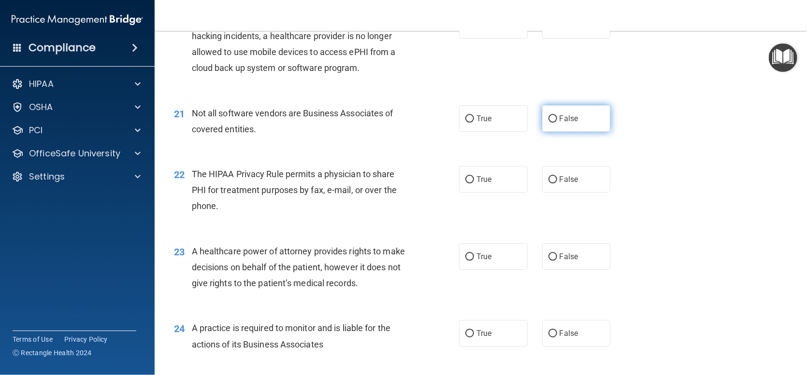
click at [551, 123] on input "False" at bounding box center [552, 118] width 9 height 7
radio input "true"
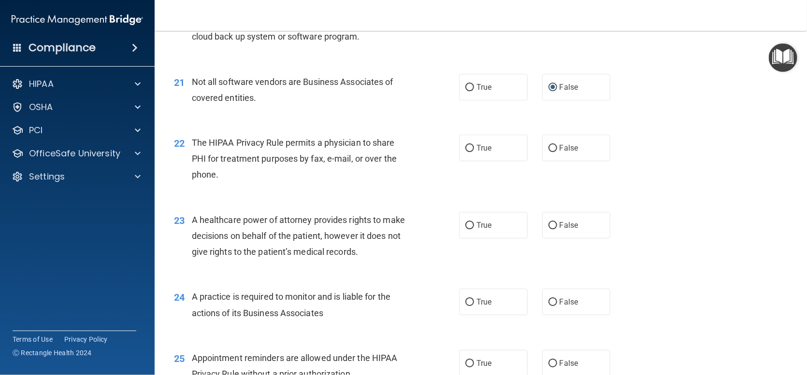
scroll to position [1642, 0]
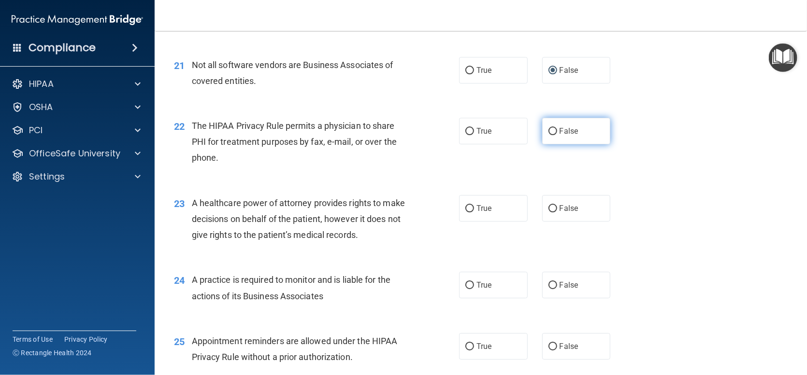
click at [548, 135] on input "False" at bounding box center [552, 131] width 9 height 7
radio input "true"
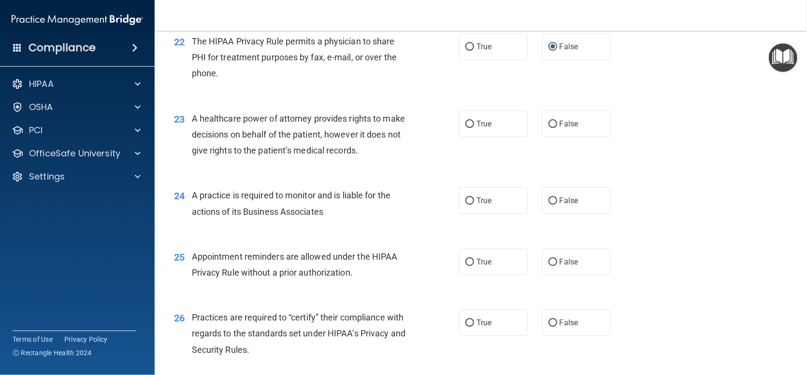
scroll to position [1739, 0]
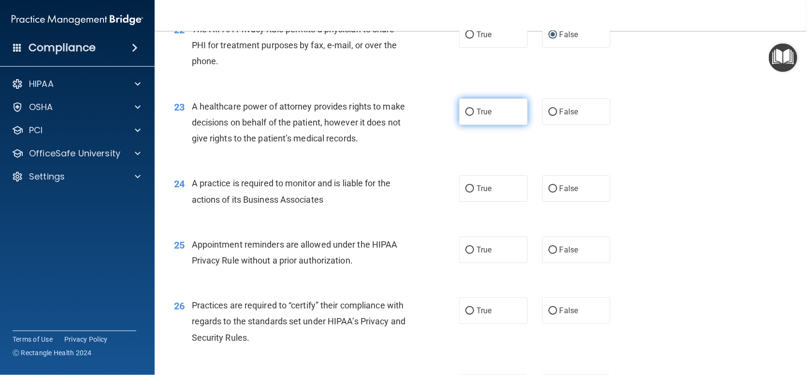
click at [468, 116] on input "True" at bounding box center [469, 112] width 9 height 7
radio input "true"
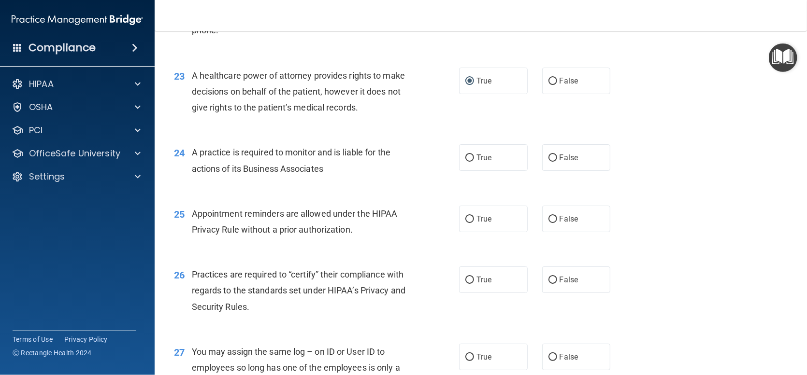
scroll to position [1787, 0]
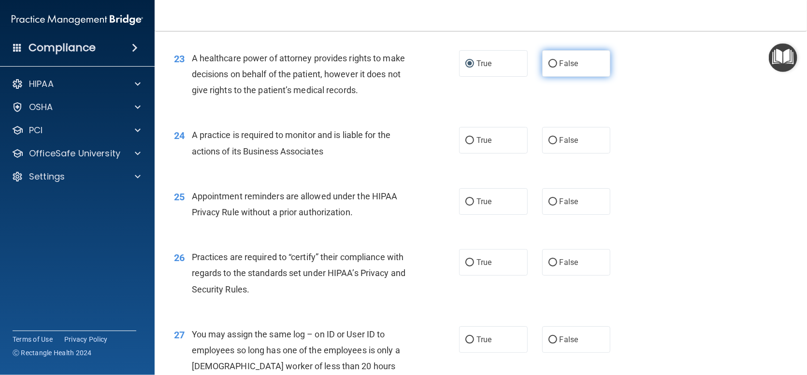
click at [548, 68] on input "False" at bounding box center [552, 63] width 9 height 7
radio input "true"
radio input "false"
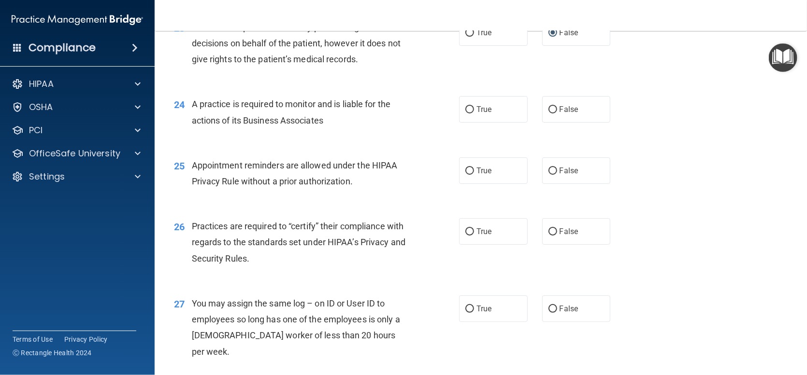
scroll to position [1836, 0]
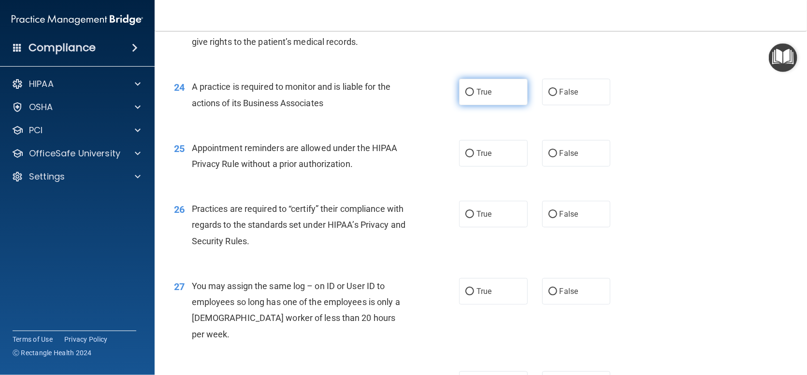
click at [468, 96] on input "True" at bounding box center [469, 92] width 9 height 7
radio input "true"
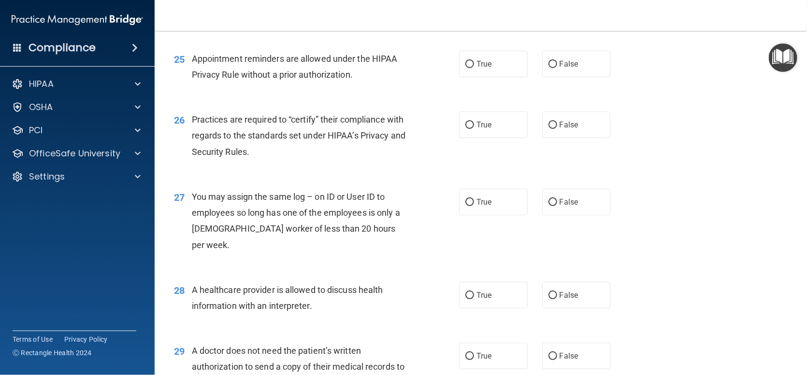
scroll to position [1932, 0]
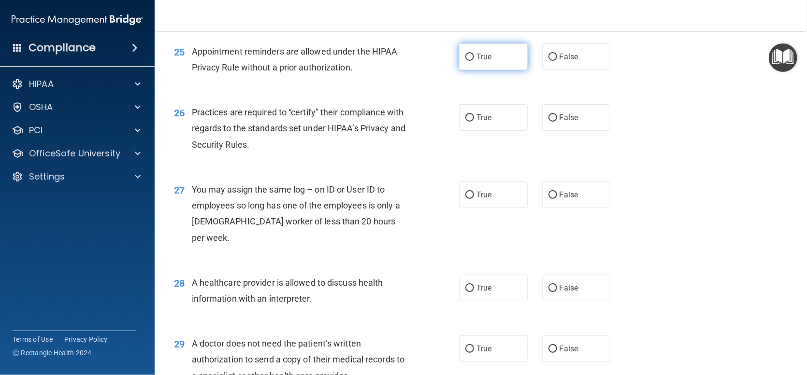
click at [468, 61] on input "True" at bounding box center [469, 57] width 9 height 7
radio input "true"
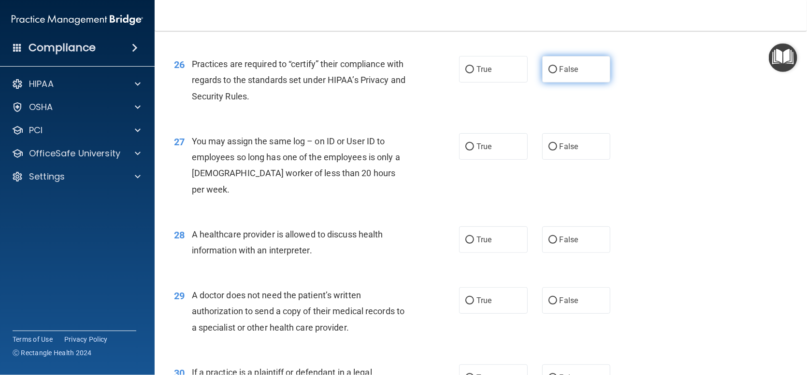
click at [548, 73] on input "False" at bounding box center [552, 69] width 9 height 7
radio input "true"
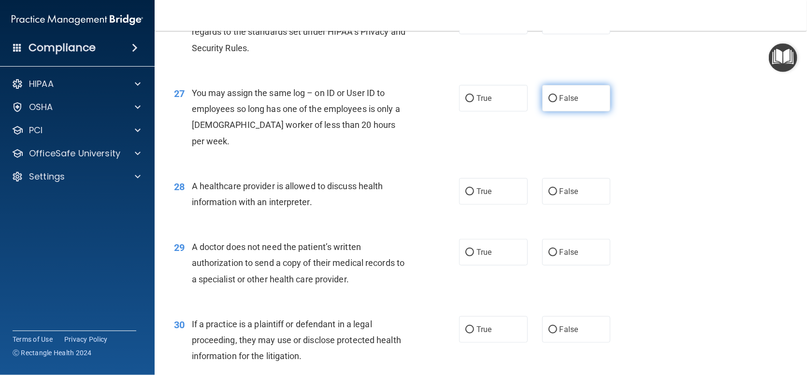
click at [551, 102] on input "False" at bounding box center [552, 98] width 9 height 7
radio input "true"
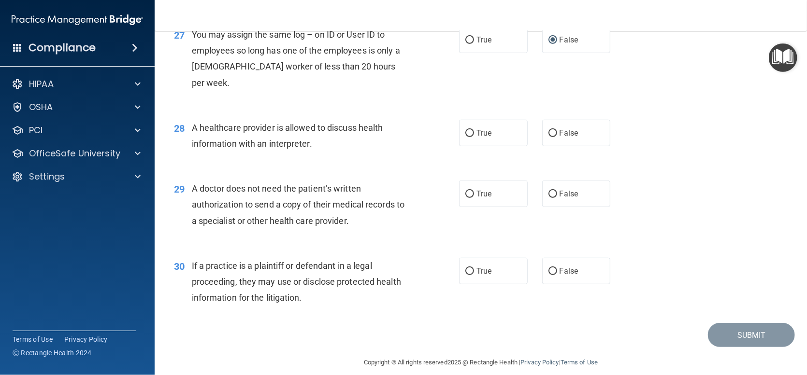
scroll to position [2097, 0]
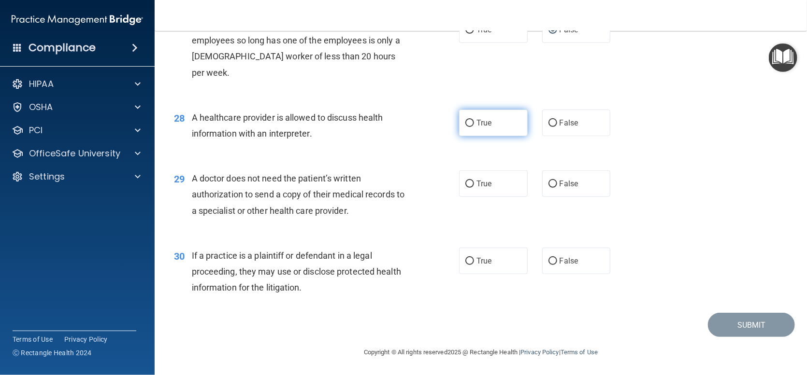
click at [476, 121] on span "True" at bounding box center [483, 122] width 15 height 9
click at [472, 121] on input "True" at bounding box center [469, 123] width 9 height 7
radio input "true"
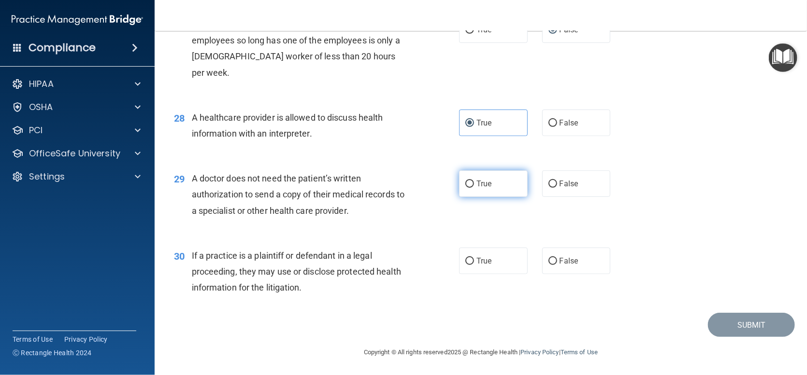
click at [466, 184] on input "True" at bounding box center [469, 184] width 9 height 7
radio input "true"
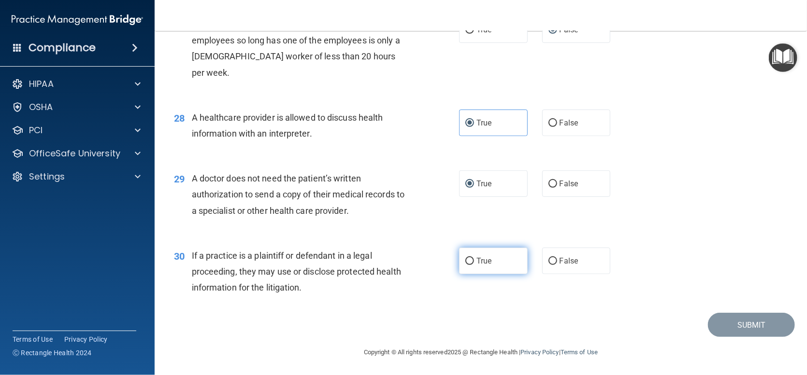
click at [462, 267] on label "True" at bounding box center [493, 261] width 69 height 27
click at [465, 265] on input "True" at bounding box center [469, 261] width 9 height 7
radio input "true"
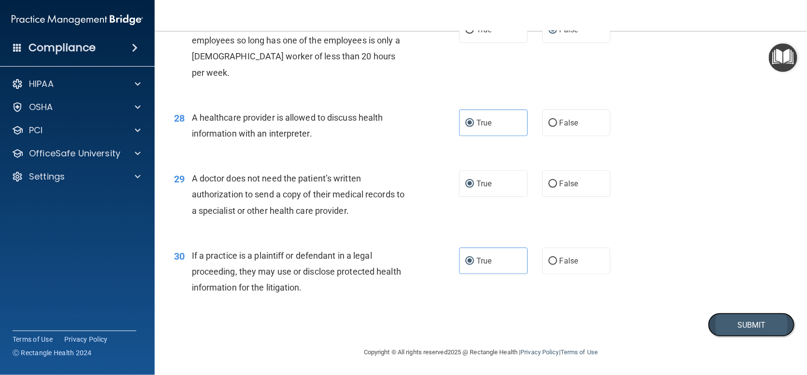
click at [729, 333] on button "Submit" at bounding box center [751, 325] width 87 height 25
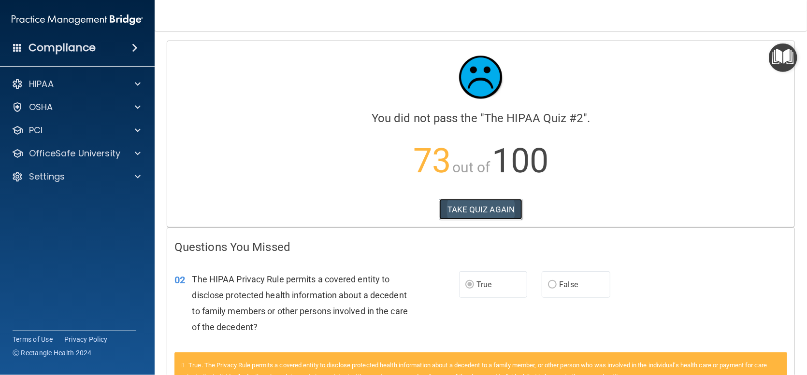
click at [486, 215] on button "TAKE QUIZ AGAIN" at bounding box center [481, 209] width 84 height 21
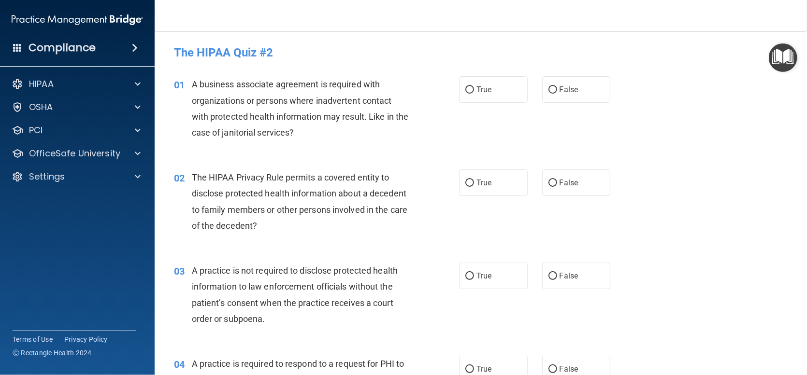
drag, startPoint x: 551, startPoint y: 86, endPoint x: 527, endPoint y: 89, distance: 24.4
click at [552, 87] on label "False" at bounding box center [576, 89] width 69 height 27
click at [548, 88] on input "False" at bounding box center [552, 89] width 9 height 7
radio input "true"
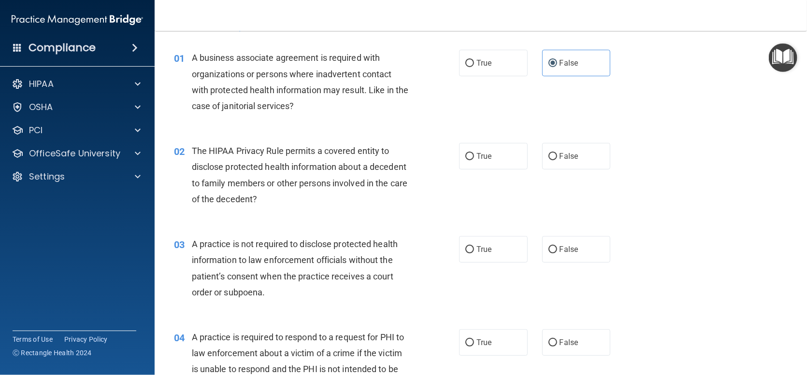
scroll to position [48, 0]
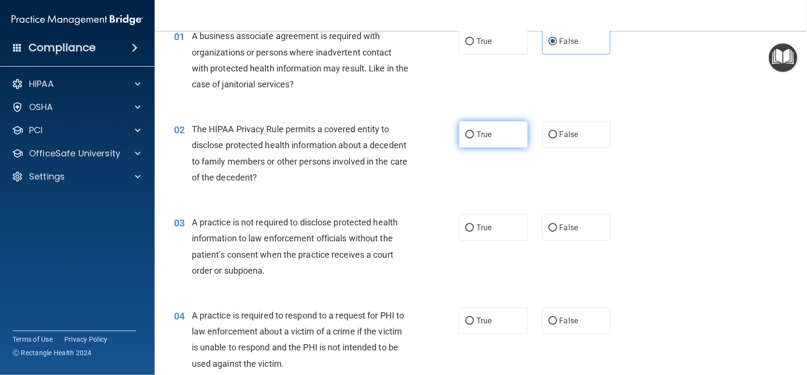
click at [468, 131] on input "True" at bounding box center [469, 134] width 9 height 7
radio input "true"
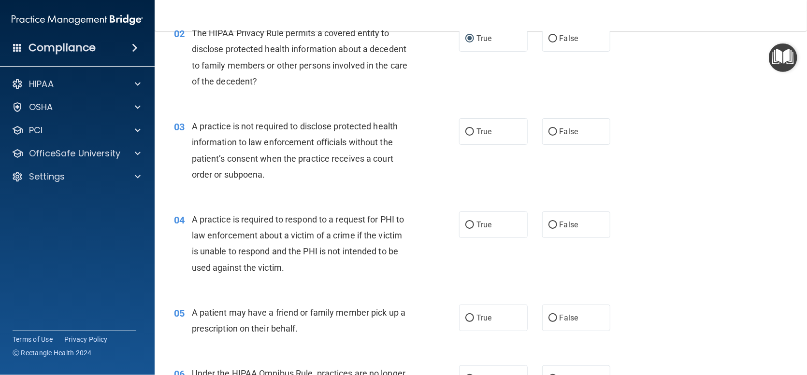
scroll to position [145, 0]
click at [549, 131] on input "False" at bounding box center [552, 131] width 9 height 7
radio input "true"
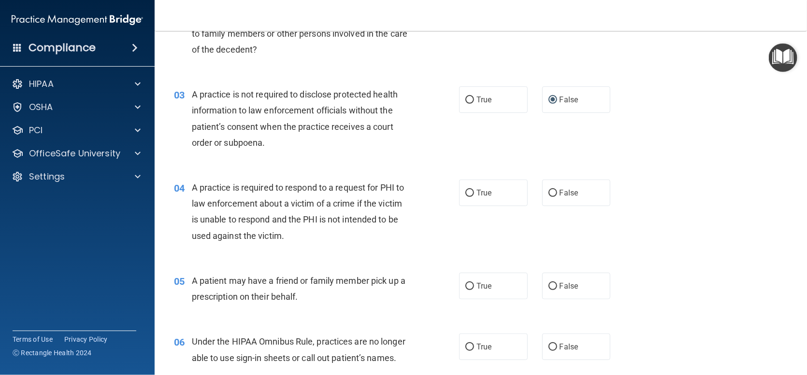
scroll to position [242, 0]
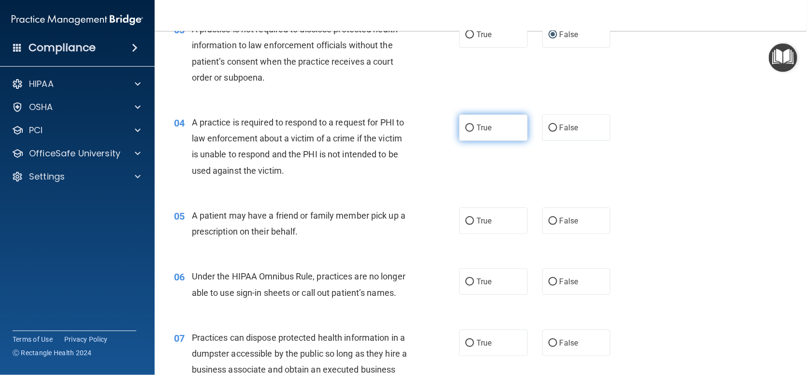
click at [465, 126] on input "True" at bounding box center [469, 128] width 9 height 7
radio input "true"
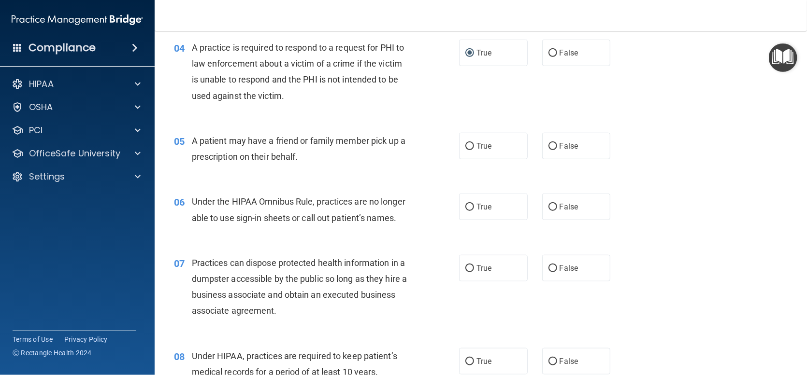
scroll to position [338, 0]
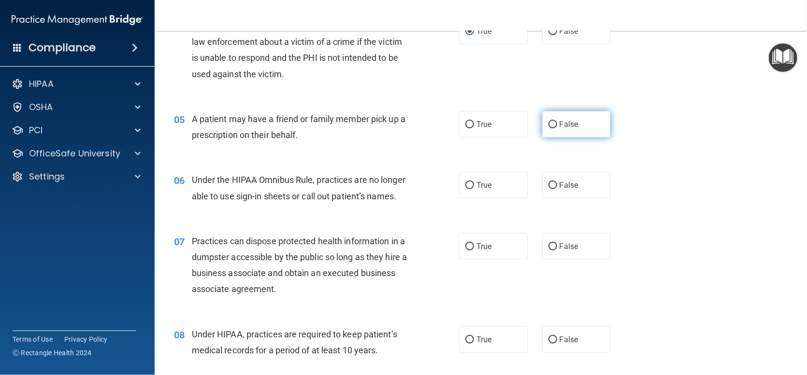
click at [551, 126] on input "False" at bounding box center [552, 124] width 9 height 7
radio input "true"
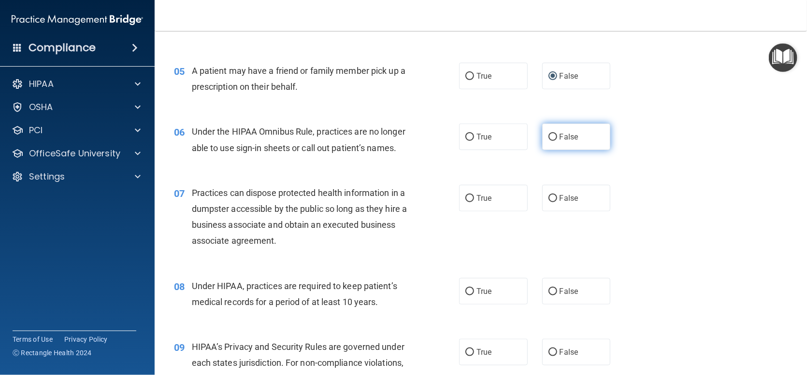
click at [548, 138] on input "False" at bounding box center [552, 137] width 9 height 7
radio input "true"
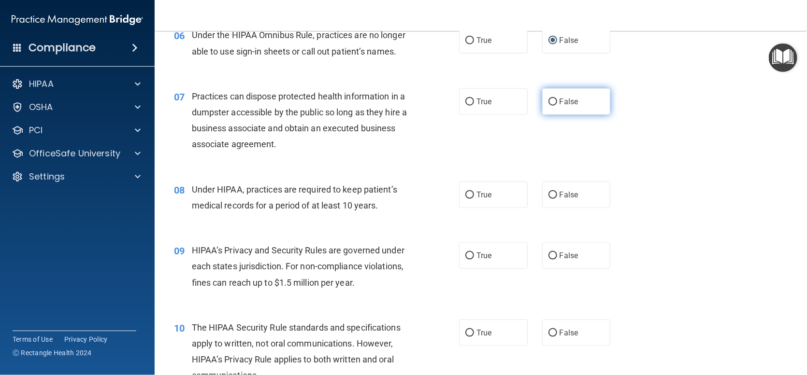
click at [551, 106] on input "False" at bounding box center [552, 102] width 9 height 7
radio input "true"
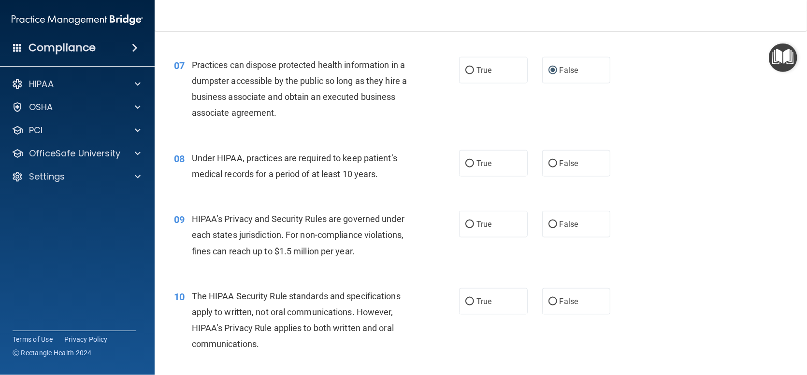
scroll to position [531, 0]
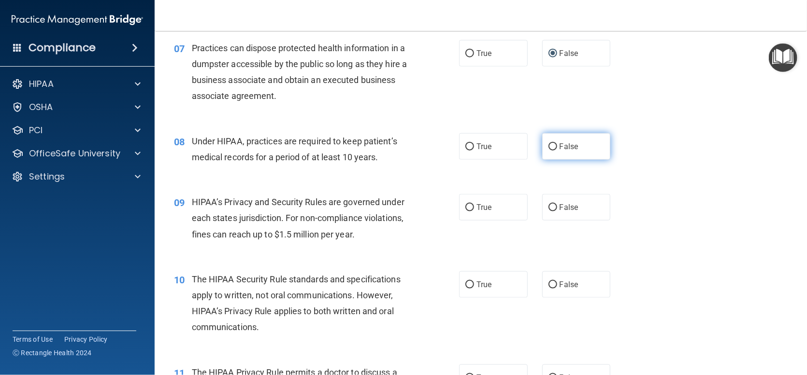
click at [548, 151] on input "False" at bounding box center [552, 146] width 9 height 7
radio input "true"
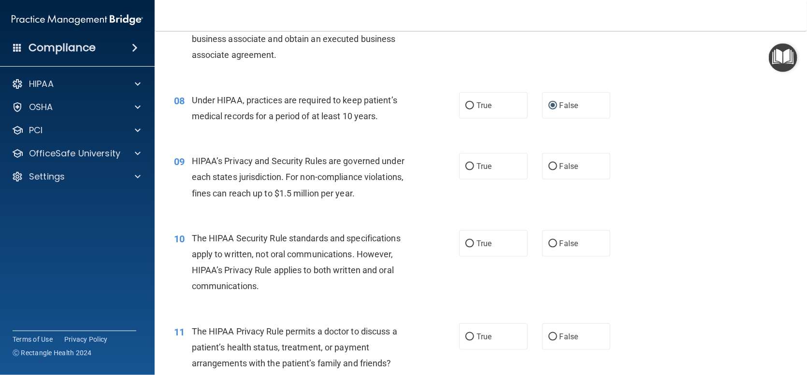
scroll to position [628, 0]
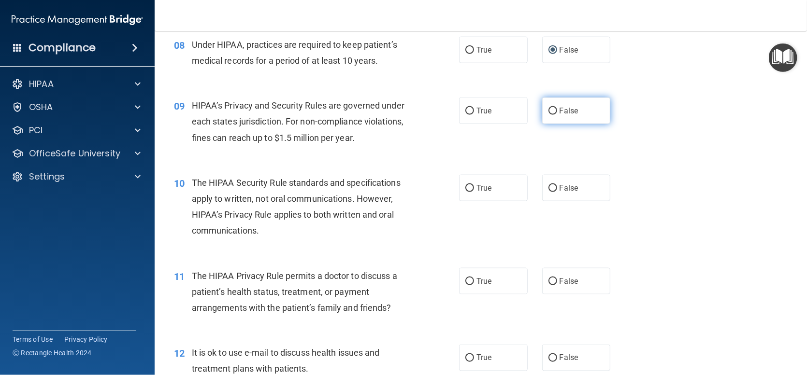
click at [542, 124] on label "False" at bounding box center [576, 111] width 69 height 27
click at [548, 115] on input "False" at bounding box center [552, 111] width 9 height 7
radio input "true"
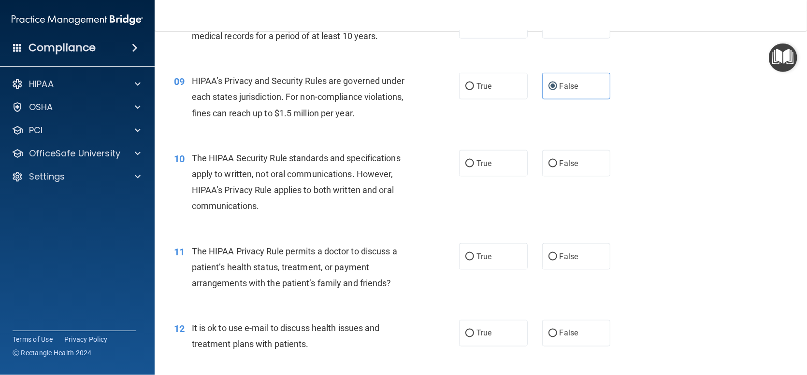
scroll to position [676, 0]
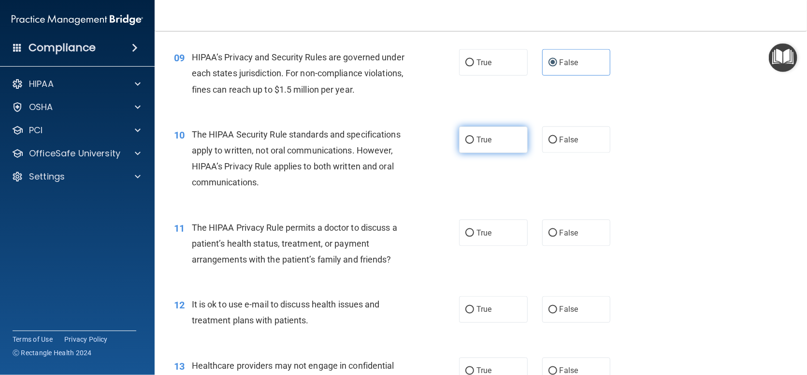
click at [465, 144] on input "True" at bounding box center [469, 140] width 9 height 7
radio input "true"
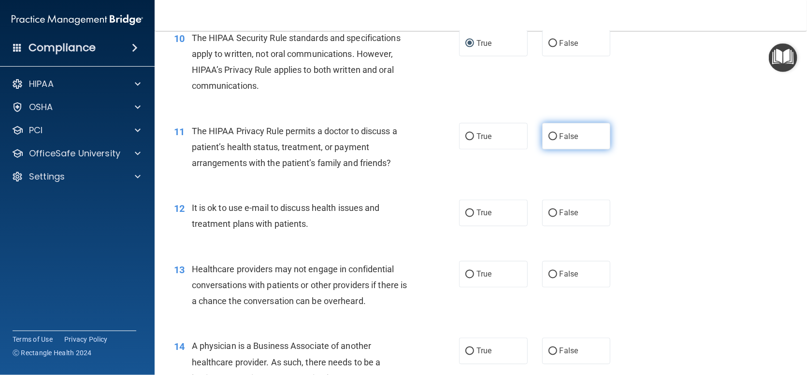
click at [548, 141] on input "False" at bounding box center [552, 136] width 9 height 7
radio input "true"
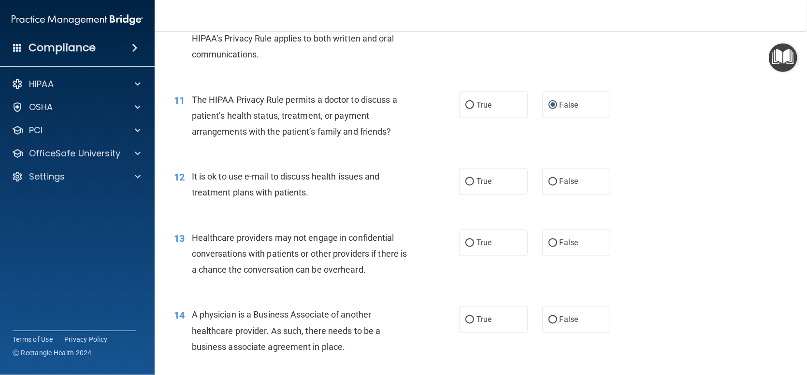
scroll to position [821, 0]
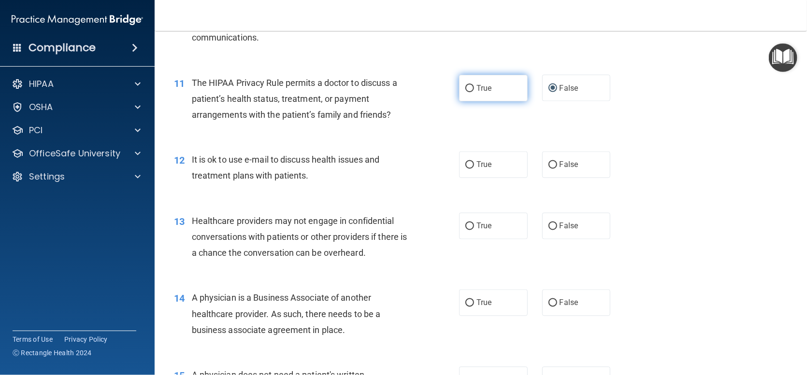
click at [465, 92] on input "True" at bounding box center [469, 88] width 9 height 7
radio input "true"
click at [548, 92] on input "False" at bounding box center [552, 88] width 9 height 7
radio input "true"
radio input "false"
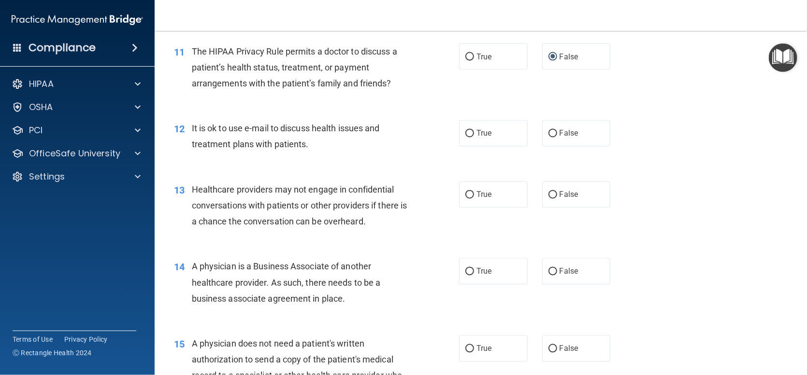
scroll to position [870, 0]
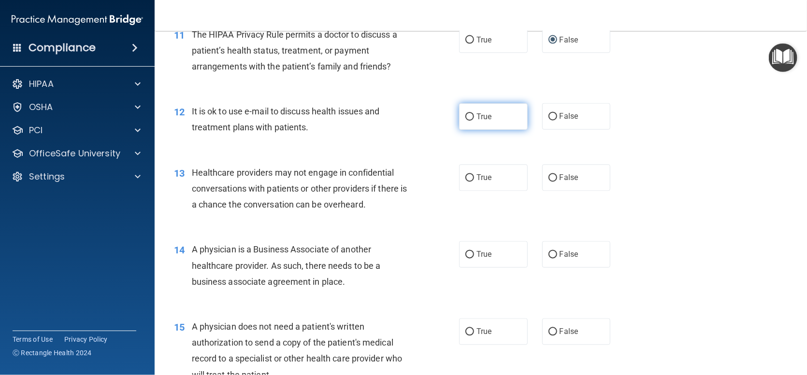
click at [459, 130] on label "True" at bounding box center [493, 116] width 69 height 27
click at [465, 121] on input "True" at bounding box center [469, 117] width 9 height 7
radio input "true"
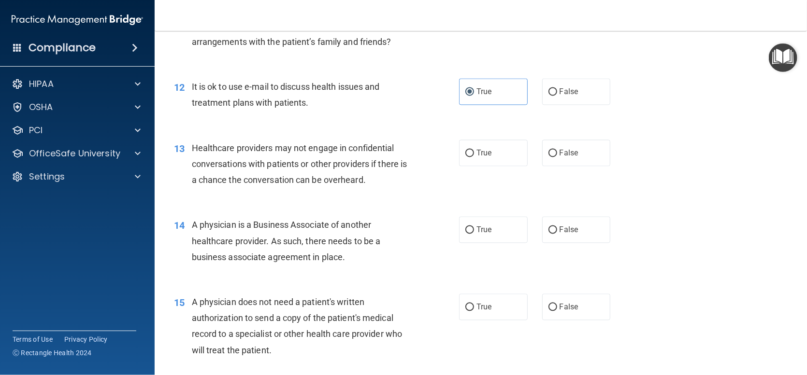
scroll to position [918, 0]
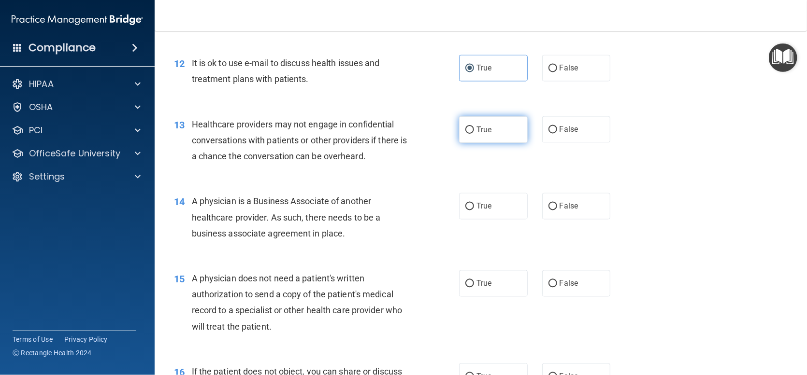
click at [469, 134] on input "True" at bounding box center [469, 130] width 9 height 7
radio input "true"
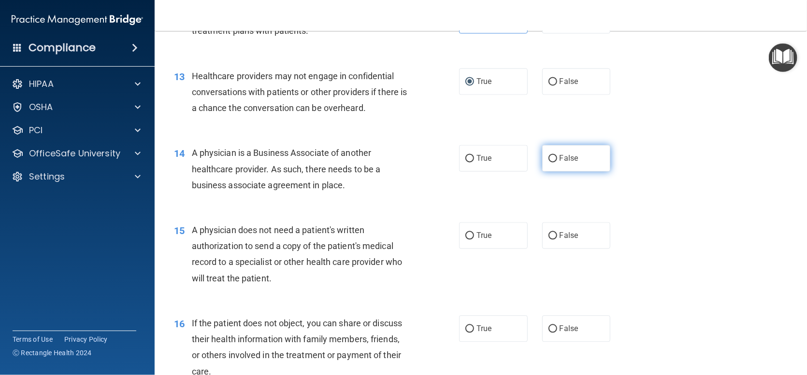
click at [548, 162] on input "False" at bounding box center [552, 158] width 9 height 7
radio input "true"
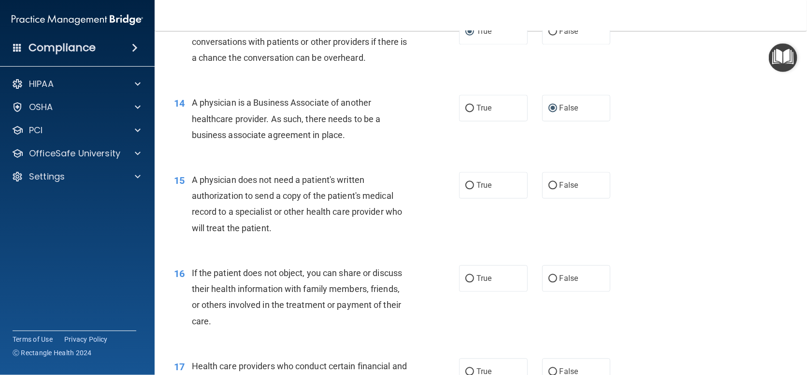
scroll to position [1063, 0]
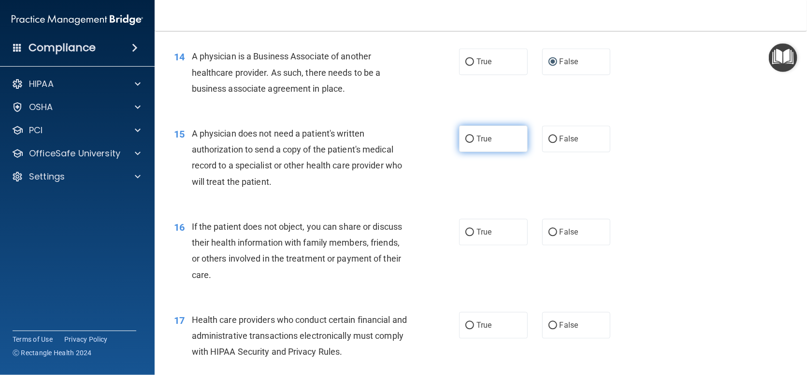
click at [462, 151] on label "True" at bounding box center [493, 139] width 69 height 27
click at [465, 143] on input "True" at bounding box center [469, 139] width 9 height 7
radio input "true"
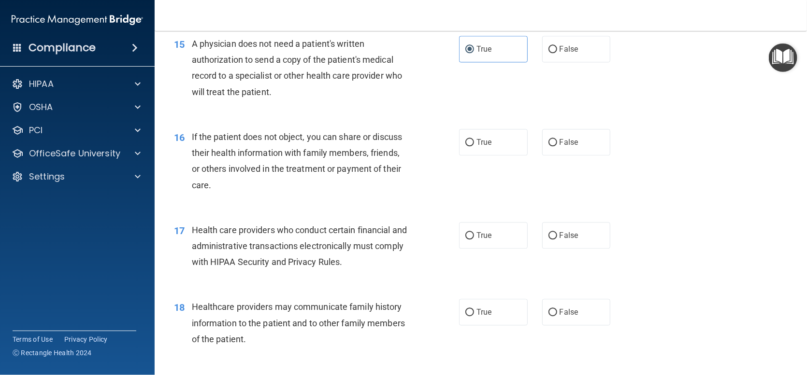
scroll to position [1159, 0]
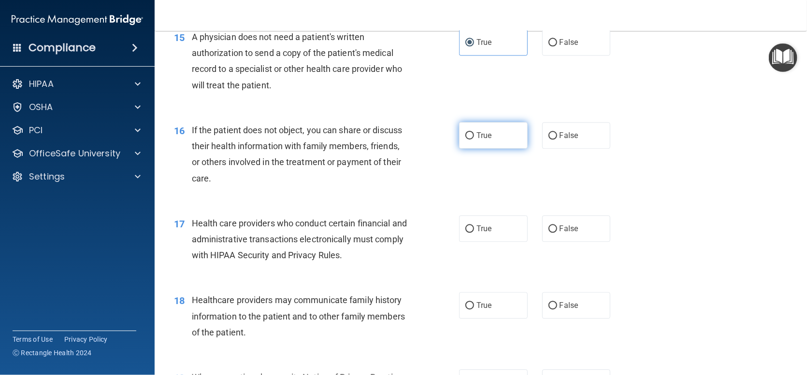
click at [465, 140] on input "True" at bounding box center [469, 135] width 9 height 7
radio input "true"
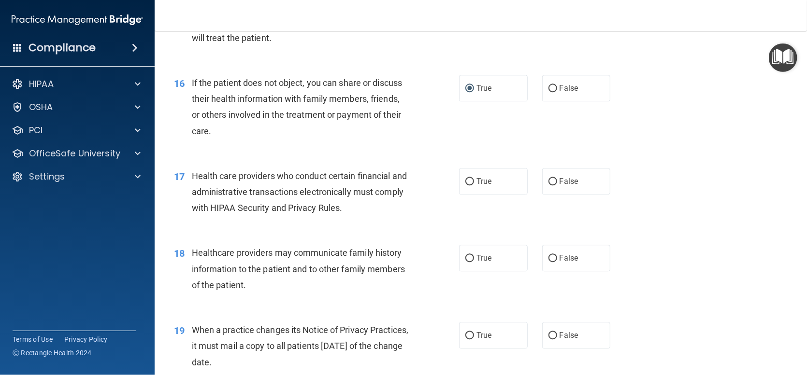
scroll to position [1256, 0]
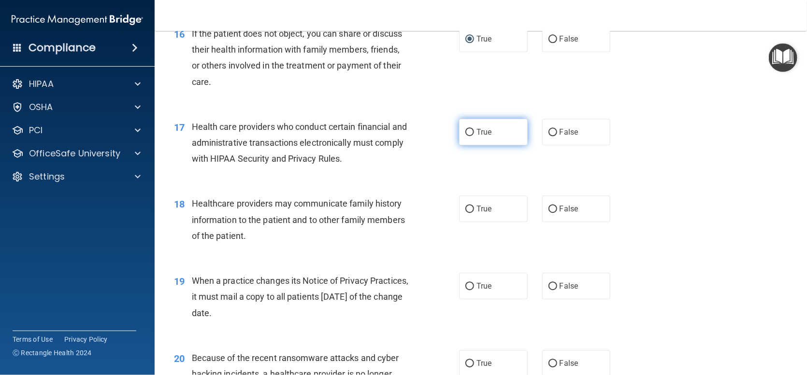
click at [466, 136] on input "True" at bounding box center [469, 132] width 9 height 7
radio input "true"
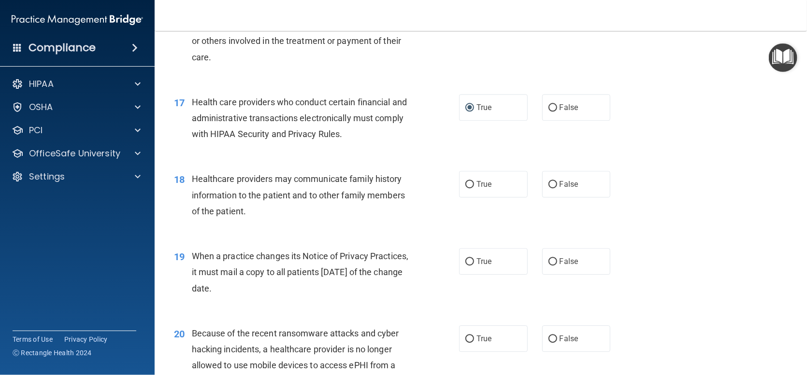
scroll to position [1304, 0]
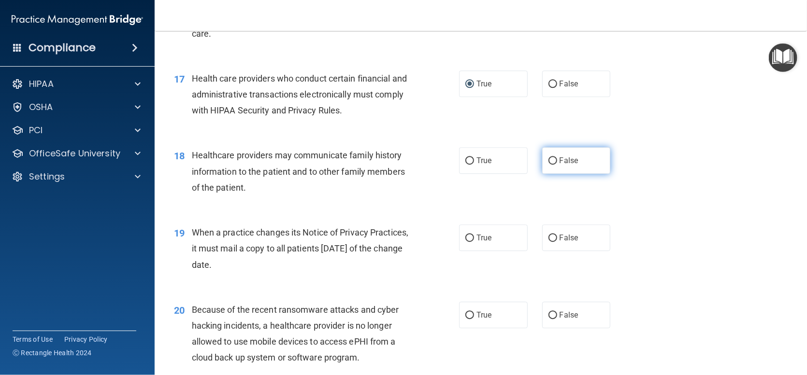
click at [542, 174] on label "False" at bounding box center [576, 160] width 69 height 27
click at [548, 165] on input "False" at bounding box center [552, 160] width 9 height 7
radio input "true"
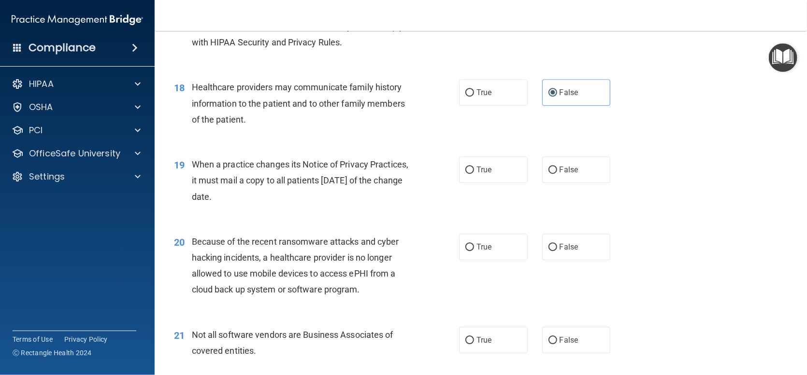
scroll to position [1401, 0]
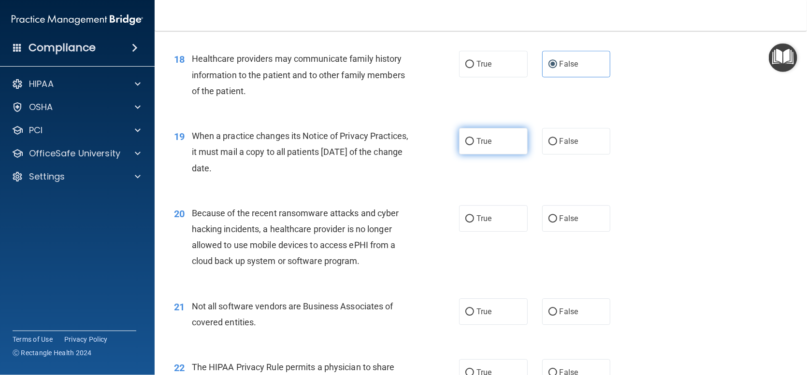
click at [468, 145] on input "True" at bounding box center [469, 141] width 9 height 7
radio input "true"
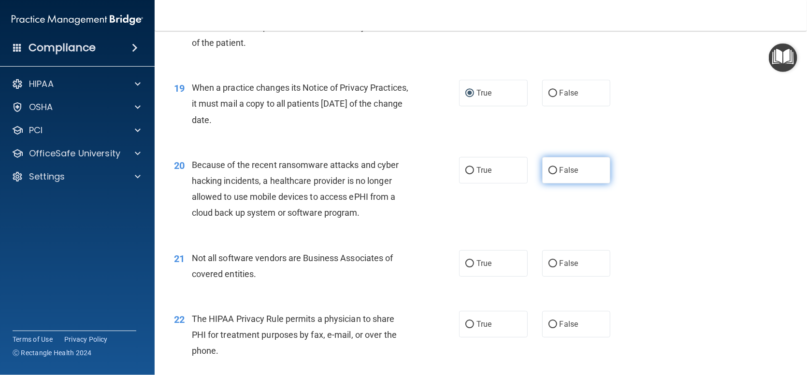
click at [549, 174] on input "False" at bounding box center [552, 170] width 9 height 7
radio input "true"
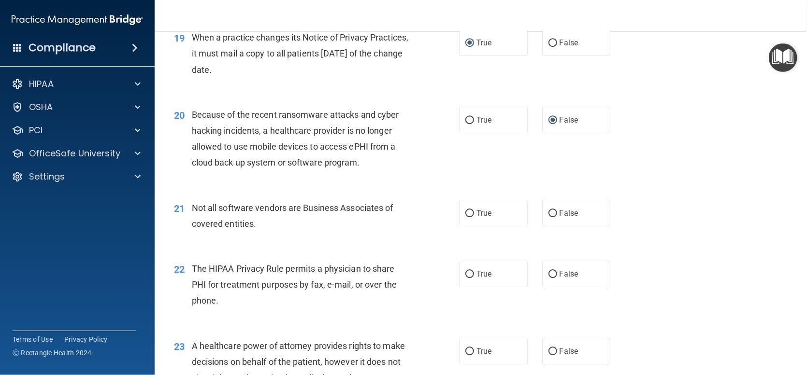
scroll to position [1546, 0]
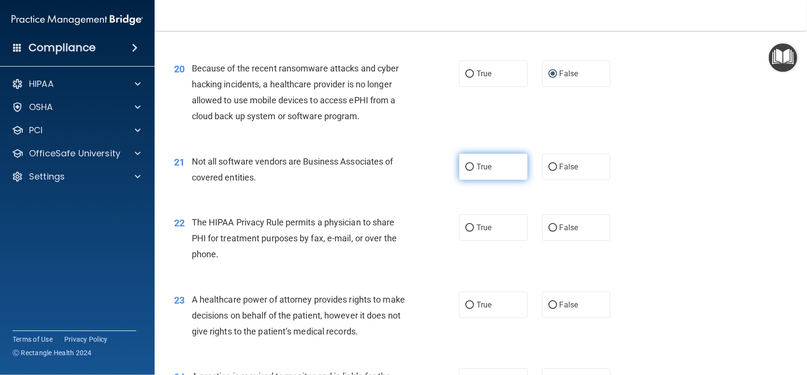
drag, startPoint x: 474, startPoint y: 182, endPoint x: 469, endPoint y: 184, distance: 5.8
click at [476, 171] on span "True" at bounding box center [483, 166] width 15 height 9
click at [473, 171] on input "True" at bounding box center [469, 167] width 9 height 7
radio input "true"
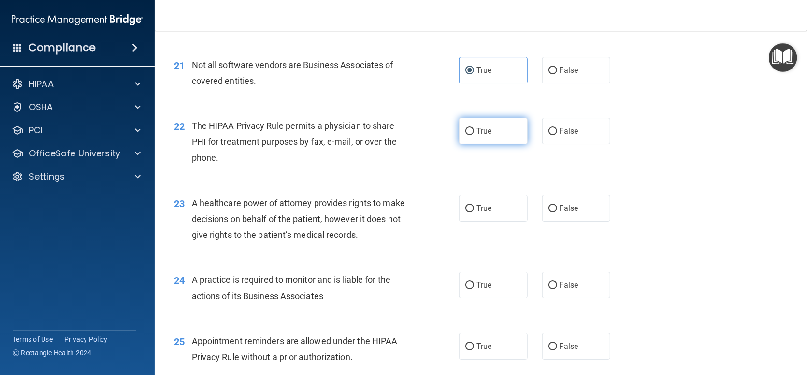
click at [464, 141] on label "True" at bounding box center [493, 131] width 69 height 27
click at [465, 135] on input "True" at bounding box center [469, 131] width 9 height 7
radio input "true"
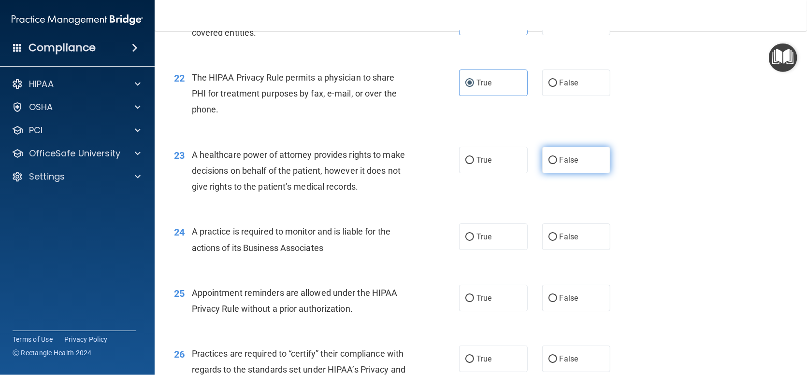
click at [548, 164] on input "False" at bounding box center [552, 160] width 9 height 7
radio input "true"
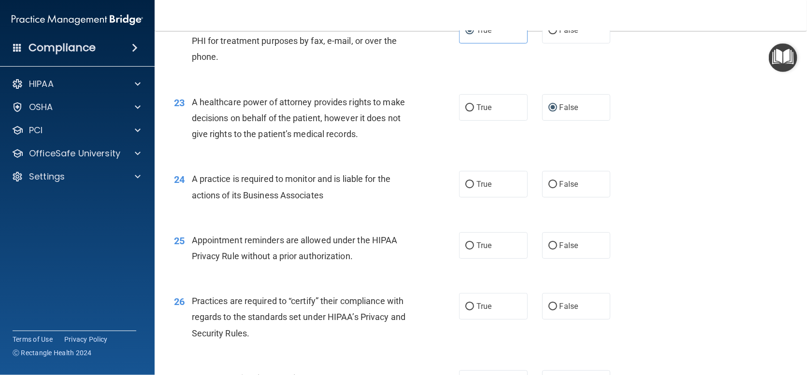
scroll to position [1787, 0]
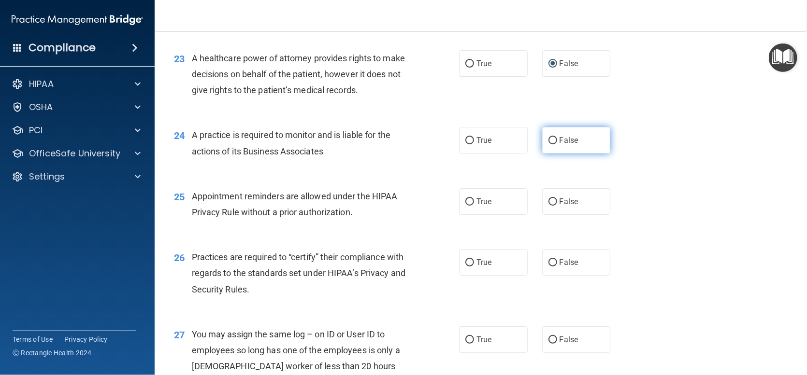
click at [548, 144] on input "False" at bounding box center [552, 140] width 9 height 7
radio input "true"
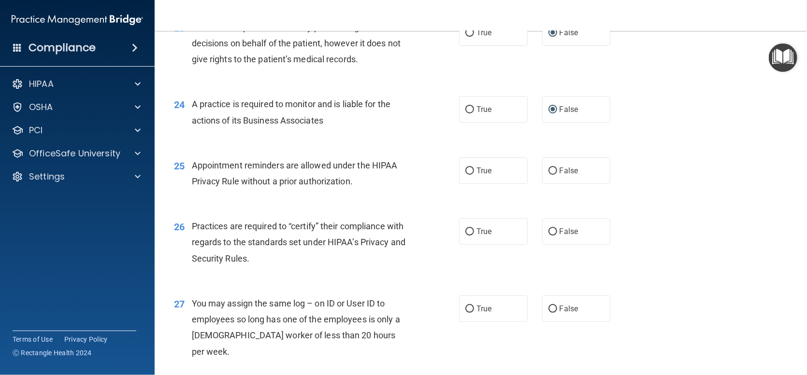
scroll to position [1836, 0]
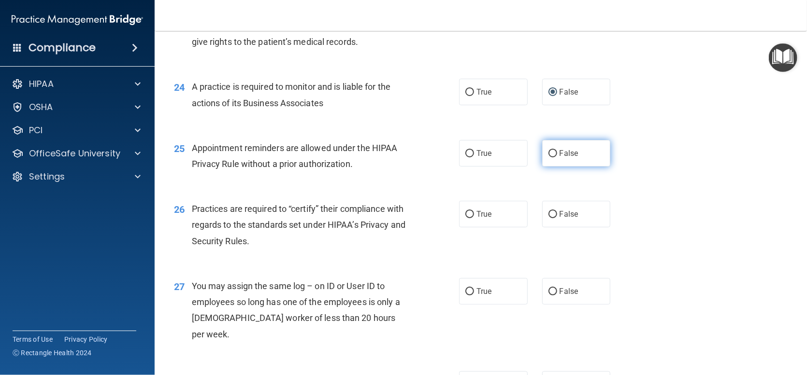
drag, startPoint x: 550, startPoint y: 164, endPoint x: 544, endPoint y: 172, distance: 10.7
click at [550, 164] on label "False" at bounding box center [576, 153] width 69 height 27
click at [550, 157] on input "False" at bounding box center [552, 153] width 9 height 7
radio input "true"
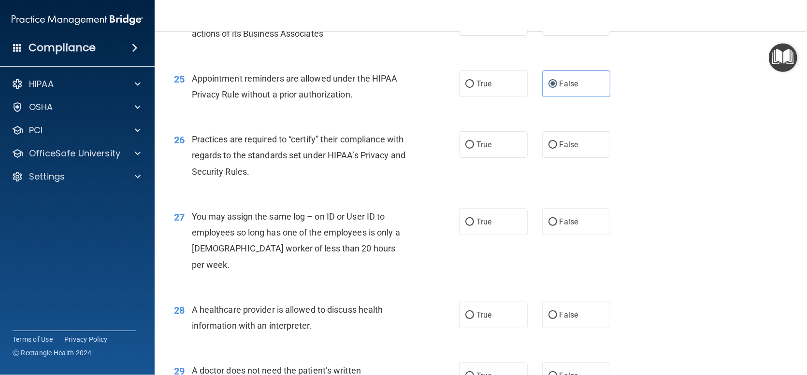
scroll to position [1932, 0]
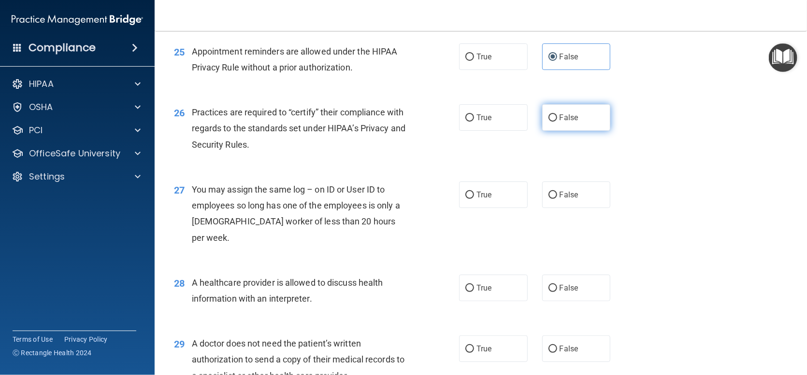
click at [550, 122] on input "False" at bounding box center [552, 117] width 9 height 7
radio input "true"
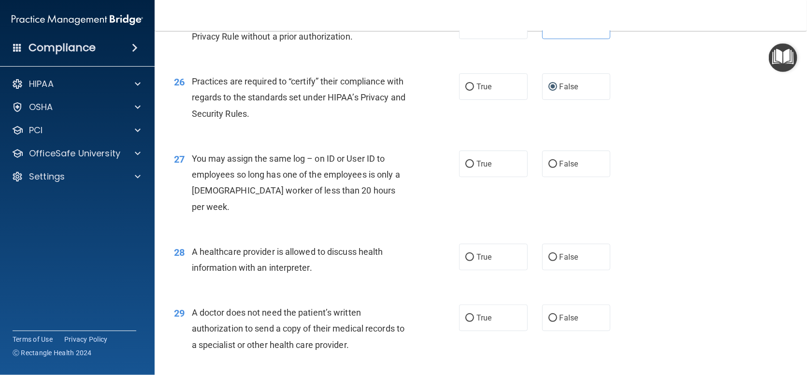
scroll to position [1981, 0]
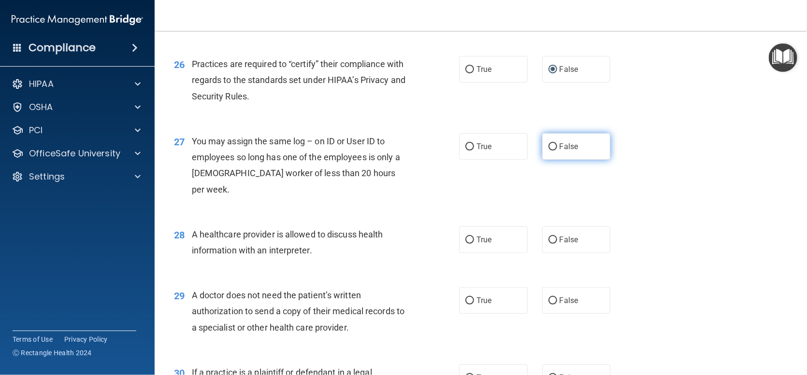
click at [548, 151] on input "False" at bounding box center [552, 146] width 9 height 7
radio input "true"
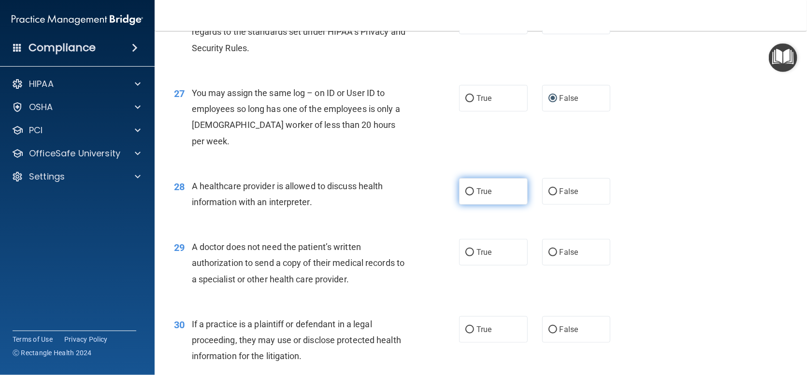
click at [468, 193] on input "True" at bounding box center [469, 191] width 9 height 7
radio input "true"
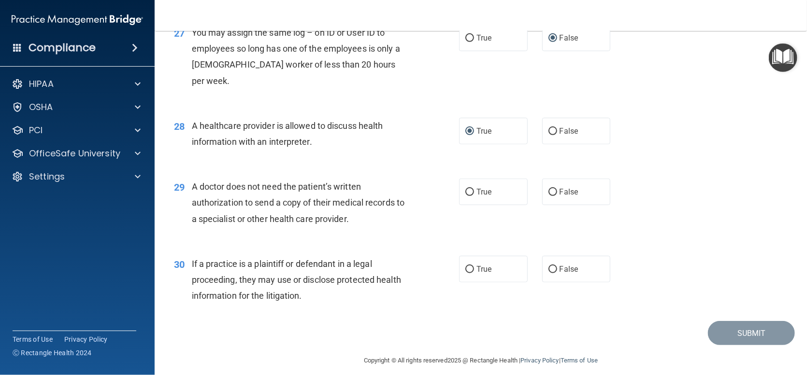
scroll to position [2097, 0]
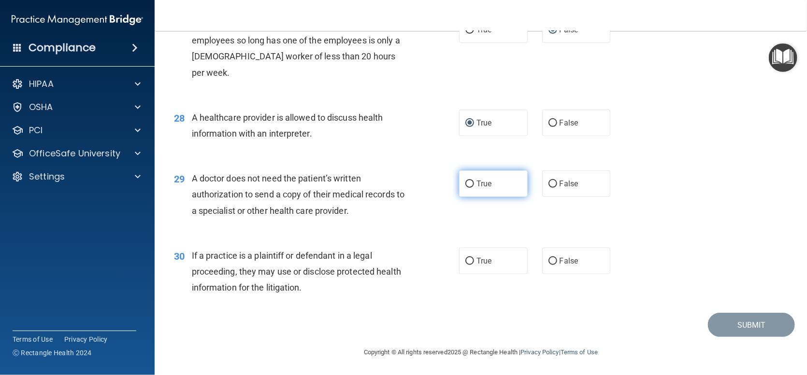
click at [467, 184] on input "True" at bounding box center [469, 184] width 9 height 7
radio input "true"
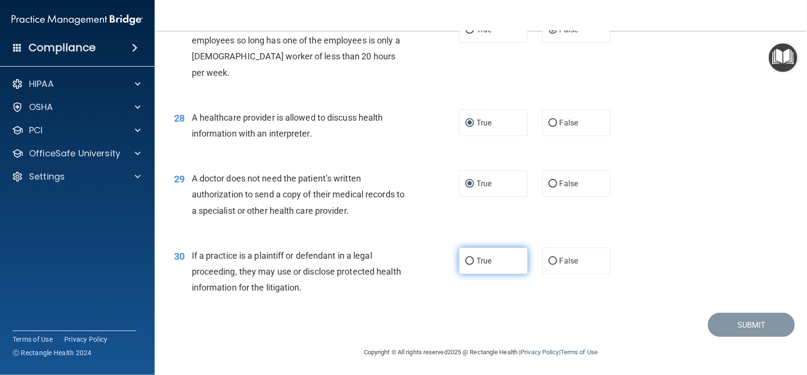
click at [469, 260] on input "True" at bounding box center [469, 261] width 9 height 7
radio input "true"
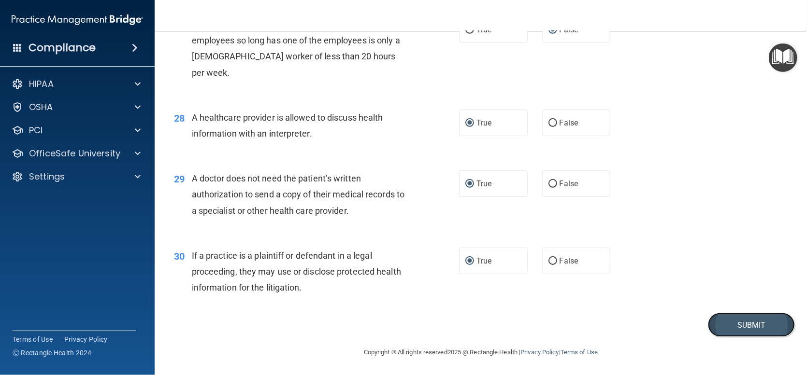
click at [718, 319] on button "Submit" at bounding box center [751, 325] width 87 height 25
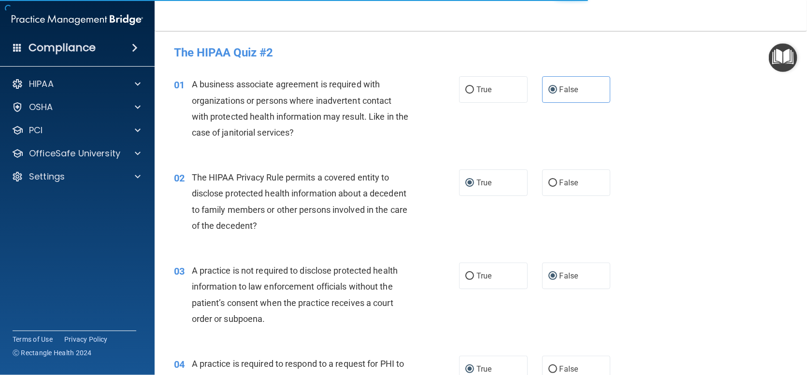
scroll to position [0, 0]
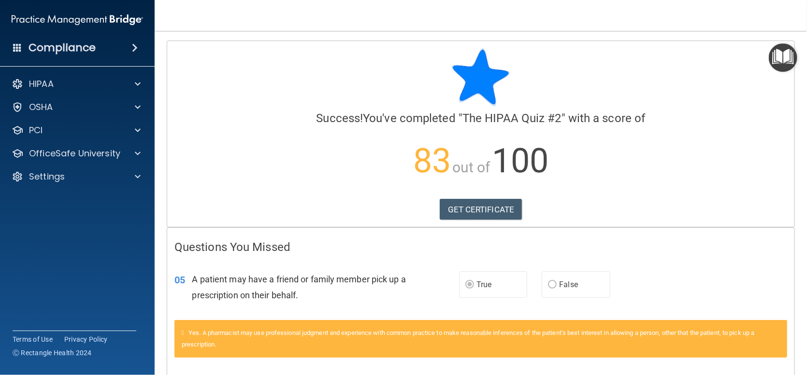
drag, startPoint x: 453, startPoint y: 196, endPoint x: 458, endPoint y: 194, distance: 5.0
click at [457, 195] on div "Calculating your score.... Success! You've completed " The HIPAA Quiz #2 " with…" at bounding box center [480, 134] width 627 height 186
click at [451, 209] on link "GET CERTIFICATE" at bounding box center [481, 209] width 83 height 21
click at [83, 151] on p "OfficeSafe University" at bounding box center [74, 154] width 91 height 12
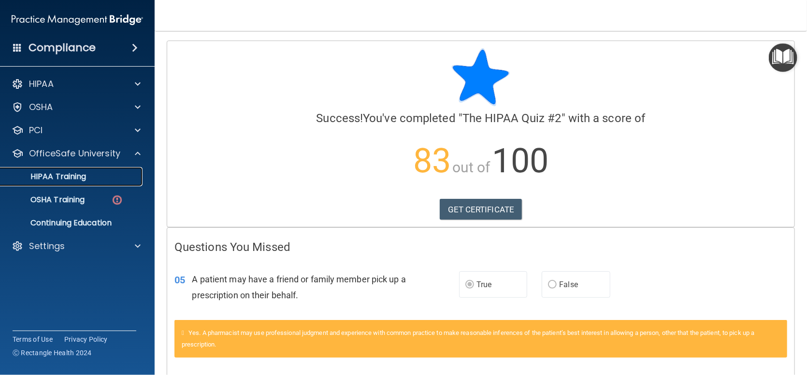
click at [70, 181] on p "HIPAA Training" at bounding box center [46, 177] width 80 height 10
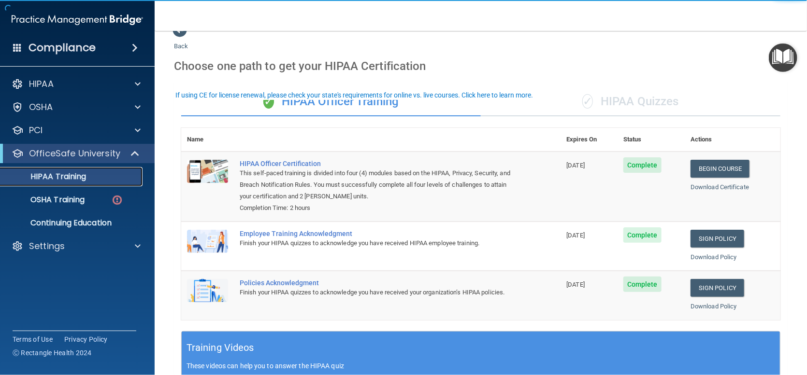
scroll to position [48, 0]
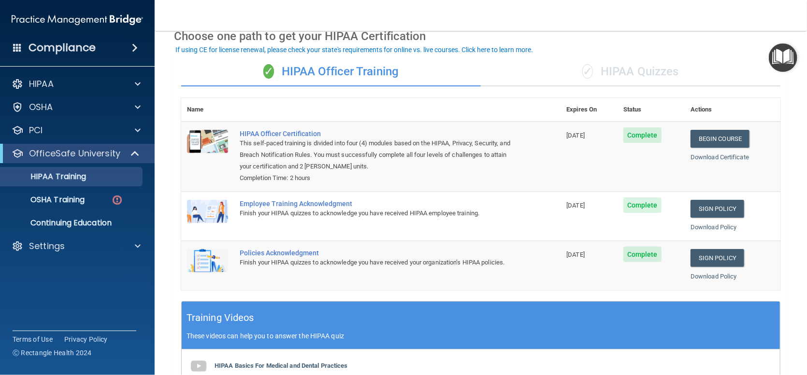
click at [622, 71] on div "✓ HIPAA Quizzes" at bounding box center [630, 71] width 299 height 29
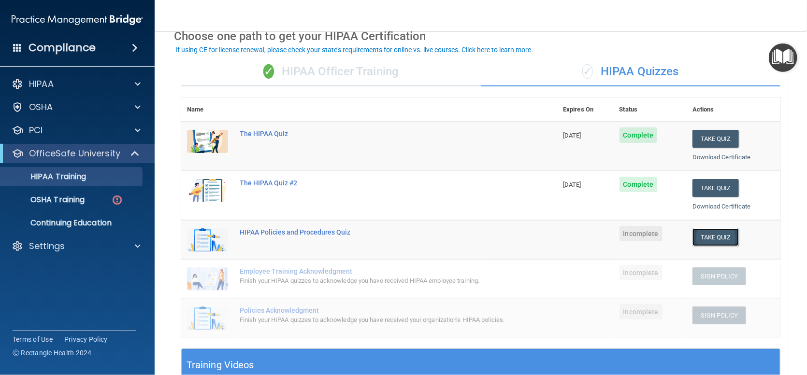
click at [712, 231] on button "Take Quiz" at bounding box center [715, 237] width 46 height 18
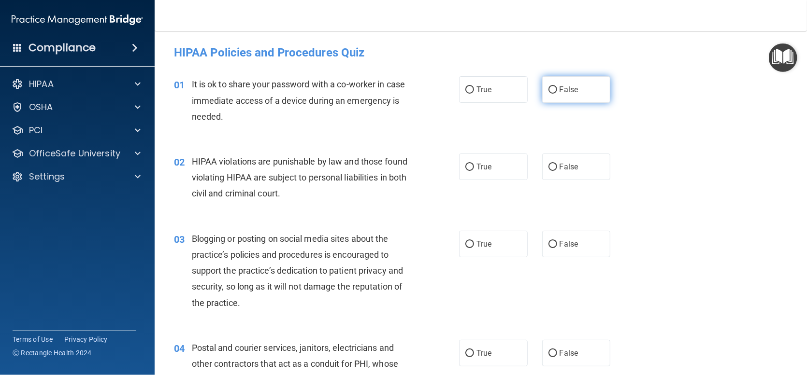
click at [551, 88] on input "False" at bounding box center [552, 89] width 9 height 7
radio input "true"
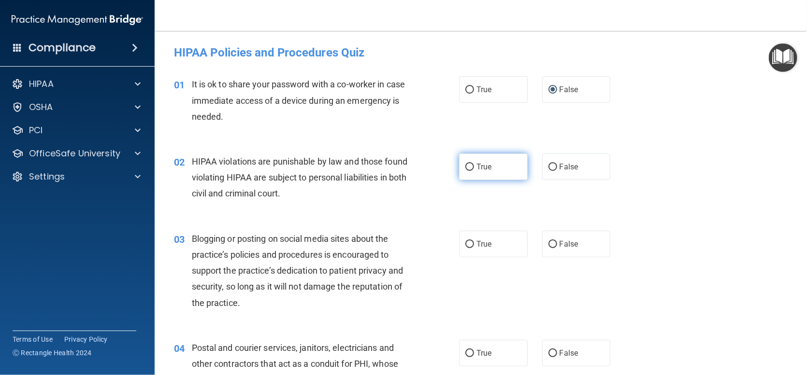
click at [465, 166] on input "True" at bounding box center [469, 167] width 9 height 7
radio input "true"
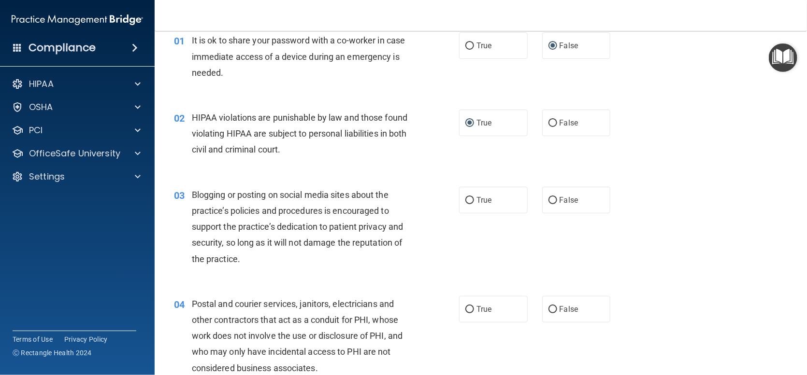
scroll to position [97, 0]
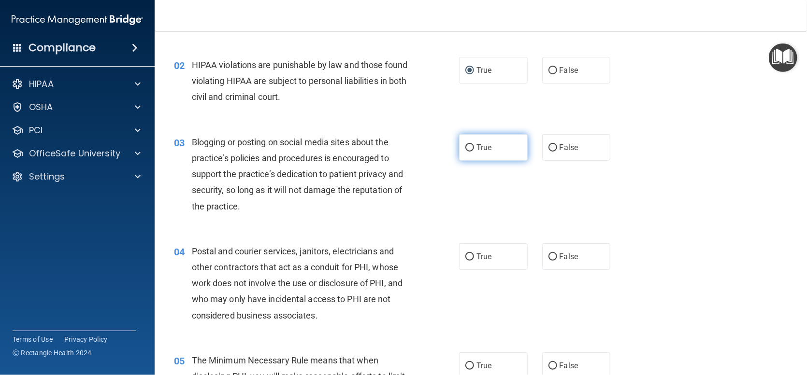
click at [465, 147] on input "True" at bounding box center [469, 147] width 9 height 7
radio input "true"
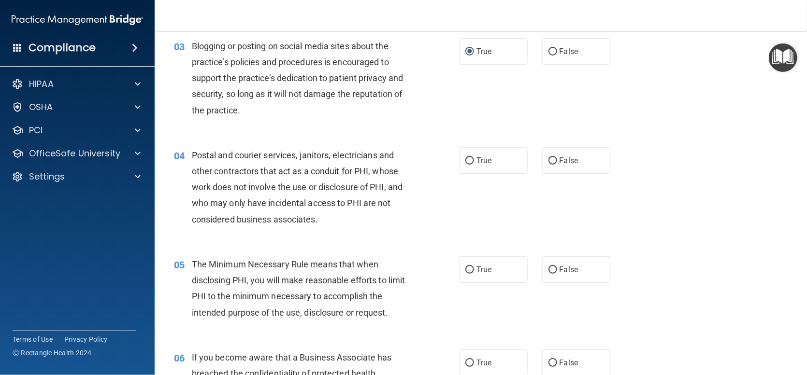
scroll to position [193, 0]
click at [465, 161] on input "True" at bounding box center [469, 160] width 9 height 7
radio input "true"
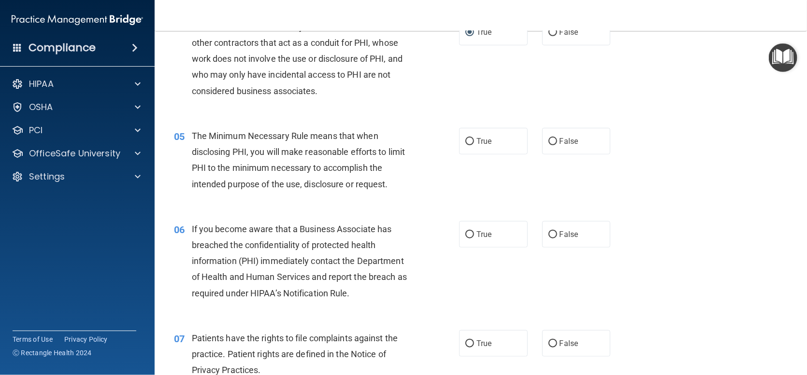
scroll to position [338, 0]
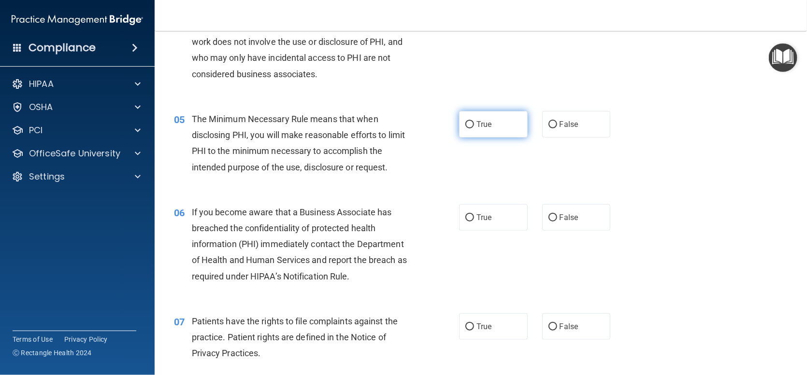
click at [469, 121] on input "True" at bounding box center [469, 124] width 9 height 7
radio input "true"
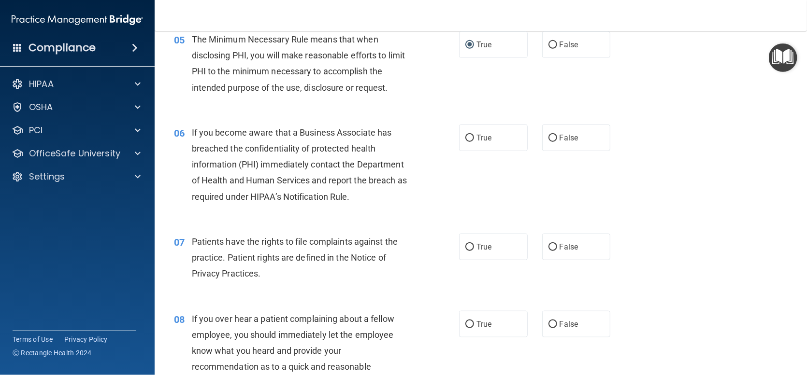
scroll to position [435, 0]
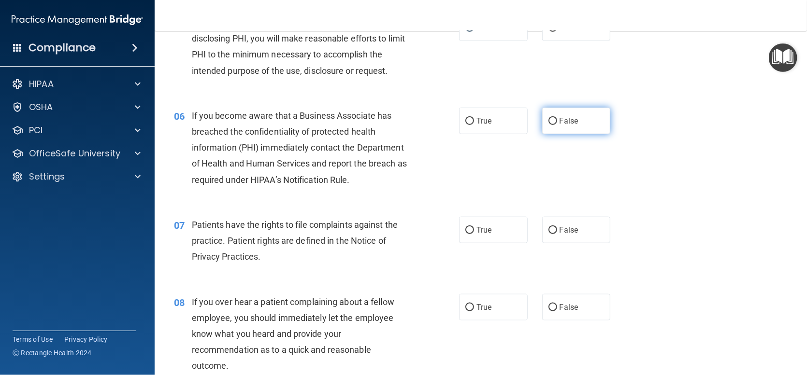
click at [548, 118] on input "False" at bounding box center [552, 121] width 9 height 7
radio input "true"
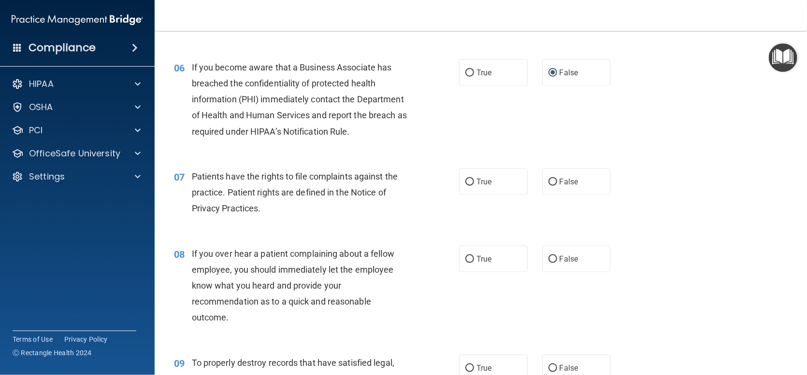
scroll to position [531, 0]
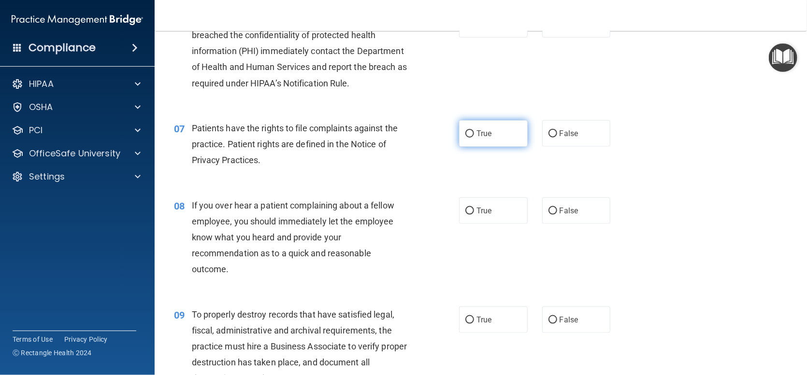
click at [467, 135] on input "True" at bounding box center [469, 133] width 9 height 7
radio input "true"
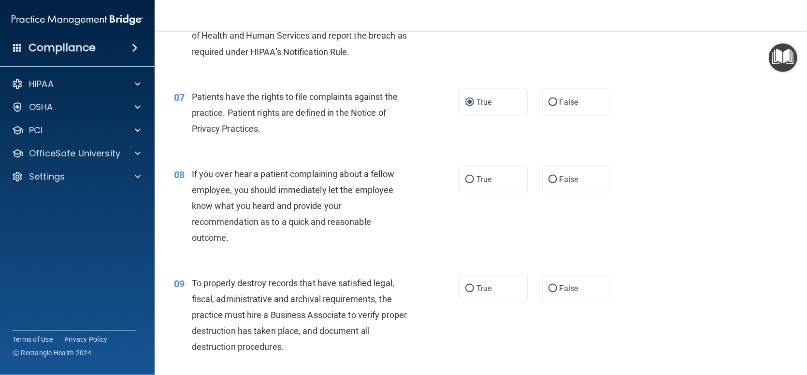
scroll to position [580, 0]
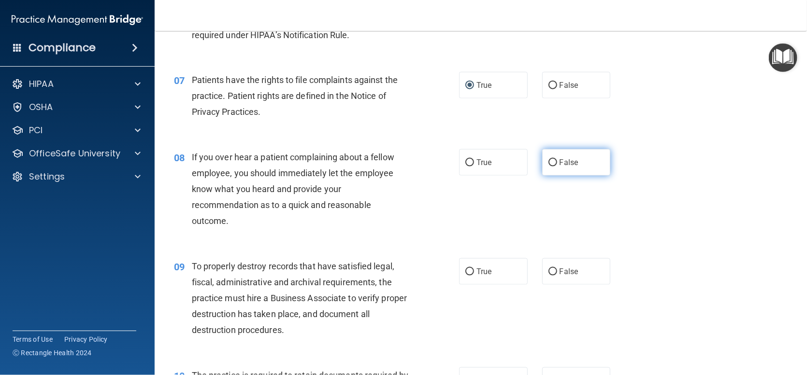
click at [548, 159] on input "False" at bounding box center [552, 162] width 9 height 7
radio input "true"
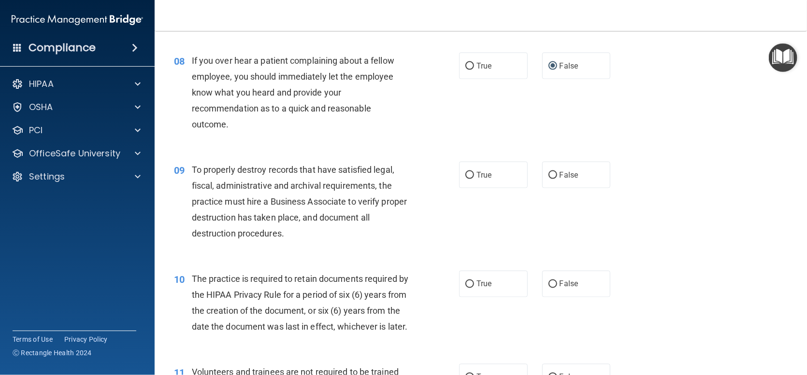
scroll to position [725, 0]
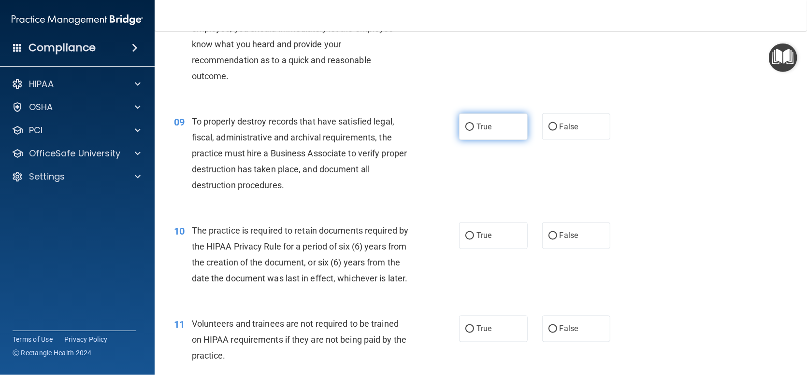
drag, startPoint x: 467, startPoint y: 123, endPoint x: 465, endPoint y: 128, distance: 5.2
click at [467, 125] on input "True" at bounding box center [469, 127] width 9 height 7
radio input "true"
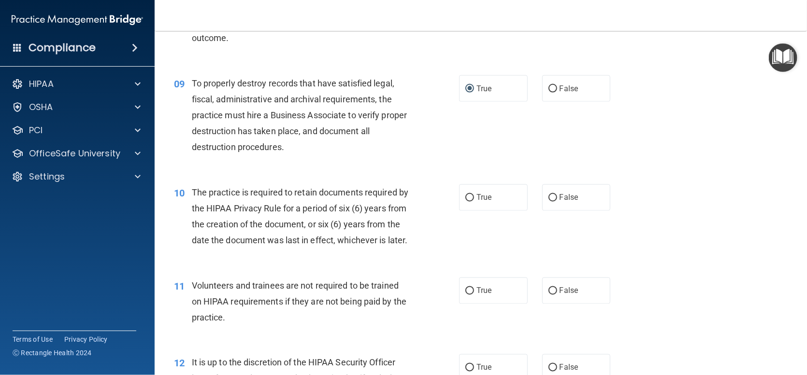
scroll to position [821, 0]
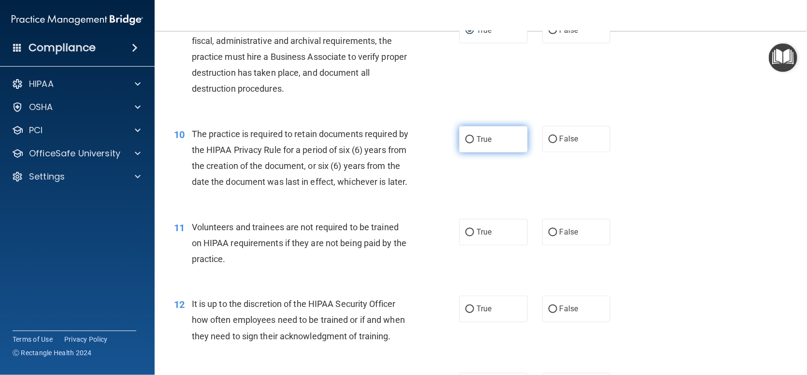
click at [467, 140] on input "True" at bounding box center [469, 139] width 9 height 7
radio input "true"
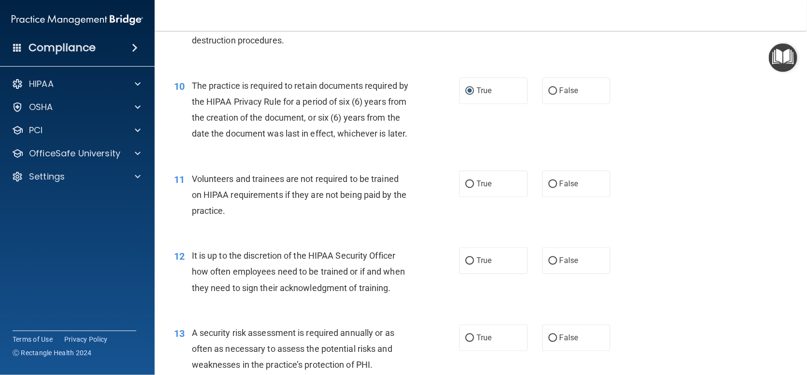
scroll to position [918, 0]
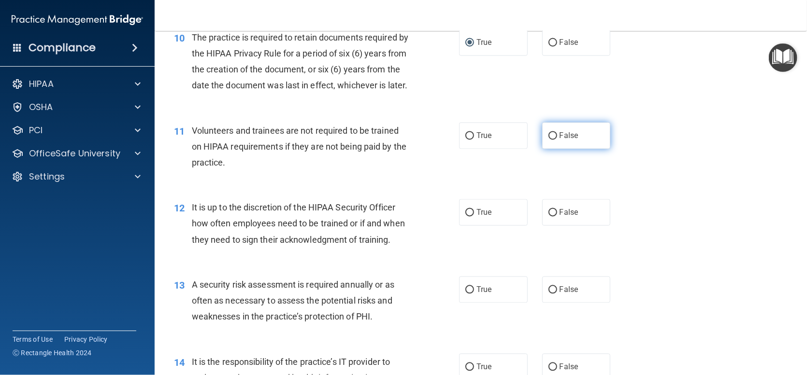
click at [548, 140] on input "False" at bounding box center [552, 136] width 9 height 7
radio input "true"
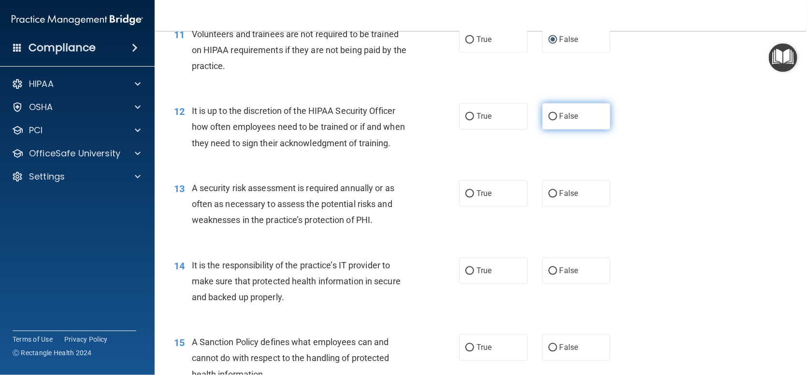
click at [548, 120] on input "False" at bounding box center [552, 116] width 9 height 7
radio input "true"
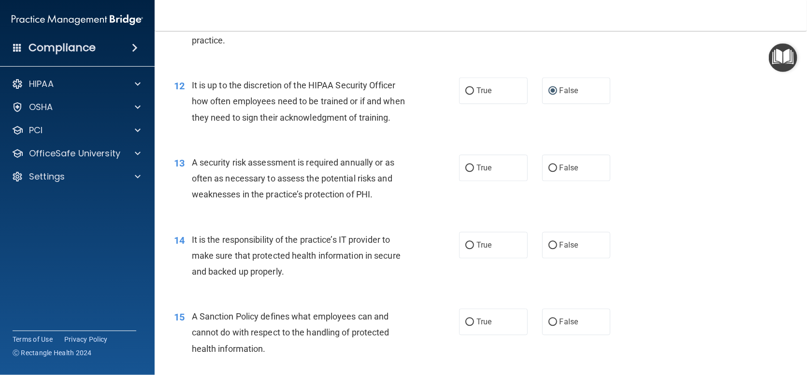
scroll to position [1063, 0]
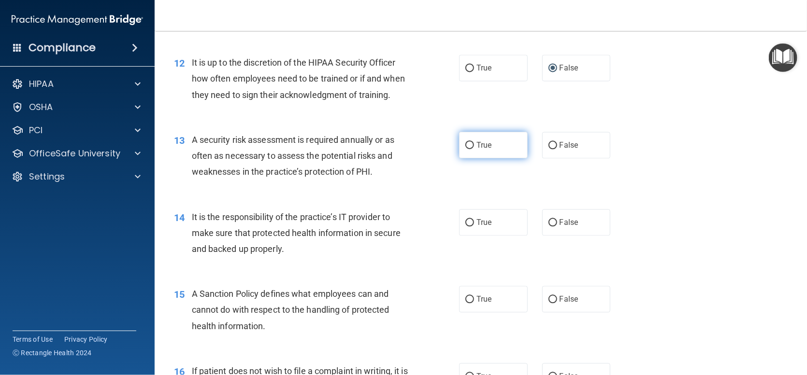
click at [465, 149] on input "True" at bounding box center [469, 145] width 9 height 7
radio input "true"
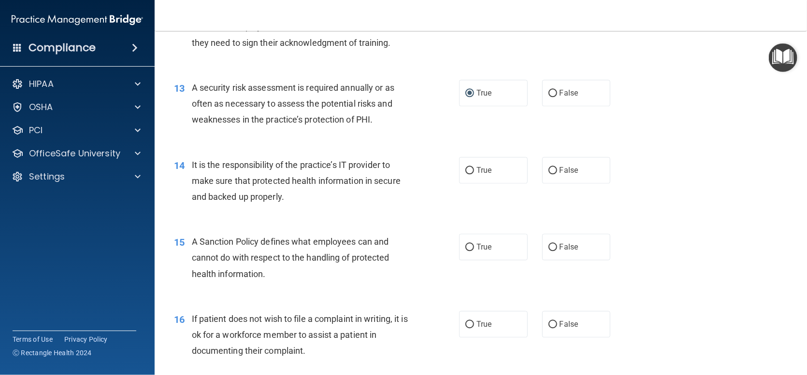
scroll to position [1159, 0]
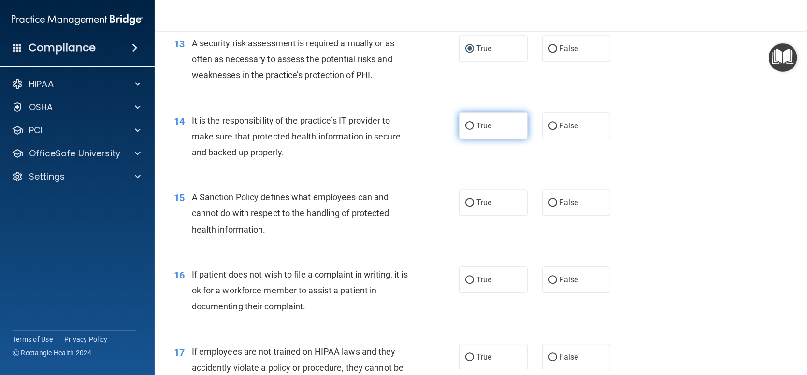
click at [465, 130] on input "True" at bounding box center [469, 126] width 9 height 7
radio input "true"
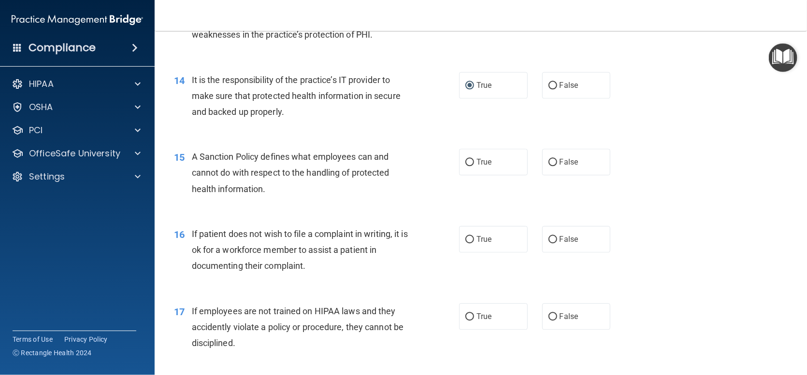
scroll to position [1256, 0]
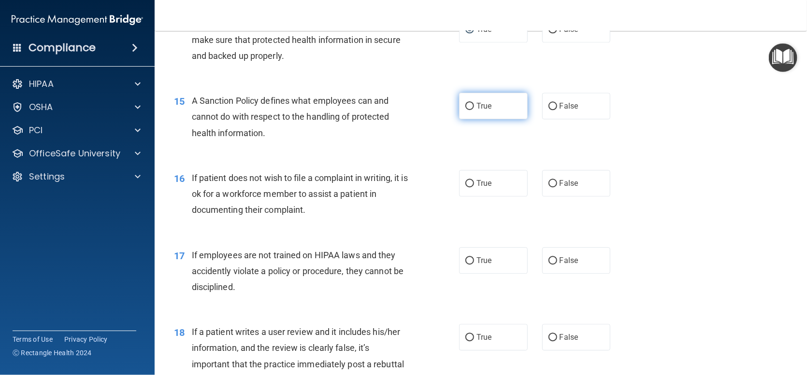
click at [465, 110] on input "True" at bounding box center [469, 106] width 9 height 7
radio input "true"
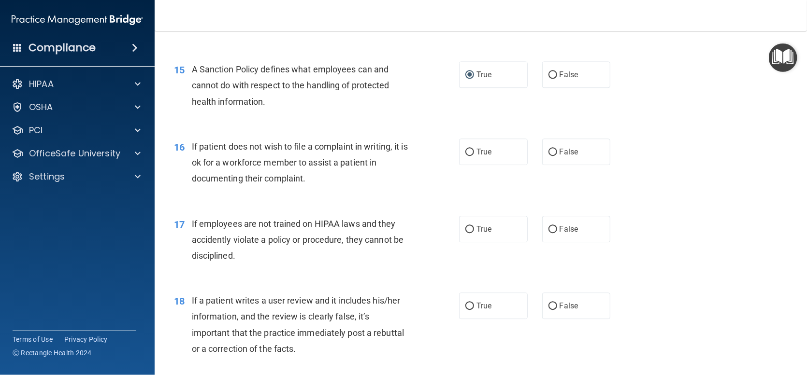
scroll to position [1304, 0]
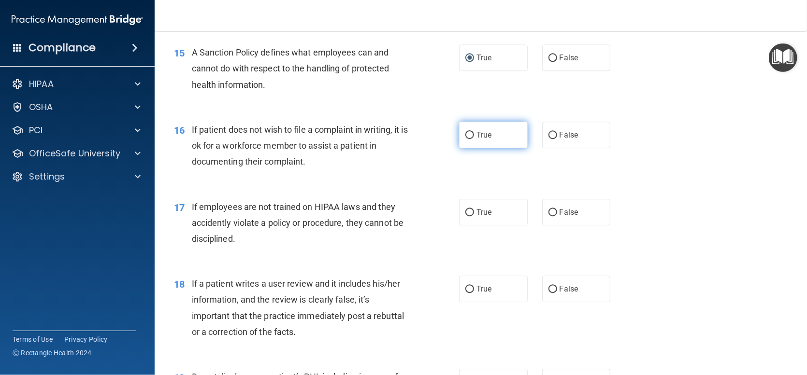
click at [466, 139] on input "True" at bounding box center [469, 135] width 9 height 7
radio input "true"
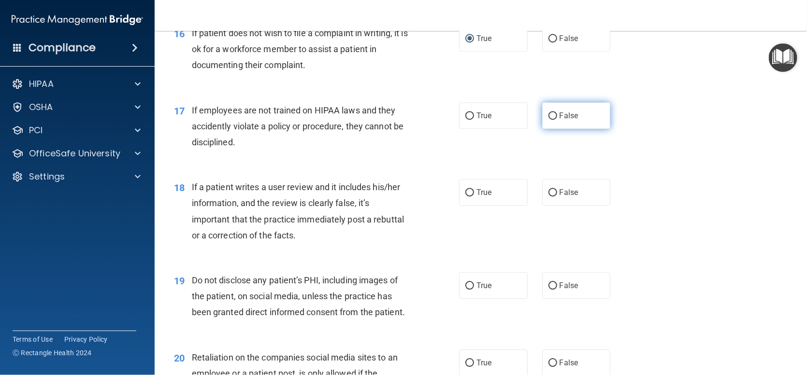
click at [549, 120] on input "False" at bounding box center [552, 116] width 9 height 7
radio input "true"
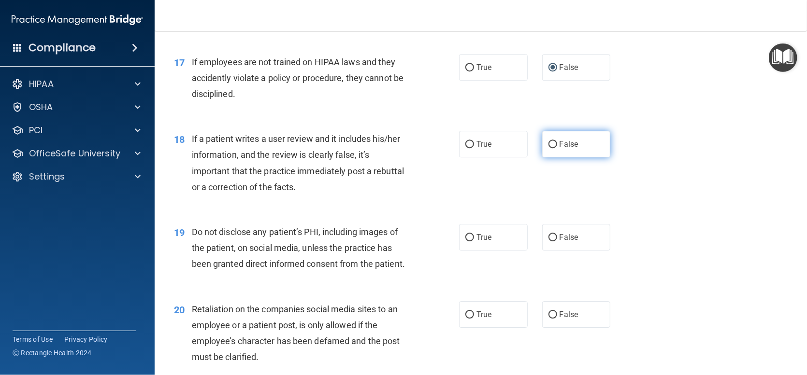
click at [549, 148] on input "False" at bounding box center [552, 144] width 9 height 7
radio input "true"
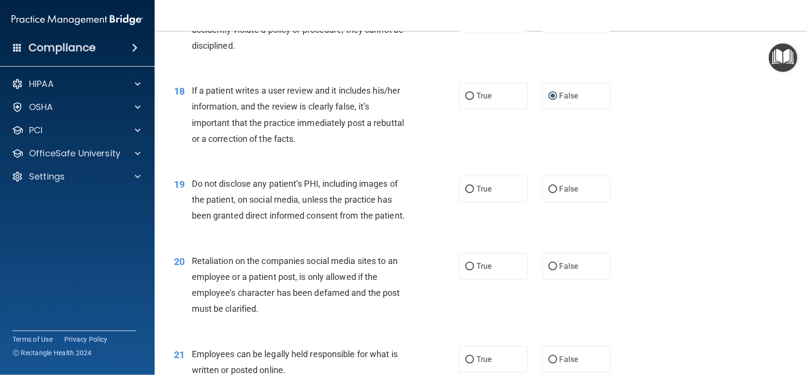
scroll to position [1546, 0]
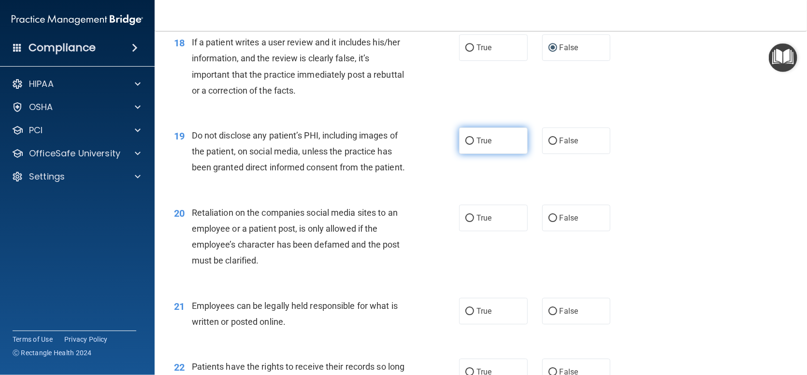
click at [465, 145] on input "True" at bounding box center [469, 141] width 9 height 7
radio input "true"
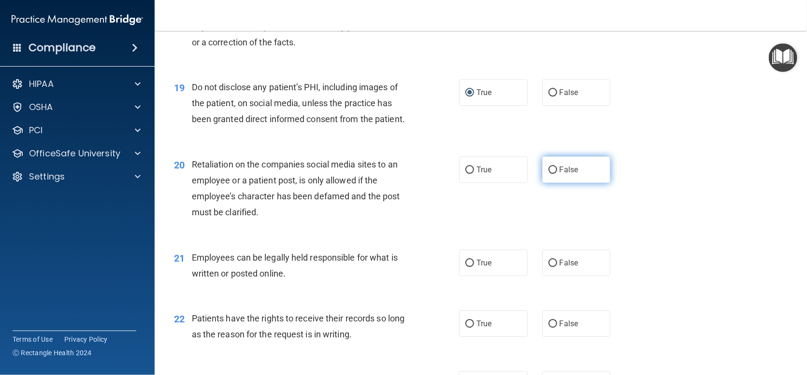
click at [549, 174] on input "False" at bounding box center [552, 170] width 9 height 7
radio input "true"
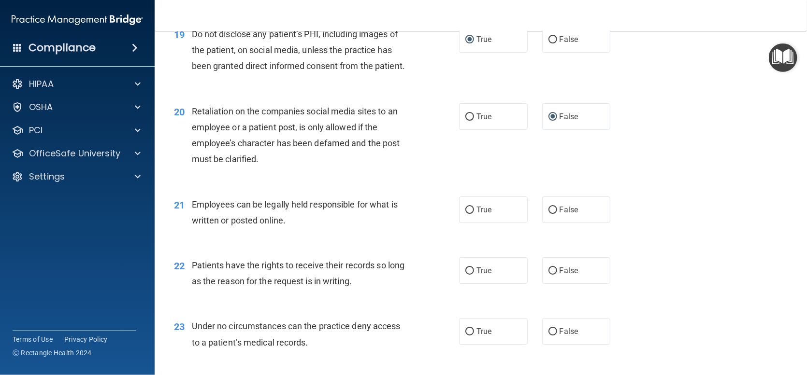
scroll to position [1691, 0]
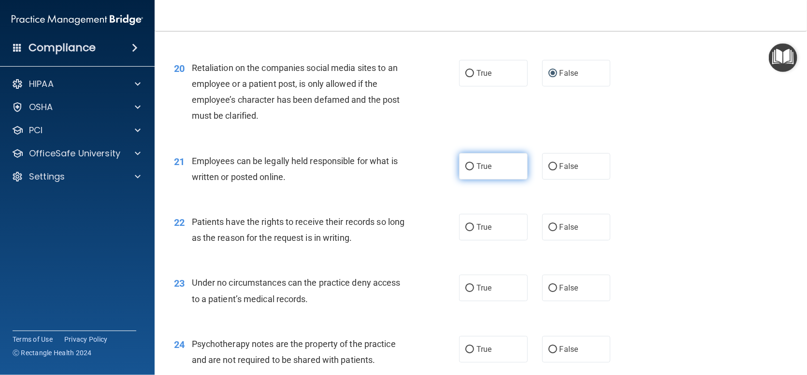
click at [467, 171] on input "True" at bounding box center [469, 166] width 9 height 7
radio input "true"
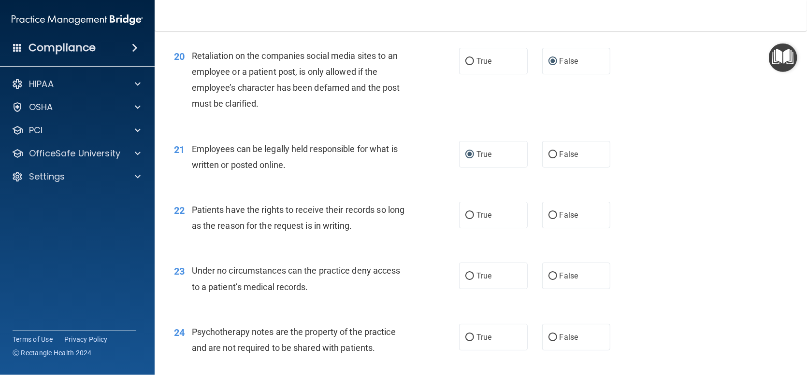
scroll to position [1739, 0]
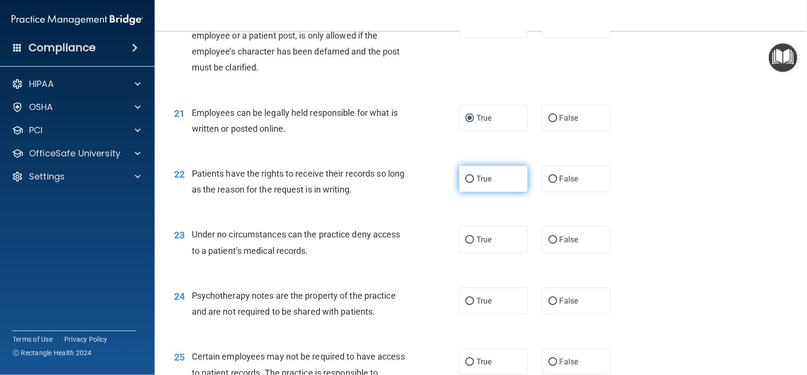
click at [465, 183] on input "True" at bounding box center [469, 179] width 9 height 7
radio input "true"
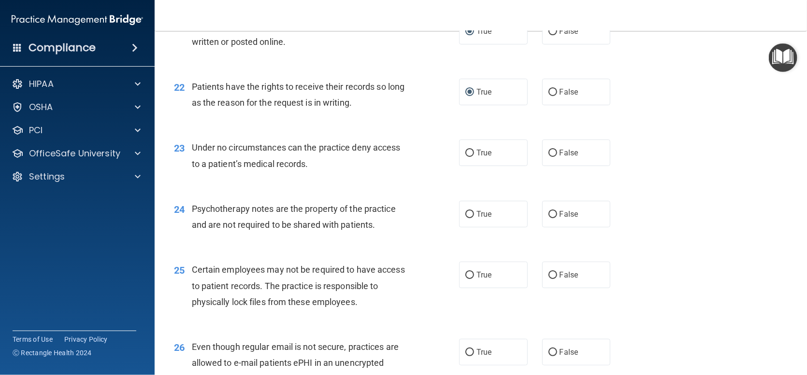
scroll to position [1836, 0]
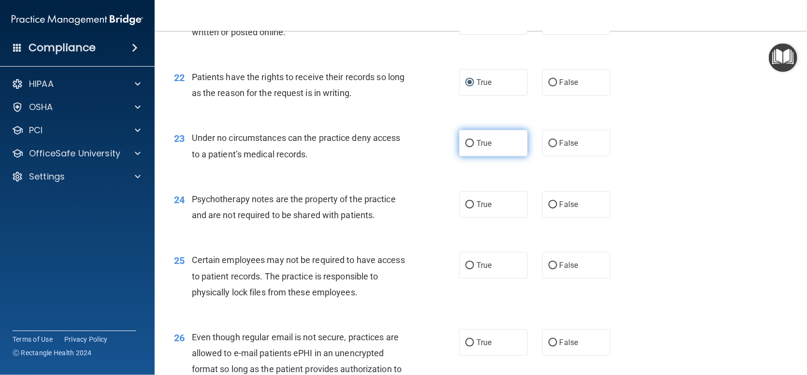
click at [465, 147] on input "True" at bounding box center [469, 143] width 9 height 7
radio input "true"
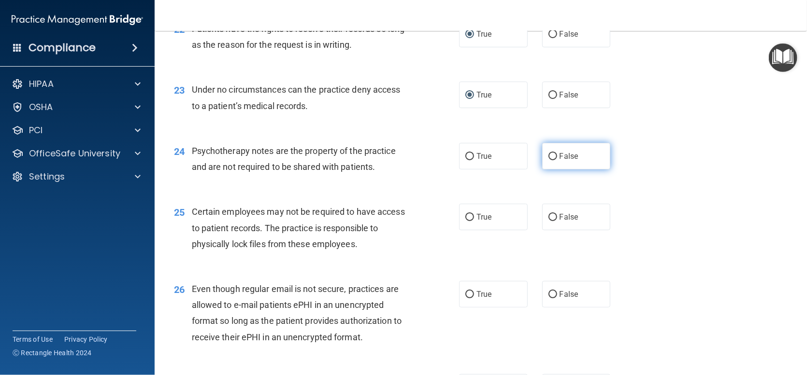
click at [548, 160] on input "False" at bounding box center [552, 156] width 9 height 7
radio input "true"
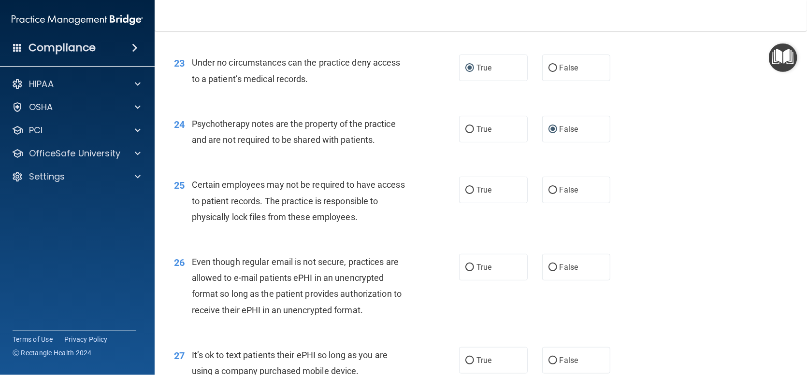
scroll to position [1932, 0]
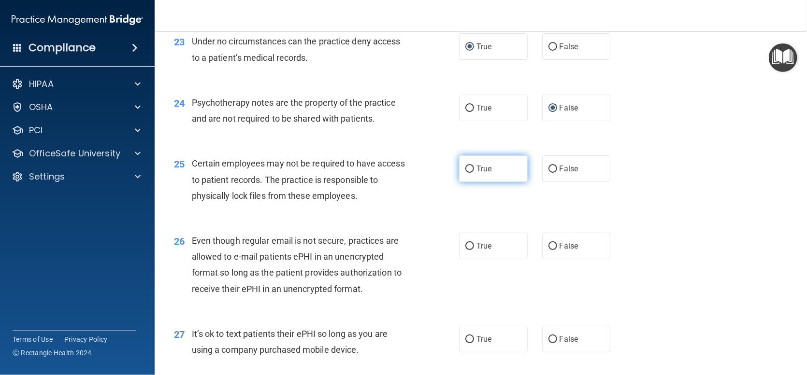
click at [465, 173] on input "True" at bounding box center [469, 169] width 9 height 7
radio input "true"
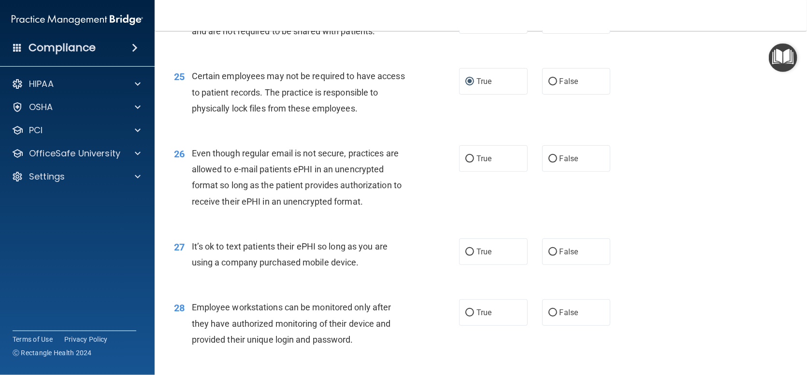
scroll to position [2029, 0]
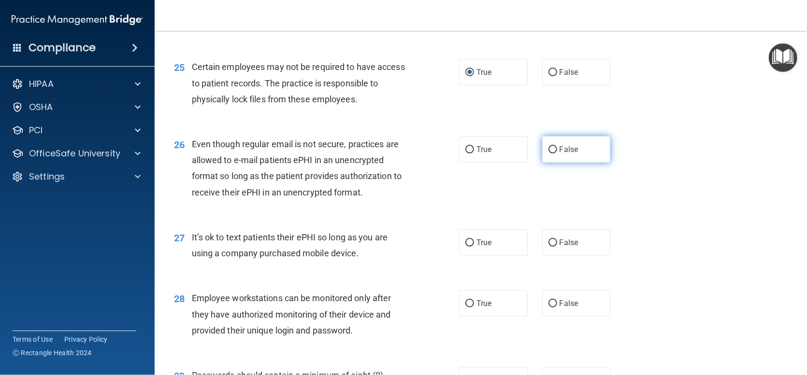
click at [550, 154] on input "False" at bounding box center [552, 149] width 9 height 7
radio input "true"
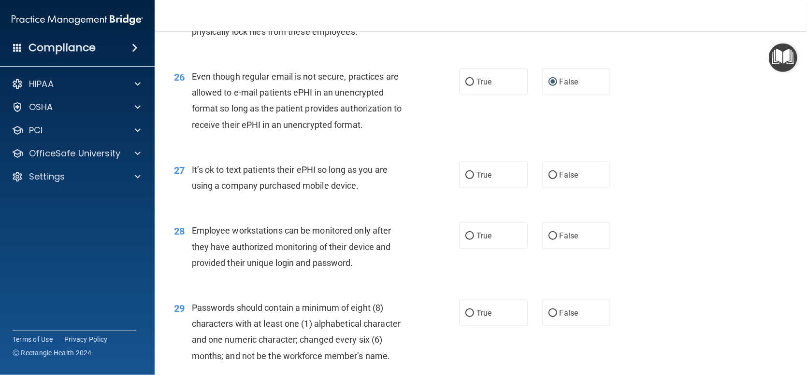
scroll to position [2125, 0]
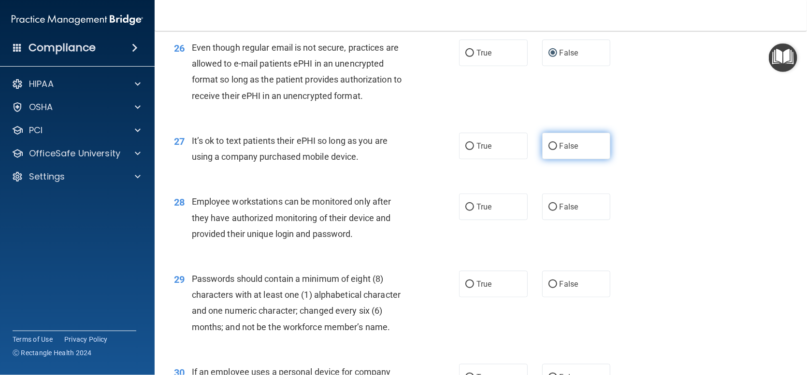
click at [549, 150] on input "False" at bounding box center [552, 146] width 9 height 7
radio input "true"
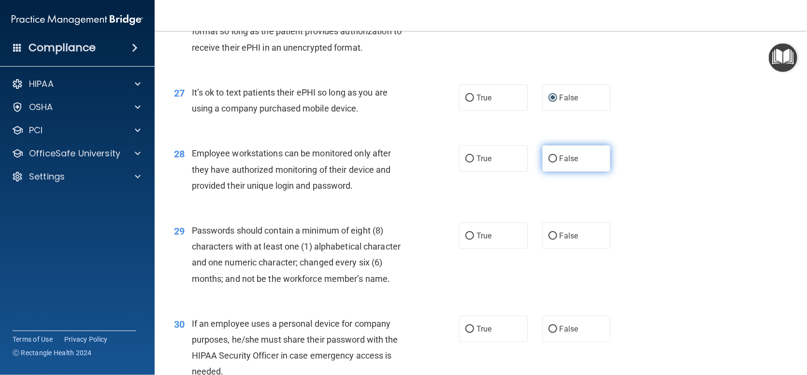
click at [548, 163] on input "False" at bounding box center [552, 159] width 9 height 7
radio input "true"
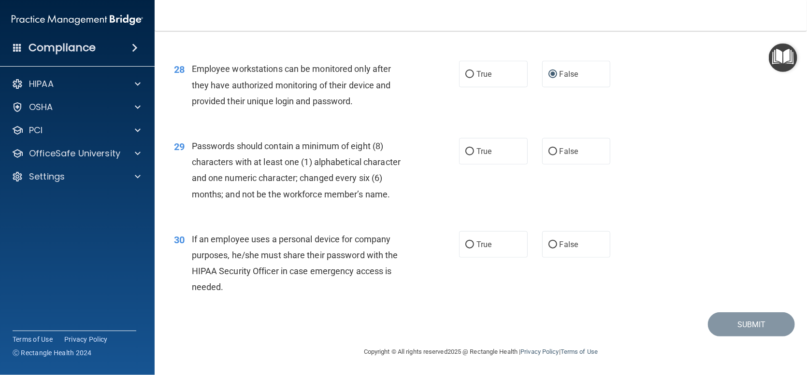
scroll to position [2270, 0]
click at [470, 156] on label "True" at bounding box center [493, 151] width 69 height 27
click at [470, 156] on input "True" at bounding box center [469, 151] width 9 height 7
radio input "true"
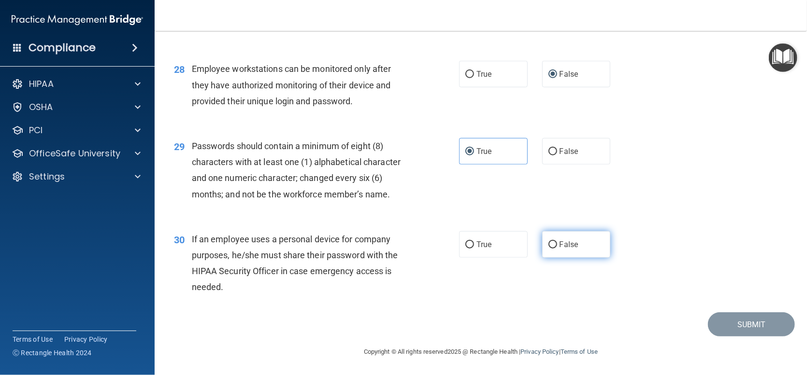
click at [548, 245] on input "False" at bounding box center [552, 245] width 9 height 7
radio input "true"
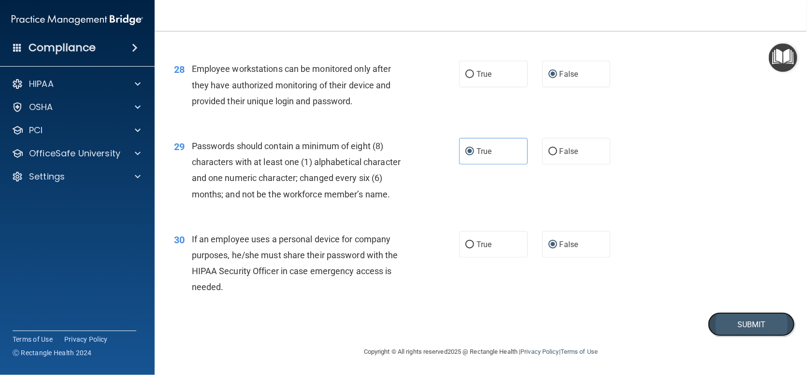
click at [732, 334] on button "Submit" at bounding box center [751, 325] width 87 height 25
click at [730, 324] on button "Submit" at bounding box center [751, 325] width 87 height 25
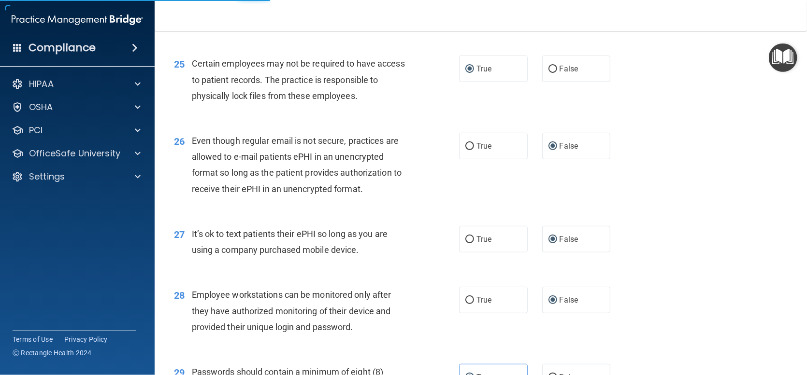
scroll to position [1887, 0]
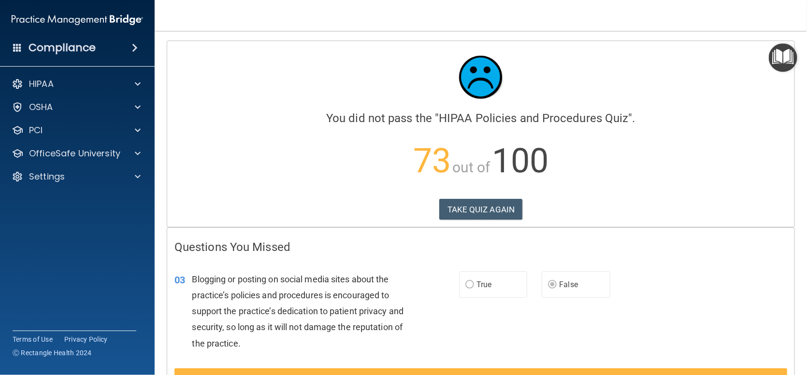
click at [484, 220] on div "Calculating your score.... You did not pass the " HIPAA Policies and Procedures…" at bounding box center [480, 134] width 627 height 186
click at [470, 209] on button "TAKE QUIZ AGAIN" at bounding box center [481, 209] width 84 height 21
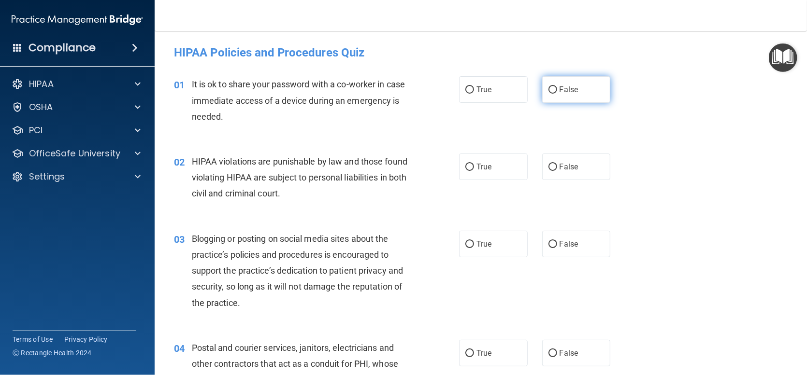
drag, startPoint x: 547, startPoint y: 88, endPoint x: 544, endPoint y: 93, distance: 5.4
click at [548, 88] on input "False" at bounding box center [552, 89] width 9 height 7
radio input "true"
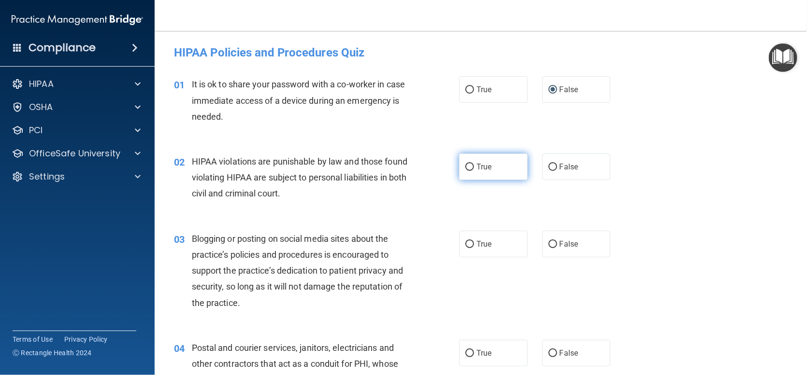
click at [467, 165] on input "True" at bounding box center [469, 167] width 9 height 7
radio input "true"
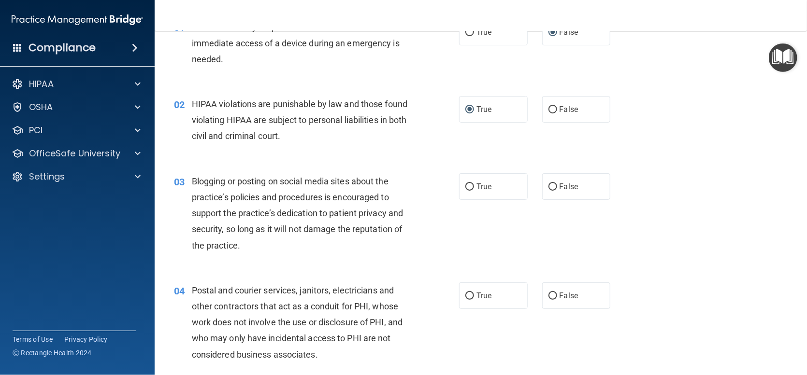
scroll to position [97, 0]
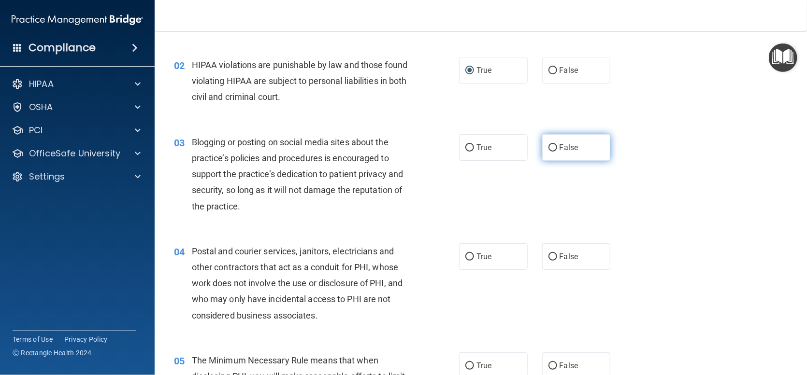
click at [549, 146] on input "False" at bounding box center [552, 147] width 9 height 7
radio input "true"
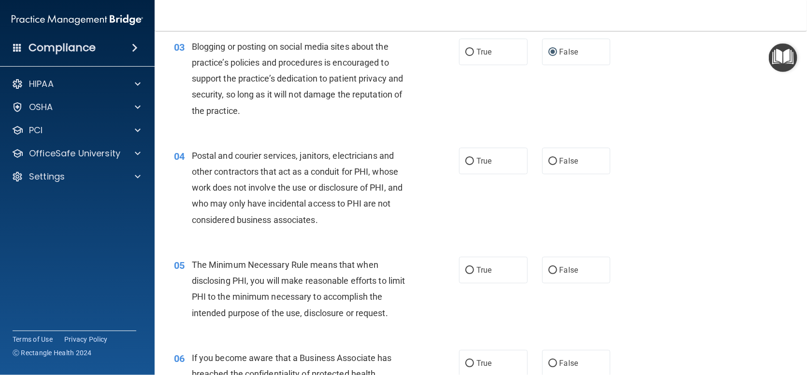
scroll to position [242, 0]
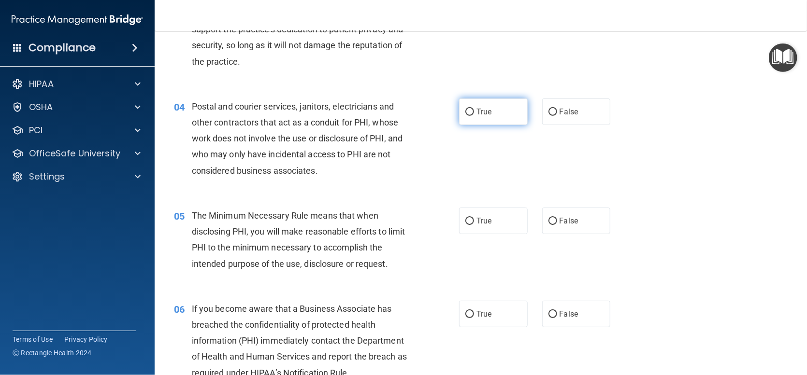
click at [461, 114] on label "True" at bounding box center [493, 112] width 69 height 27
click at [465, 114] on input "True" at bounding box center [469, 112] width 9 height 7
radio input "true"
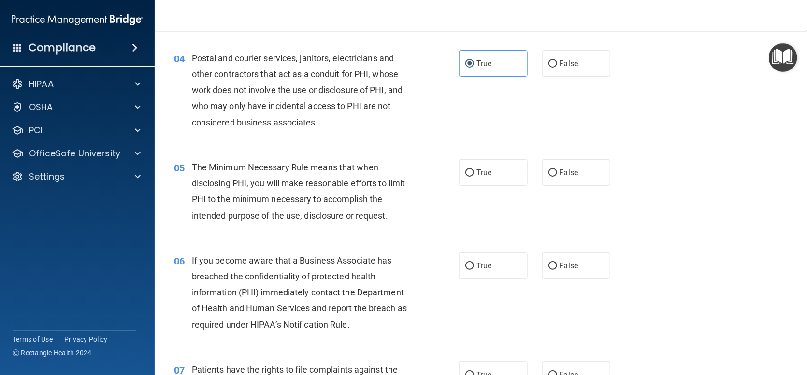
scroll to position [338, 0]
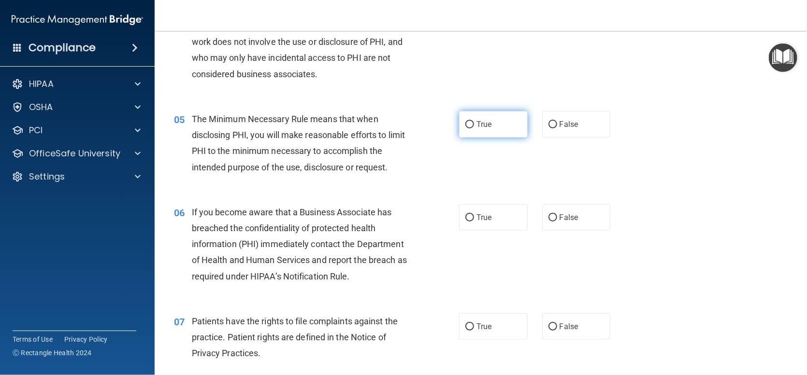
click at [460, 125] on label "True" at bounding box center [493, 124] width 69 height 27
click at [465, 125] on input "True" at bounding box center [469, 124] width 9 height 7
radio input "true"
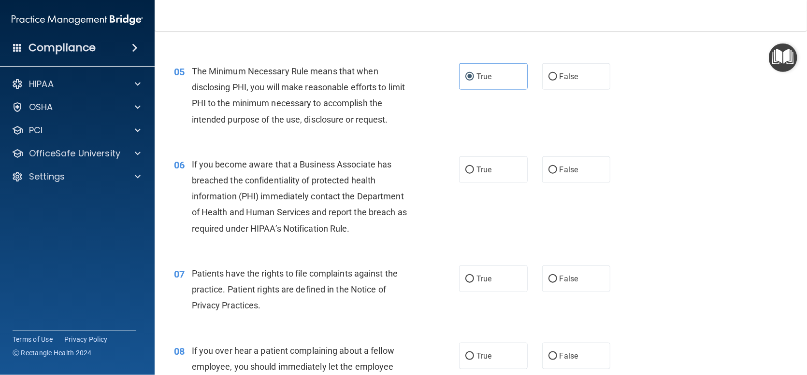
scroll to position [435, 0]
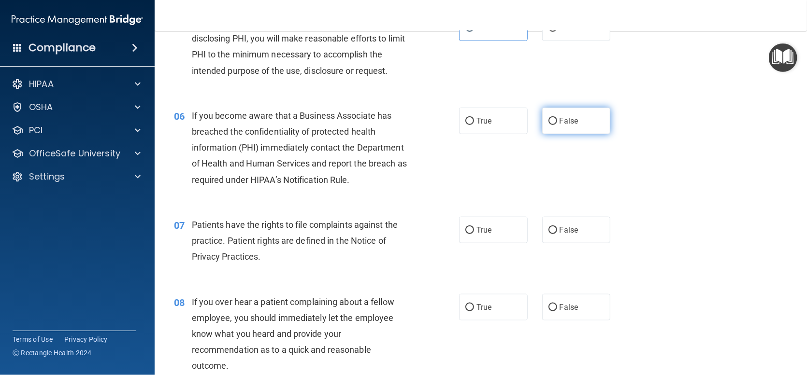
click at [551, 122] on input "False" at bounding box center [552, 121] width 9 height 7
radio input "true"
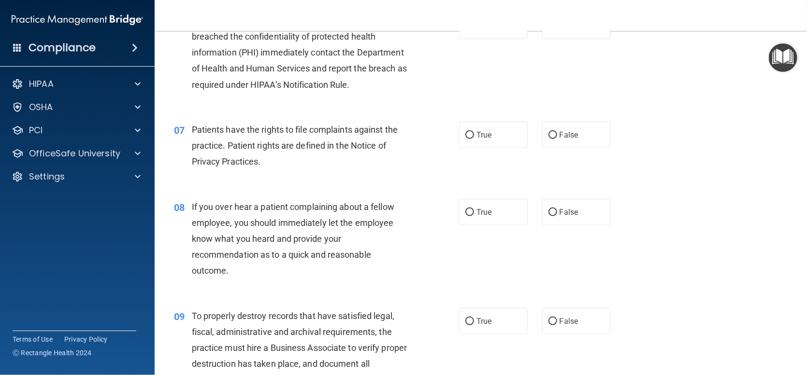
scroll to position [531, 0]
click at [476, 131] on span "True" at bounding box center [483, 133] width 15 height 9
click at [474, 131] on input "True" at bounding box center [469, 133] width 9 height 7
radio input "true"
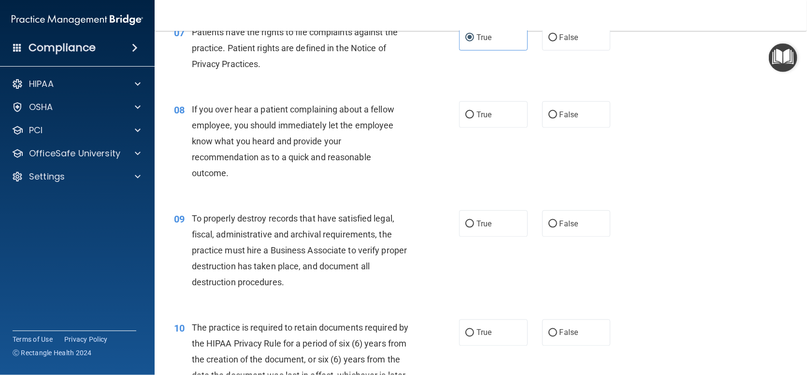
scroll to position [628, 0]
click at [552, 109] on label "False" at bounding box center [576, 114] width 69 height 27
click at [552, 111] on input "False" at bounding box center [552, 114] width 9 height 7
radio input "true"
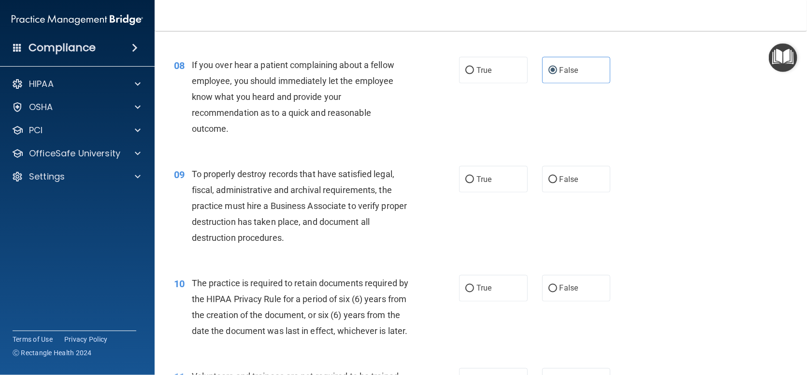
scroll to position [725, 0]
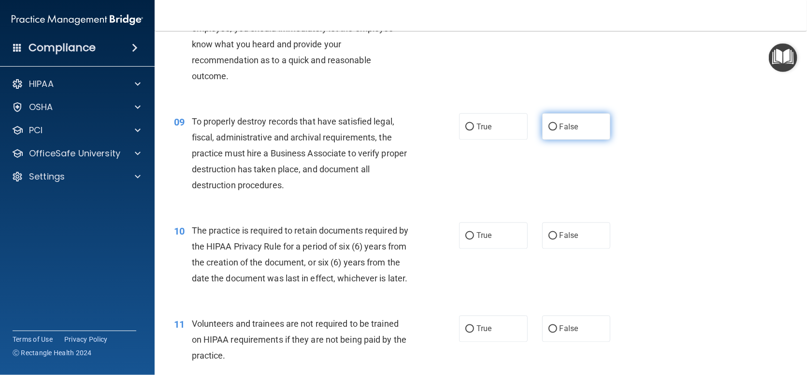
click at [548, 128] on input "False" at bounding box center [552, 127] width 9 height 7
radio input "true"
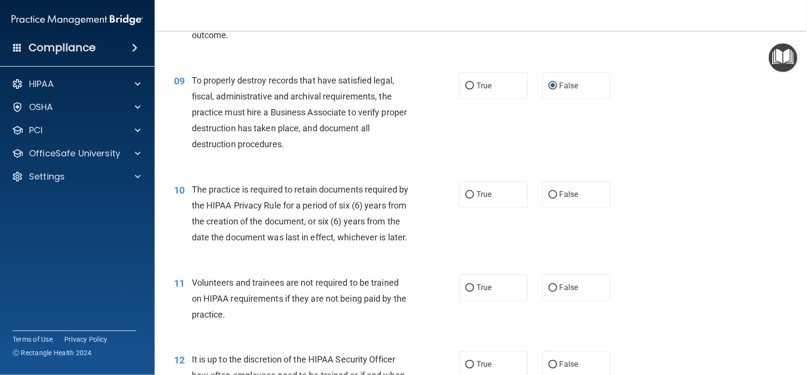
scroll to position [821, 0]
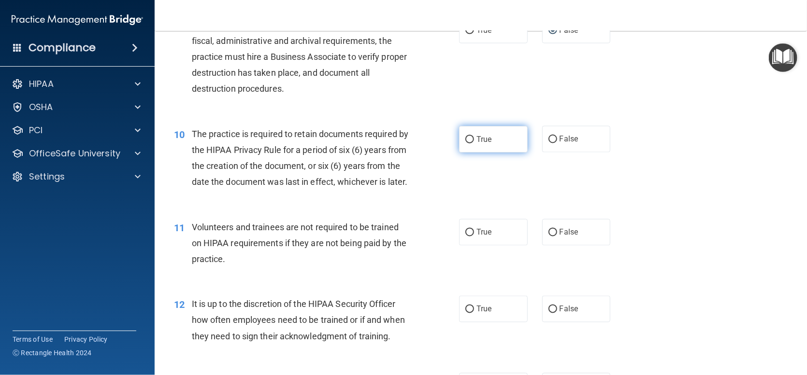
click at [470, 137] on input "True" at bounding box center [469, 139] width 9 height 7
radio input "true"
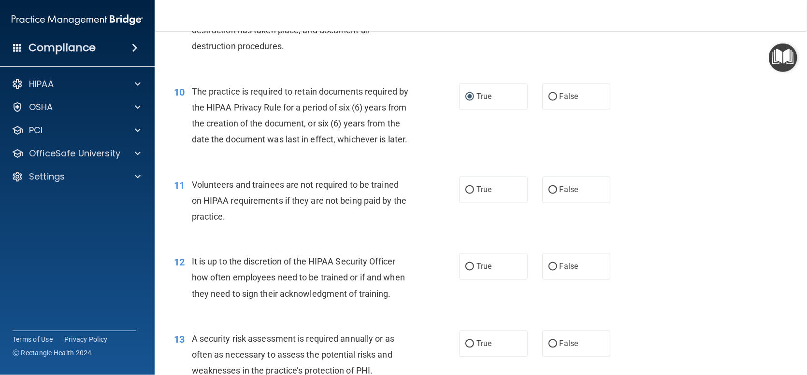
scroll to position [918, 0]
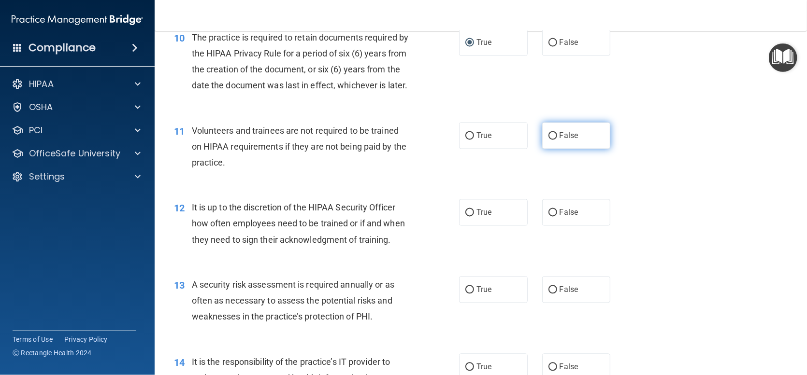
click at [553, 149] on label "False" at bounding box center [576, 136] width 69 height 27
click at [553, 140] on input "False" at bounding box center [552, 136] width 9 height 7
radio input "true"
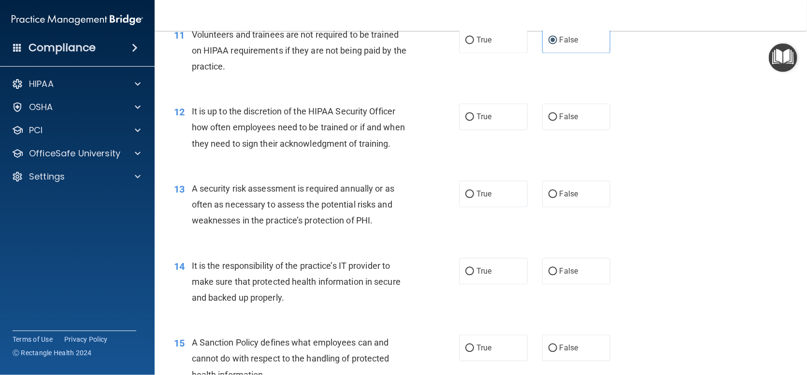
scroll to position [1014, 0]
click at [551, 120] on input "False" at bounding box center [552, 116] width 9 height 7
radio input "true"
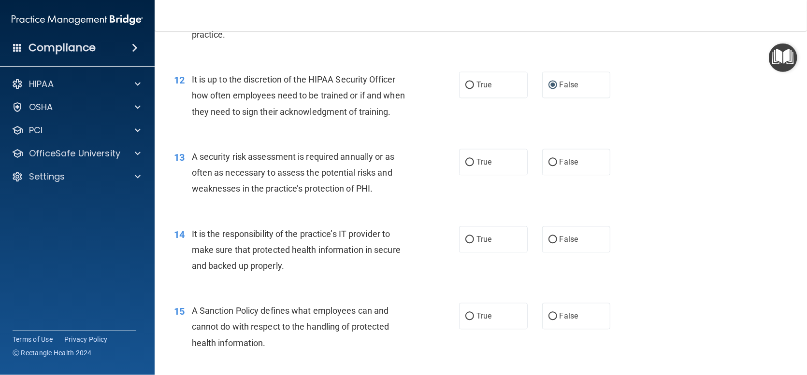
scroll to position [1063, 0]
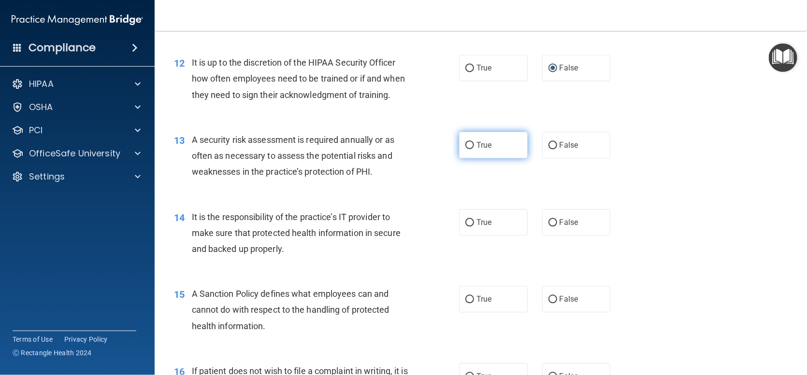
click at [467, 149] on input "True" at bounding box center [469, 145] width 9 height 7
radio input "true"
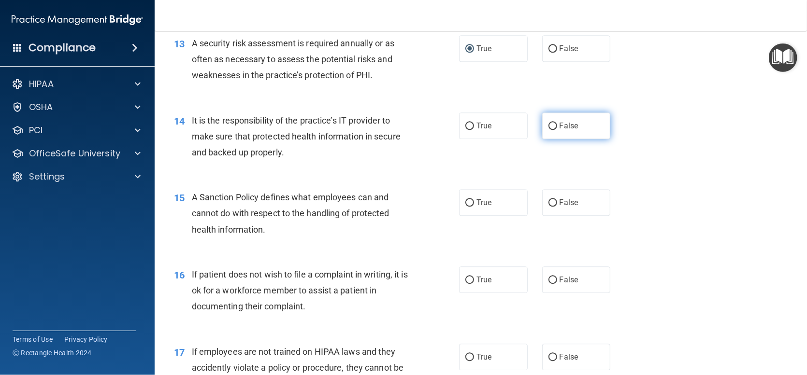
click at [548, 130] on input "False" at bounding box center [552, 126] width 9 height 7
radio input "true"
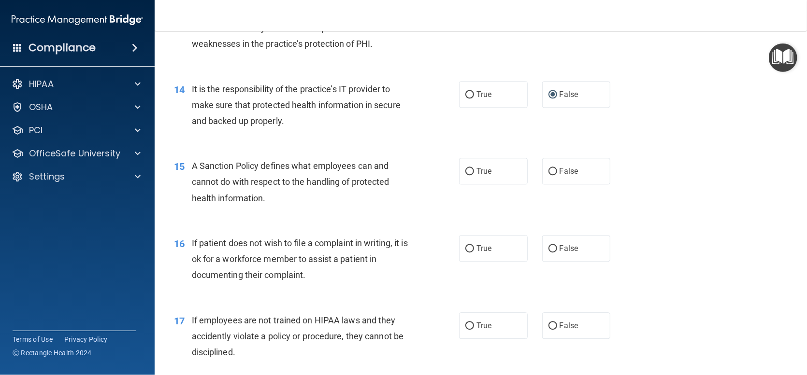
scroll to position [1208, 0]
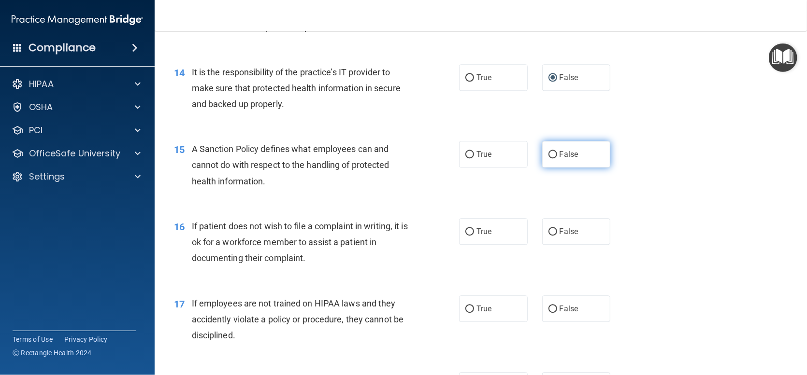
click at [548, 158] on input "False" at bounding box center [552, 154] width 9 height 7
radio input "true"
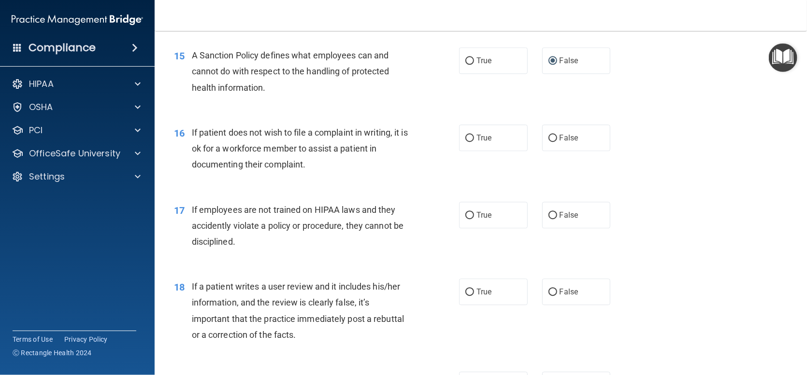
scroll to position [1304, 0]
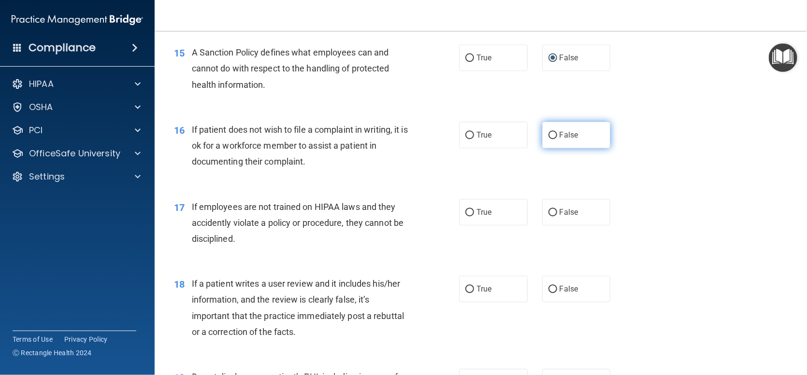
click at [549, 139] on input "False" at bounding box center [552, 135] width 9 height 7
radio input "true"
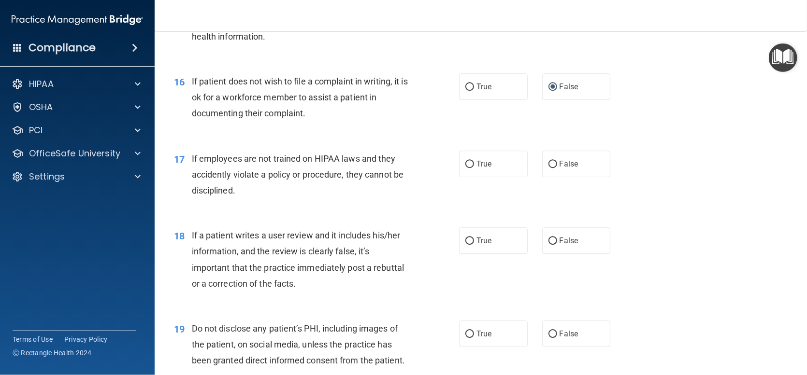
scroll to position [1401, 0]
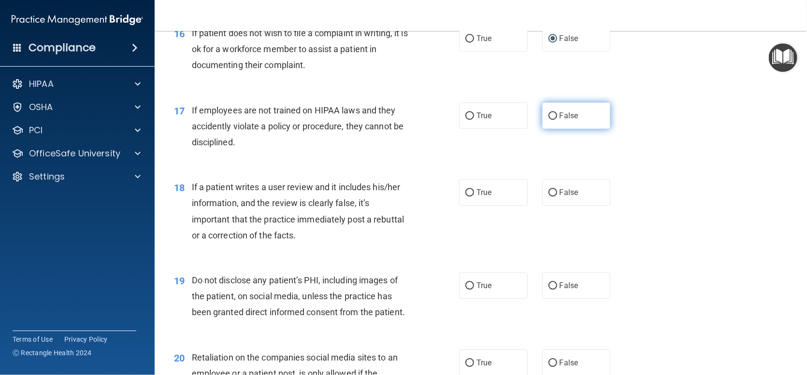
click at [548, 120] on input "False" at bounding box center [552, 116] width 9 height 7
radio input "true"
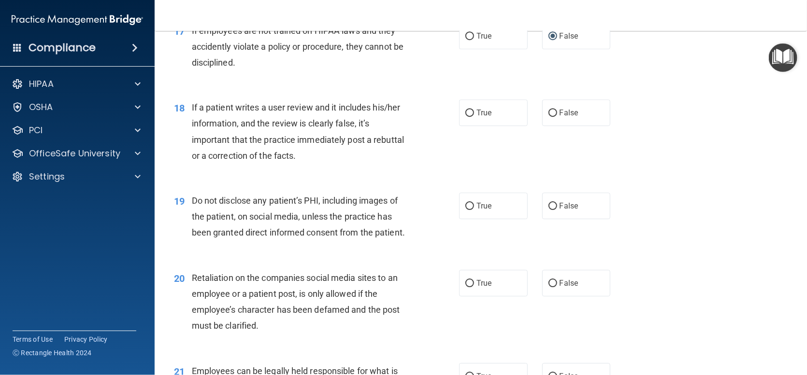
scroll to position [1497, 0]
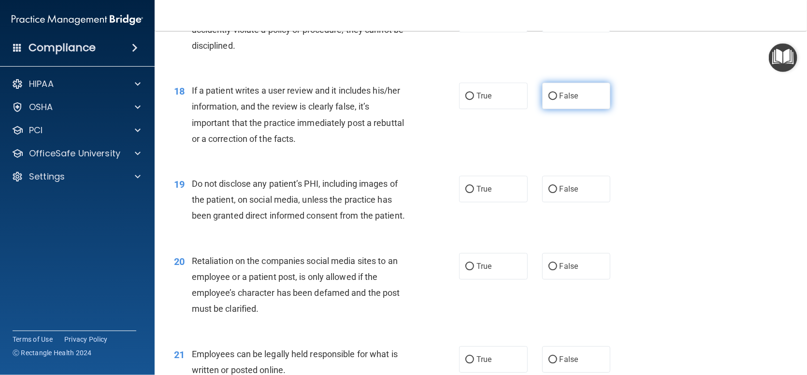
click at [551, 100] on input "False" at bounding box center [552, 96] width 9 height 7
radio input "true"
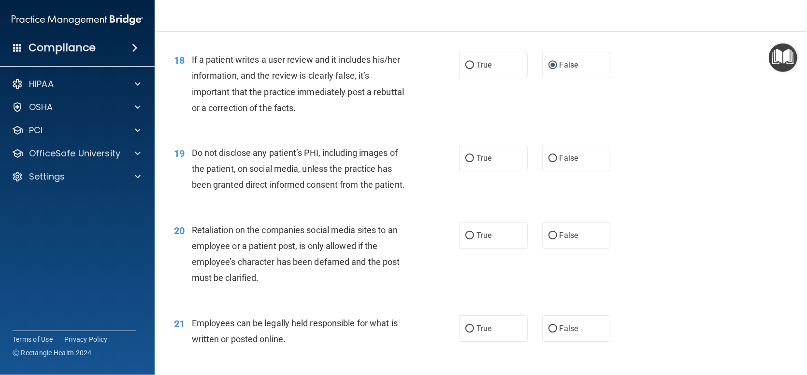
scroll to position [1594, 0]
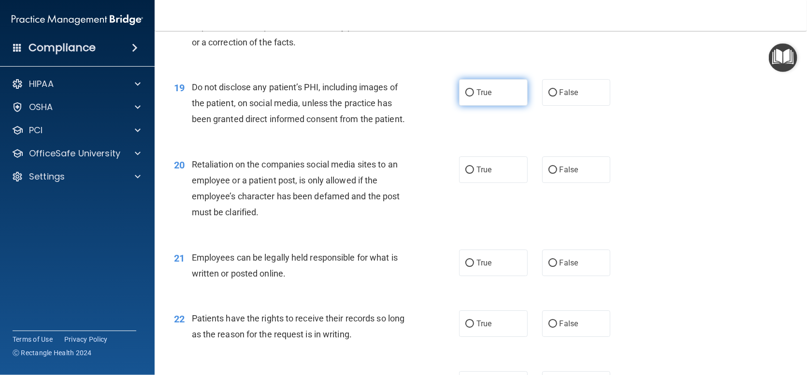
click at [469, 97] on input "True" at bounding box center [469, 92] width 9 height 7
radio input "true"
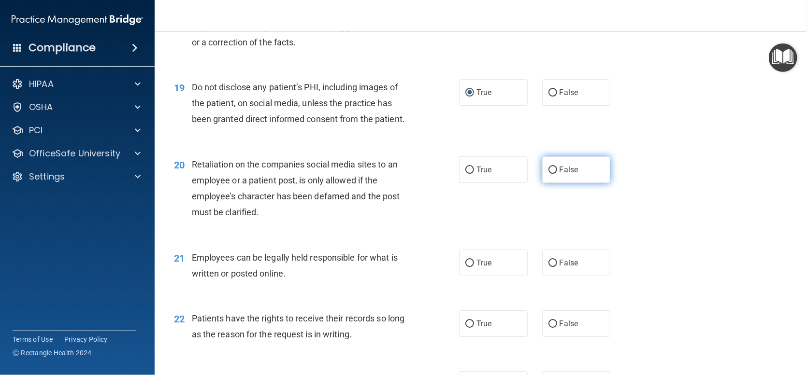
click at [551, 174] on input "False" at bounding box center [552, 170] width 9 height 7
radio input "true"
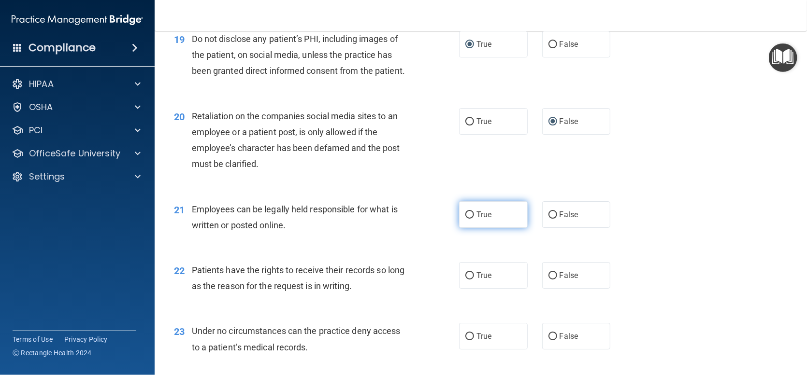
click at [466, 219] on input "True" at bounding box center [469, 215] width 9 height 7
radio input "true"
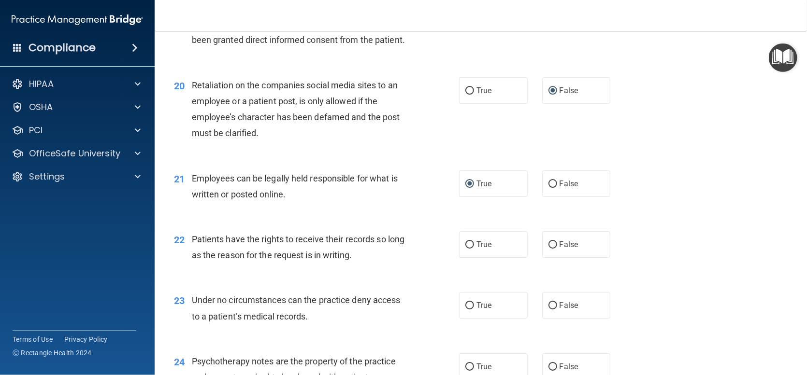
scroll to position [1691, 0]
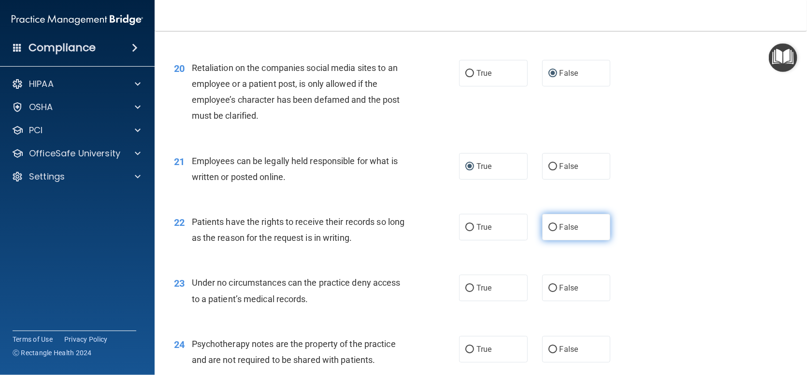
click at [548, 237] on label "False" at bounding box center [576, 227] width 69 height 27
click at [548, 231] on input "False" at bounding box center [552, 227] width 9 height 7
radio input "true"
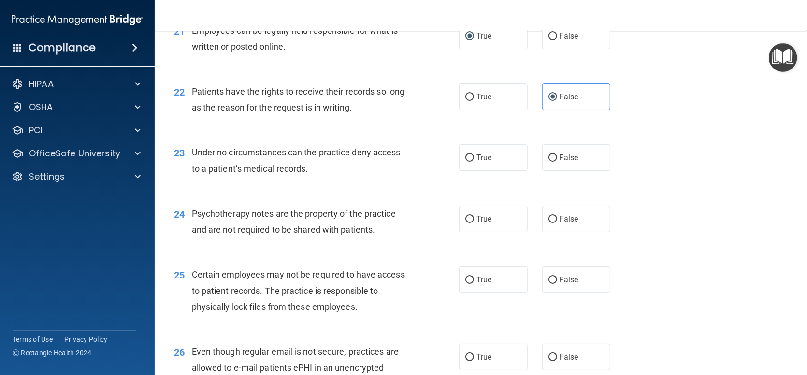
scroll to position [1836, 0]
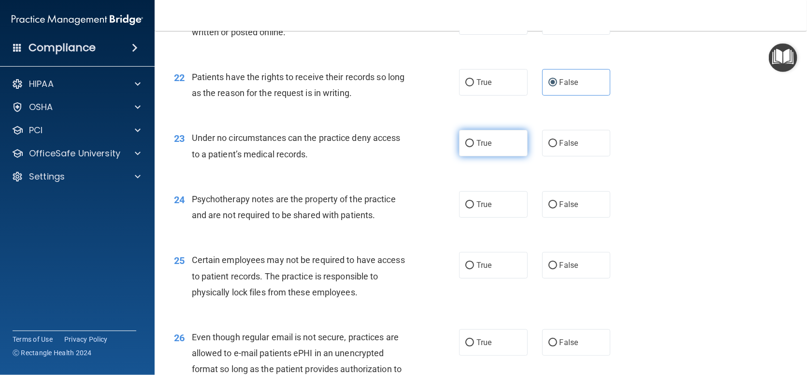
click at [465, 157] on label "True" at bounding box center [493, 143] width 69 height 27
click at [465, 147] on input "True" at bounding box center [469, 143] width 9 height 7
radio input "true"
click at [465, 209] on input "True" at bounding box center [469, 204] width 9 height 7
radio input "true"
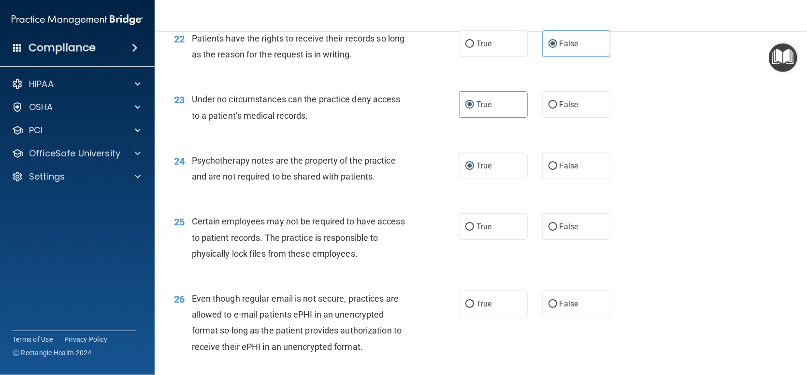
scroll to position [1932, 0]
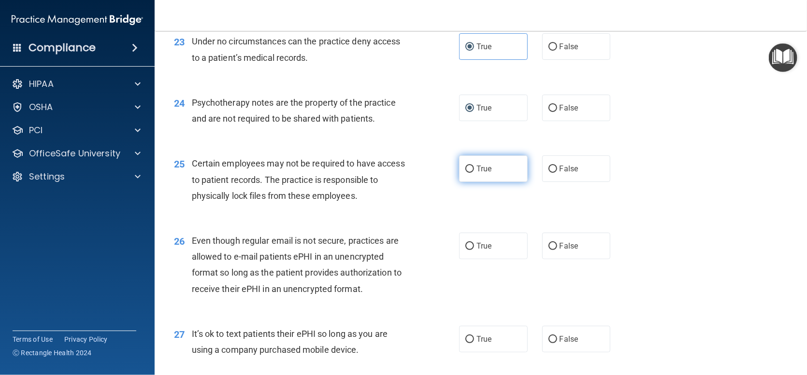
click at [460, 182] on label "True" at bounding box center [493, 169] width 69 height 27
click at [465, 173] on input "True" at bounding box center [469, 169] width 9 height 7
radio input "true"
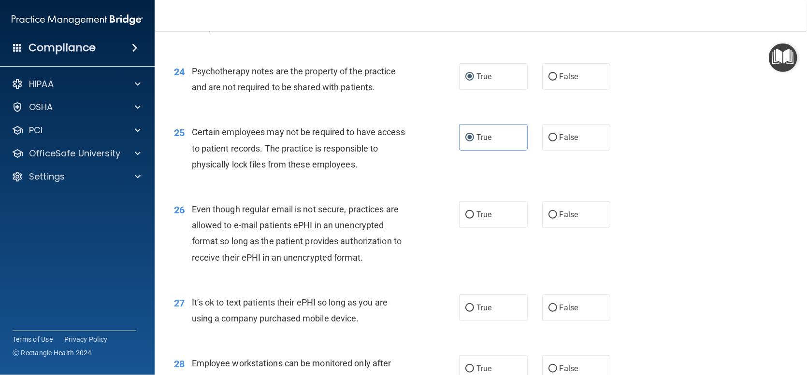
scroll to position [1981, 0]
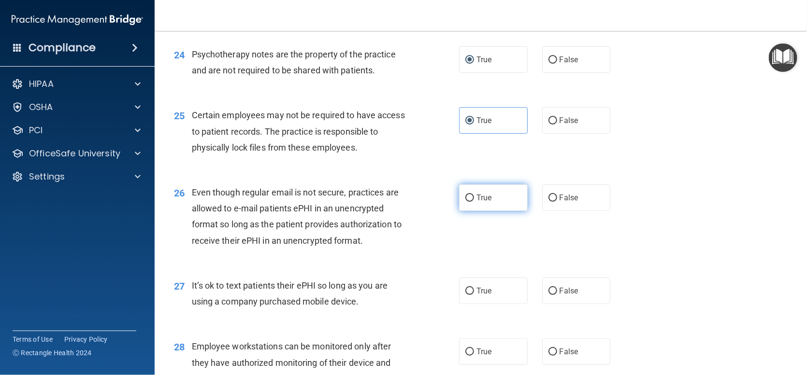
click at [465, 202] on input "True" at bounding box center [469, 198] width 9 height 7
radio input "true"
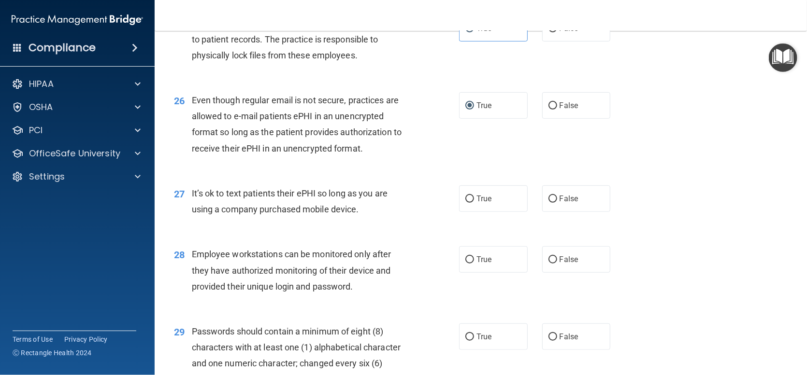
scroll to position [2077, 0]
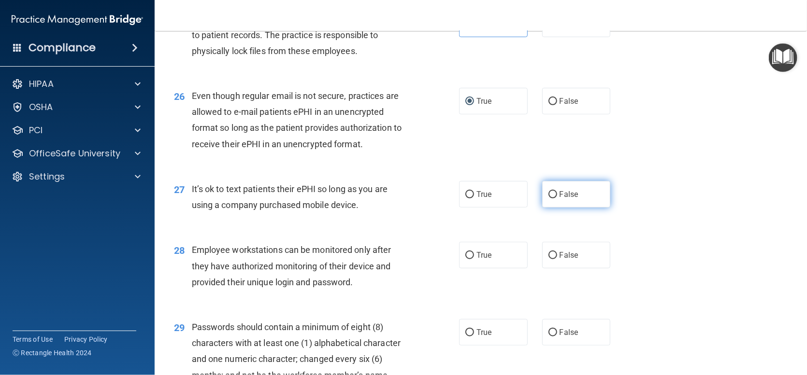
click at [548, 199] on input "False" at bounding box center [552, 194] width 9 height 7
radio input "true"
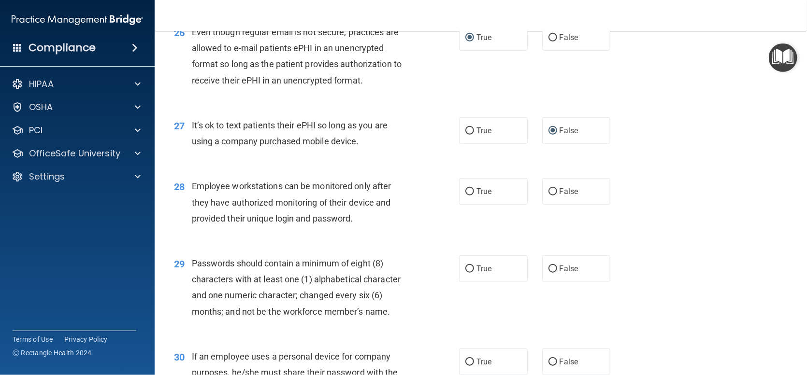
scroll to position [2174, 0]
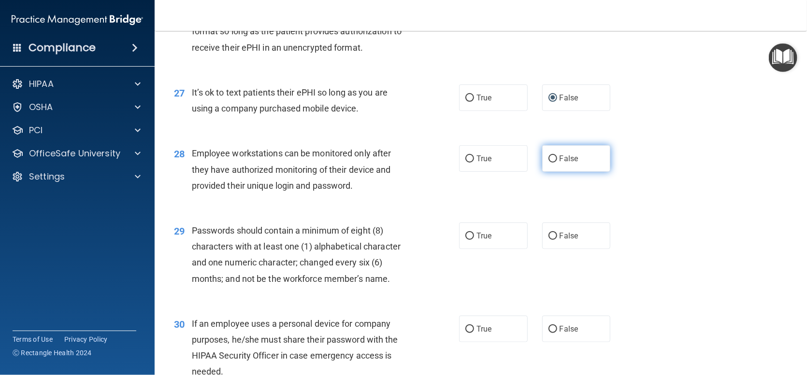
click at [548, 163] on input "False" at bounding box center [552, 159] width 9 height 7
radio input "true"
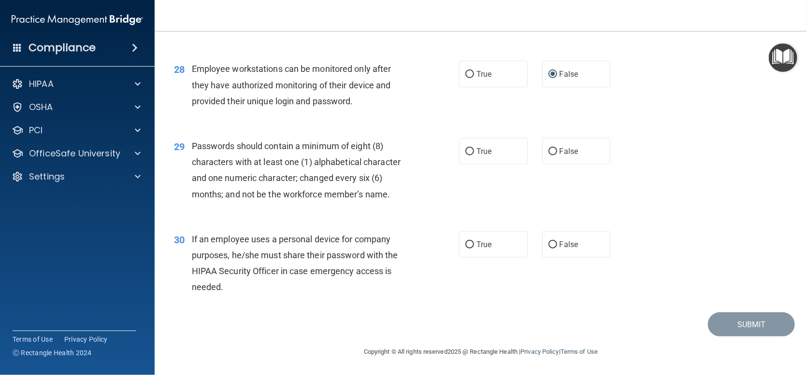
scroll to position [2270, 0]
click at [467, 156] on input "True" at bounding box center [469, 151] width 9 height 7
radio input "true"
click at [548, 242] on input "False" at bounding box center [552, 245] width 9 height 7
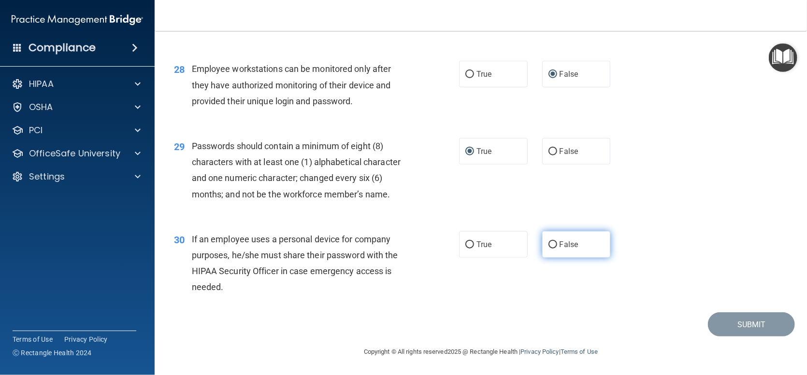
radio input "true"
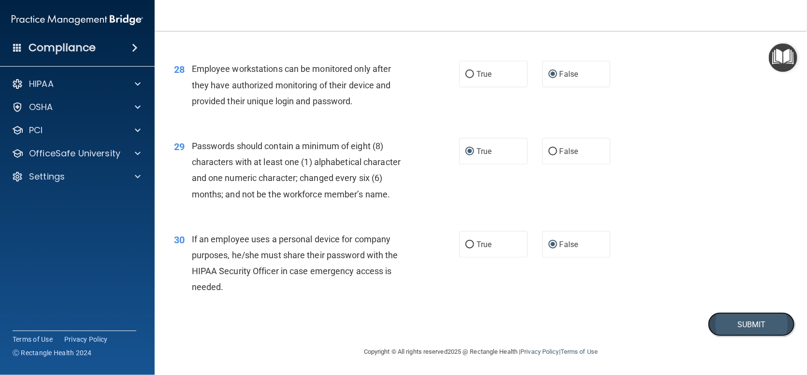
click at [717, 320] on button "Submit" at bounding box center [751, 325] width 87 height 25
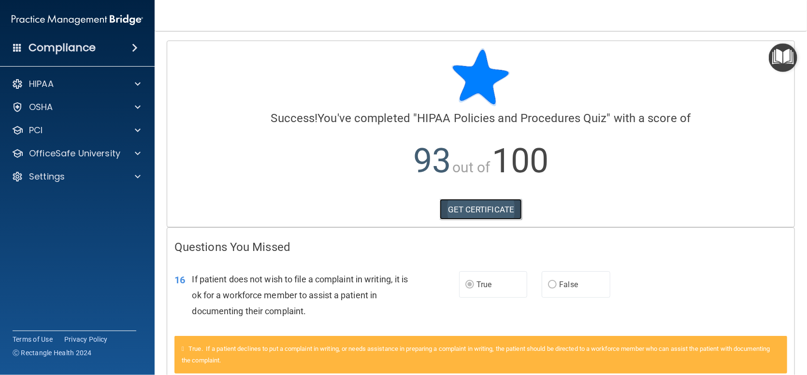
click at [493, 206] on link "GET CERTIFICATE" at bounding box center [481, 209] width 83 height 21
drag, startPoint x: 59, startPoint y: 153, endPoint x: 75, endPoint y: 159, distance: 16.5
click at [59, 153] on p "OfficeSafe University" at bounding box center [74, 154] width 91 height 12
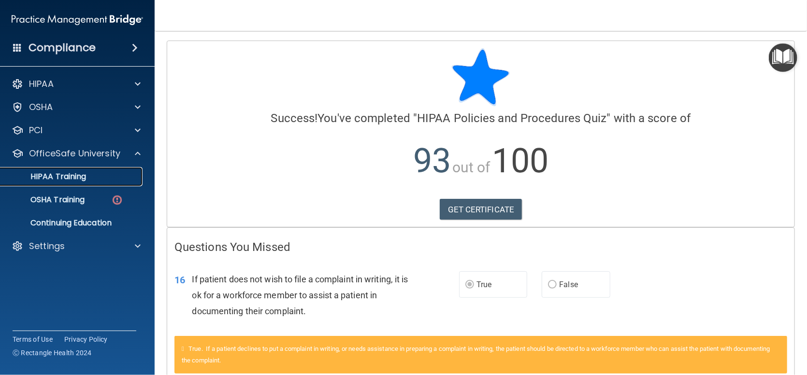
click at [67, 185] on link "HIPAA Training" at bounding box center [66, 176] width 152 height 19
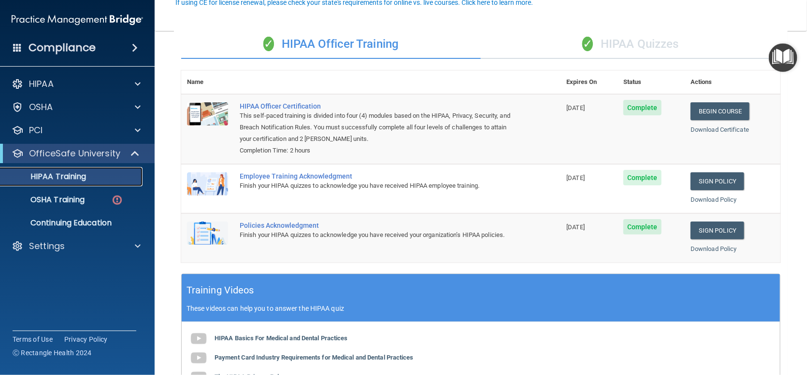
scroll to position [48, 0]
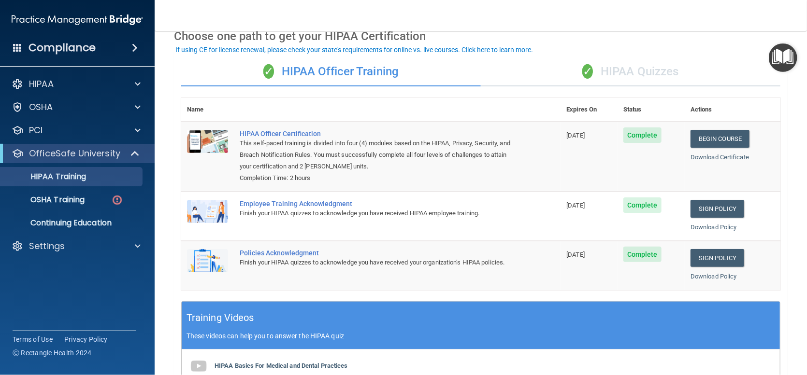
click at [647, 65] on div "✓ HIPAA Quizzes" at bounding box center [630, 71] width 299 height 29
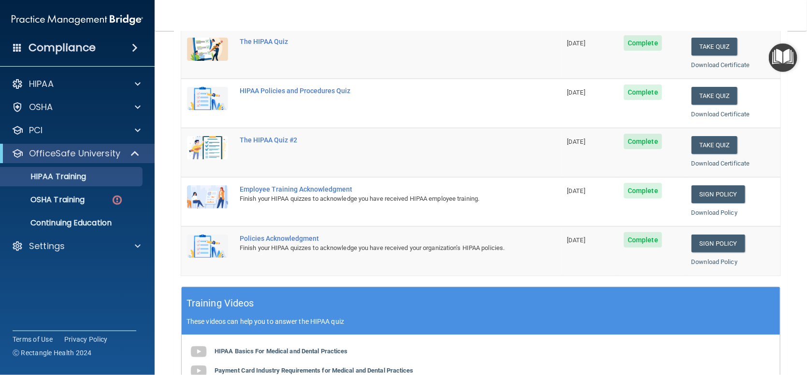
scroll to position [145, 0]
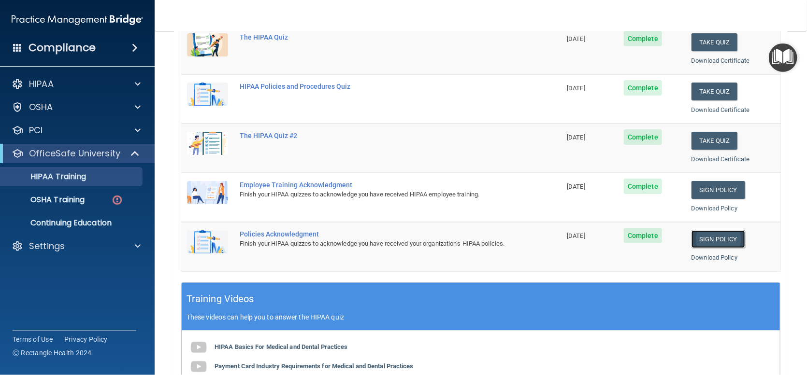
click at [706, 236] on link "Sign Policy" at bounding box center [718, 239] width 54 height 18
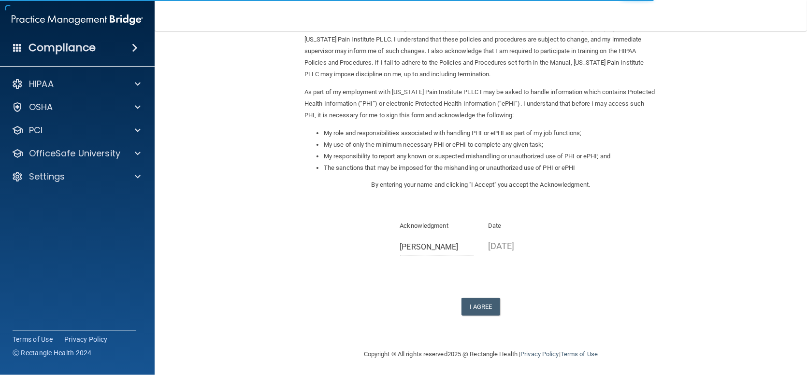
scroll to position [67, 0]
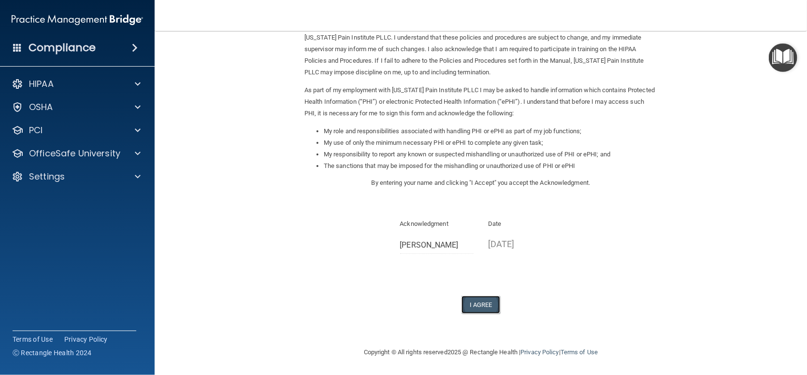
click at [476, 304] on button "I Agree" at bounding box center [480, 305] width 39 height 18
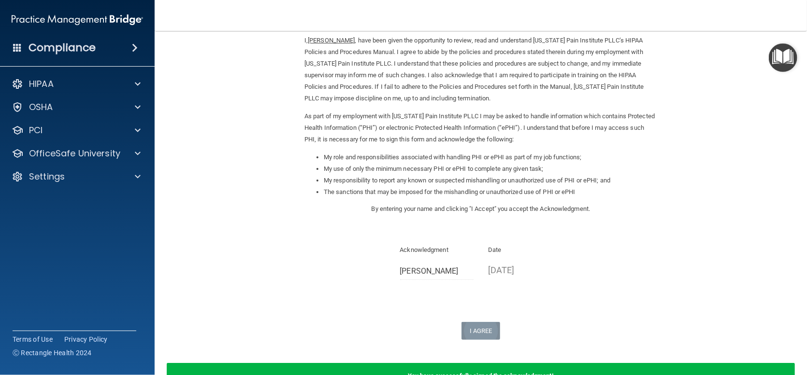
scroll to position [104, 0]
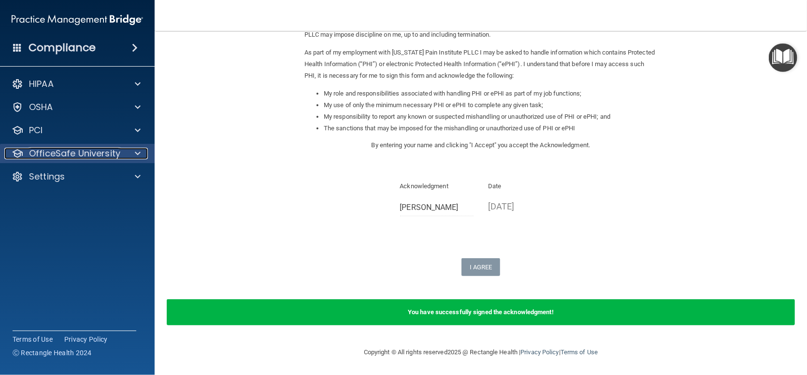
click at [104, 150] on p "OfficeSafe University" at bounding box center [74, 154] width 91 height 12
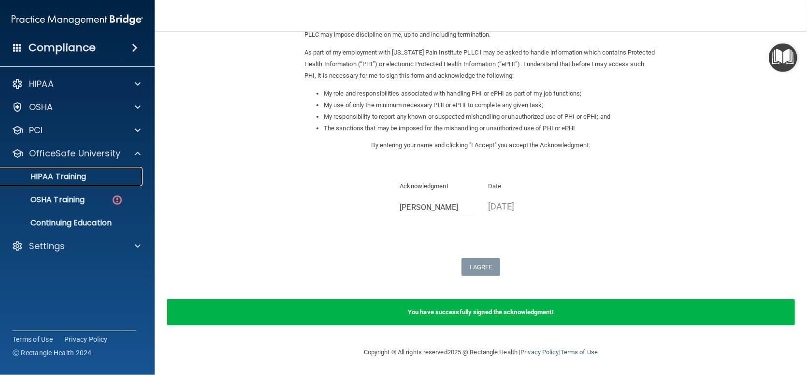
click at [77, 176] on p "HIPAA Training" at bounding box center [46, 177] width 80 height 10
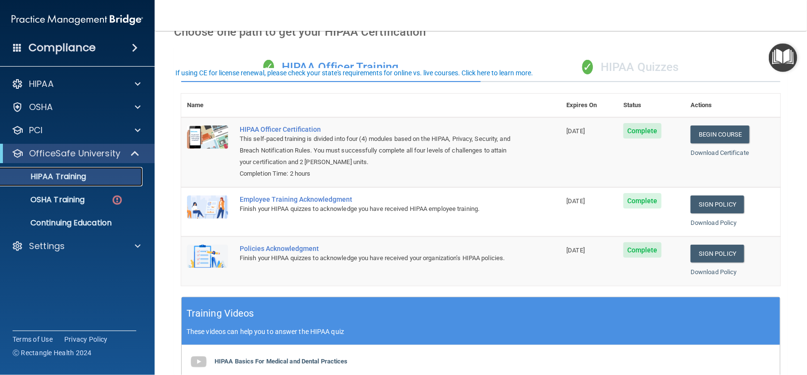
scroll to position [97, 0]
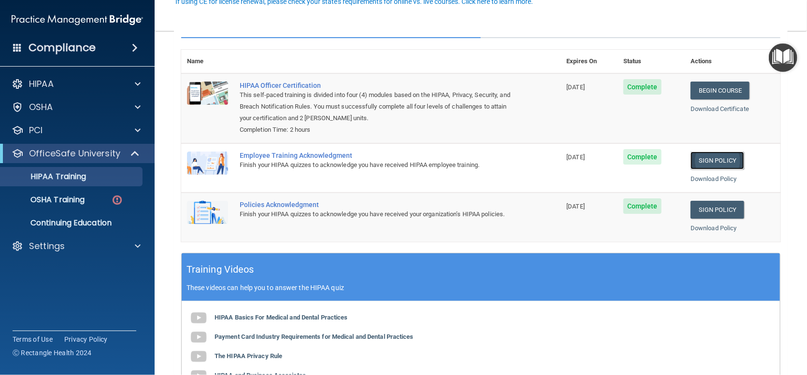
click at [715, 161] on link "Sign Policy" at bounding box center [717, 161] width 54 height 18
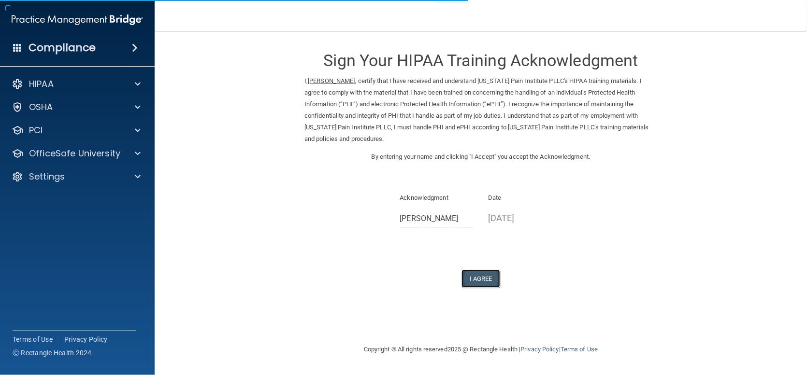
click at [488, 280] on button "I Agree" at bounding box center [480, 279] width 39 height 18
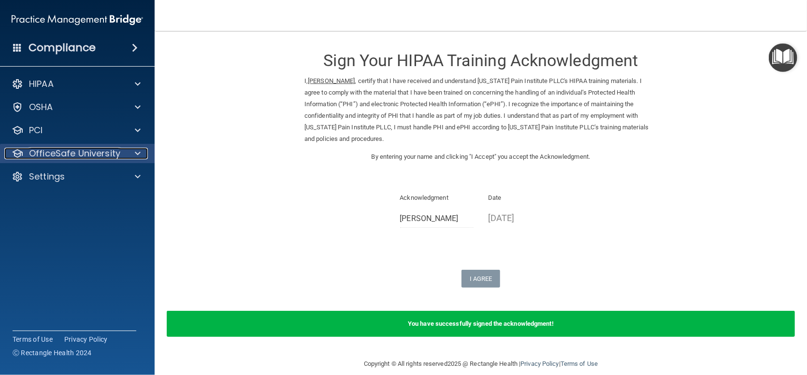
click at [139, 154] on span at bounding box center [138, 154] width 6 height 12
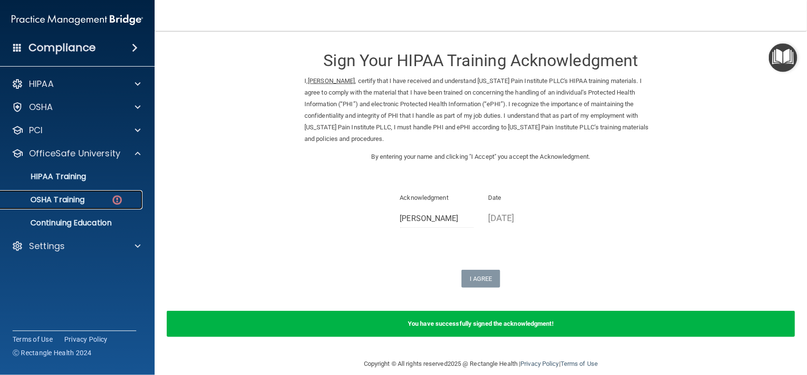
click at [84, 202] on p "OSHA Training" at bounding box center [45, 200] width 78 height 10
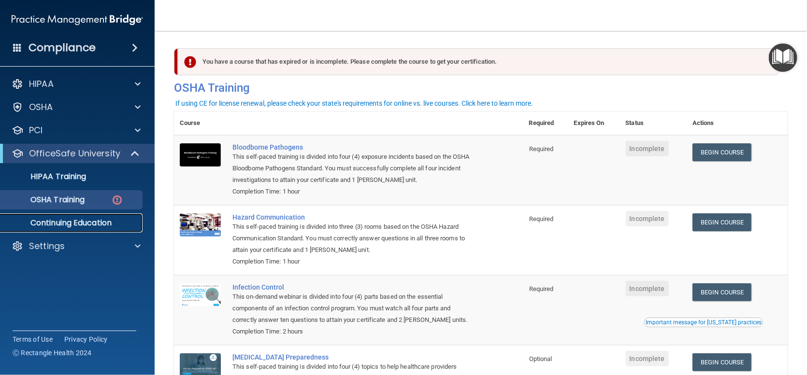
click at [74, 221] on p "Continuing Education" at bounding box center [72, 223] width 132 height 10
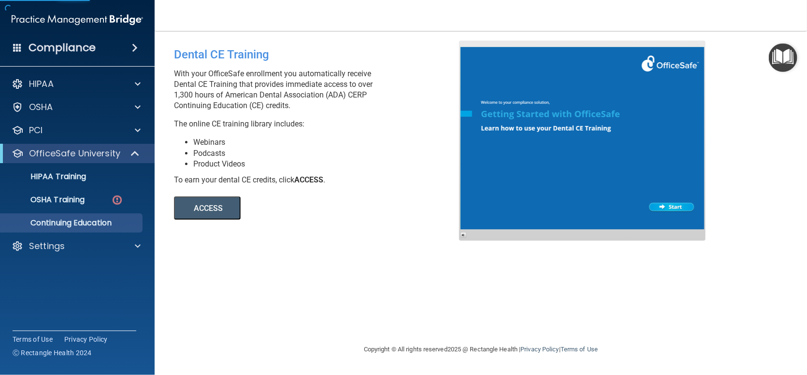
click at [200, 203] on button "ACCESS" at bounding box center [207, 208] width 67 height 23
click at [61, 157] on p "OfficeSafe University" at bounding box center [74, 154] width 91 height 12
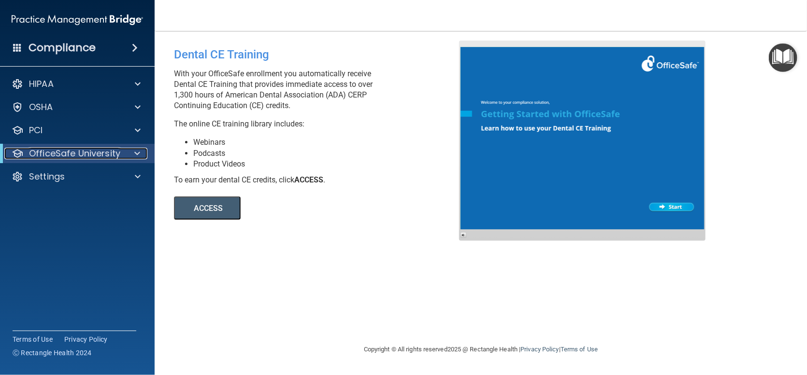
click at [61, 157] on p "OfficeSafe University" at bounding box center [74, 154] width 91 height 12
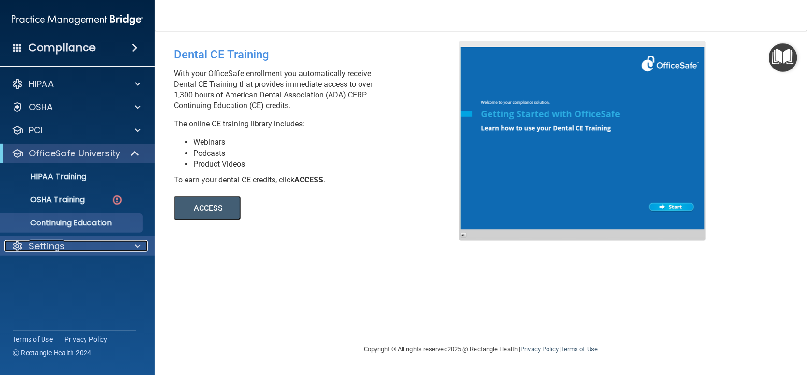
click at [45, 248] on p "Settings" at bounding box center [47, 247] width 36 height 12
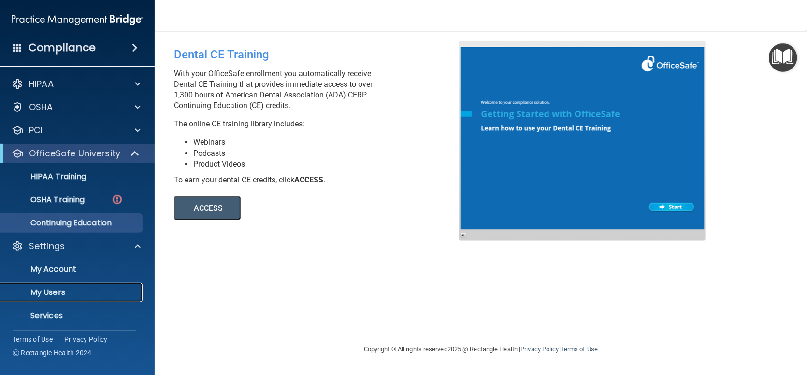
click at [55, 286] on link "My Users" at bounding box center [66, 292] width 152 height 19
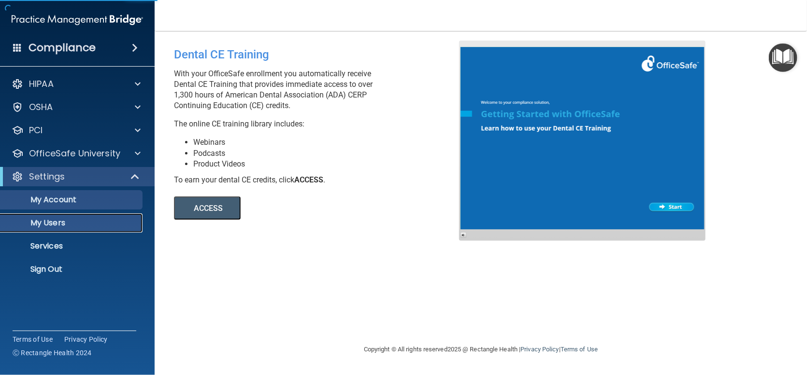
select select "20"
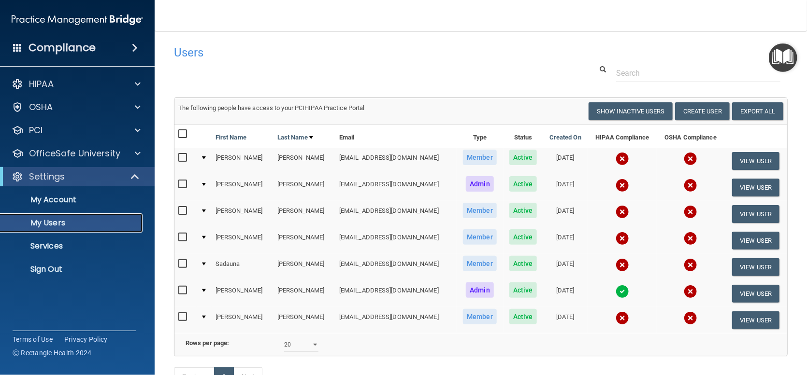
scroll to position [77, 0]
